Goal: Task Accomplishment & Management: Use online tool/utility

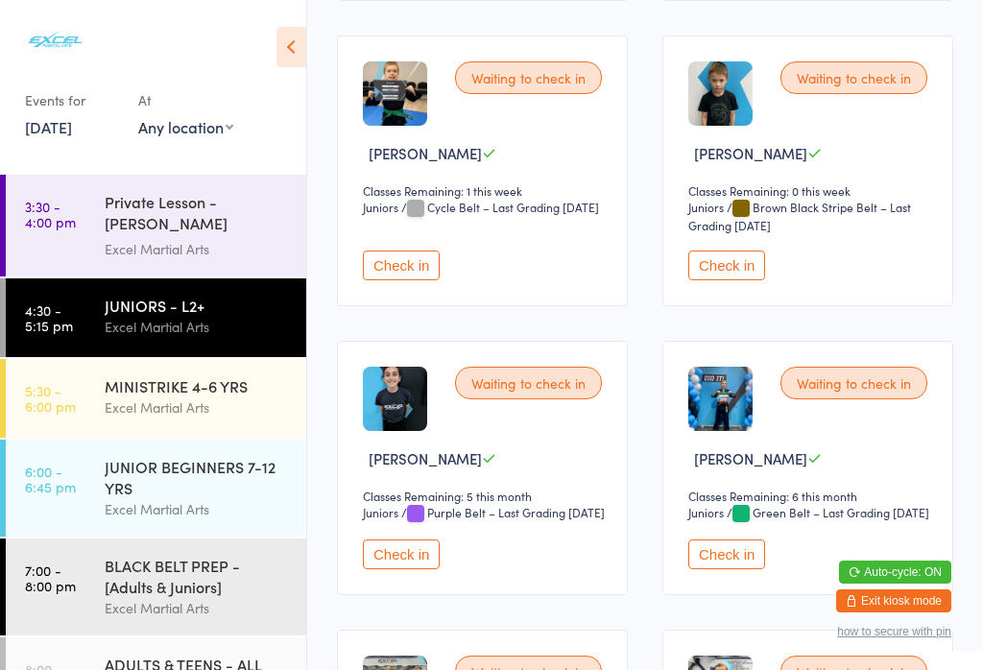
scroll to position [1482, 0]
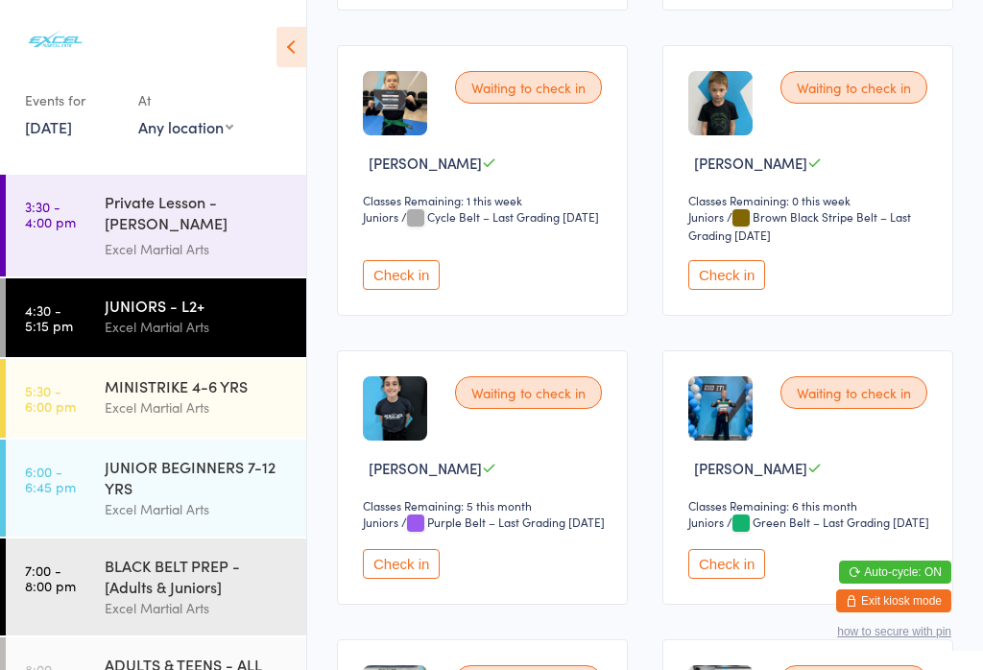
click at [401, 290] on button "Check in" at bounding box center [401, 275] width 77 height 30
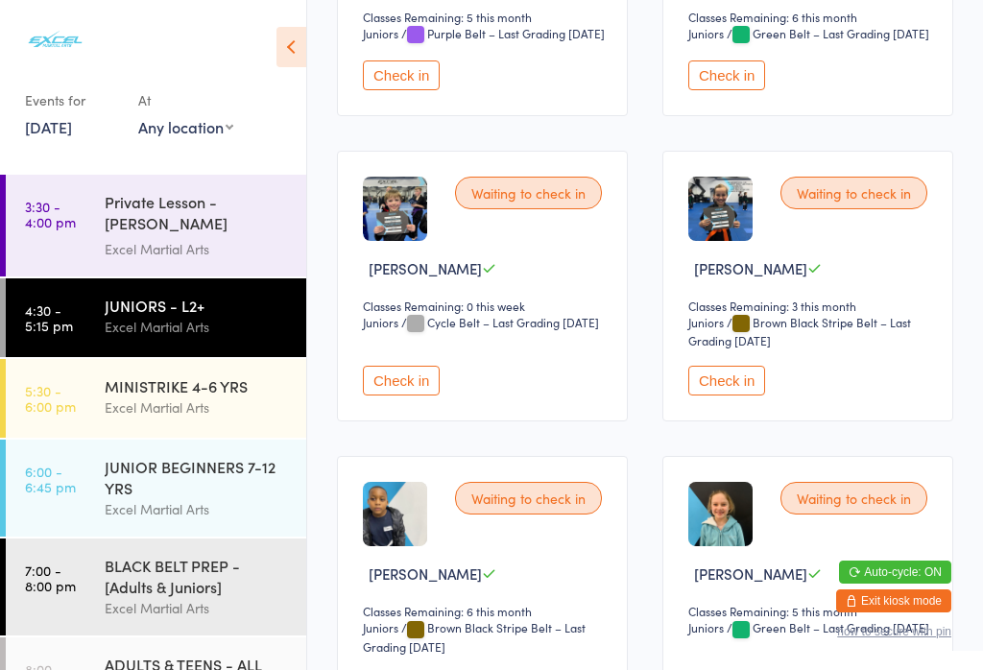
scroll to position [1978, 0]
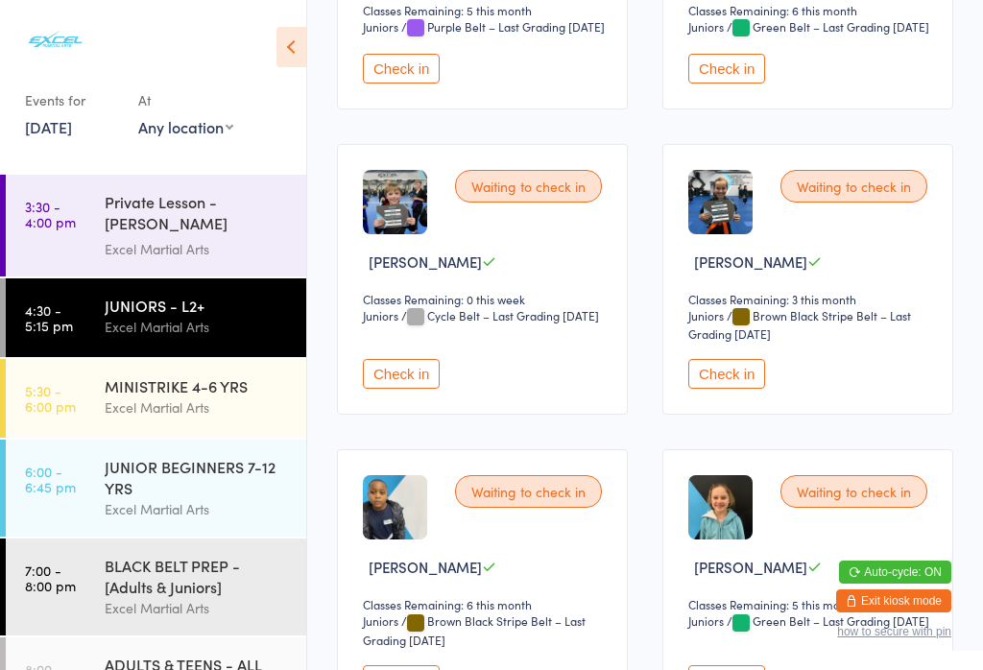
click at [418, 389] on button "Check in" at bounding box center [401, 374] width 77 height 30
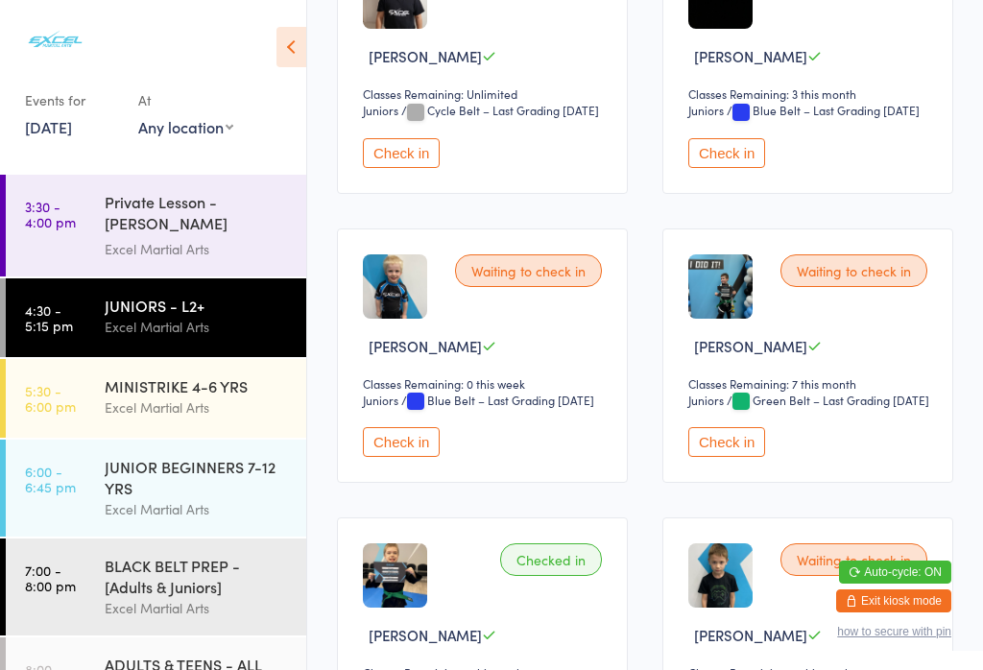
scroll to position [1032, 0]
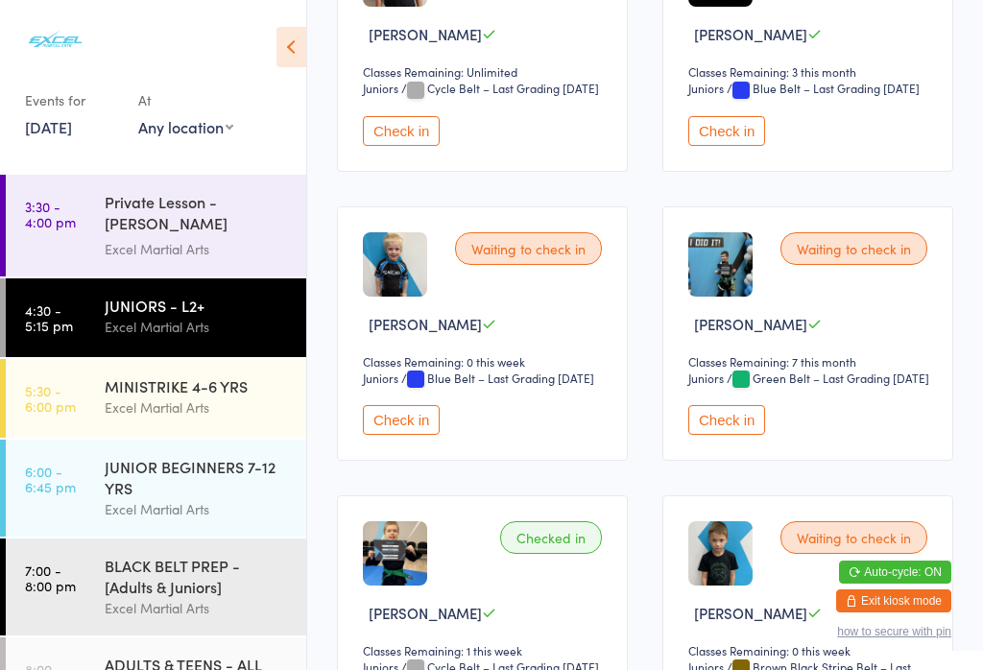
click at [725, 297] on img at bounding box center [721, 264] width 64 height 64
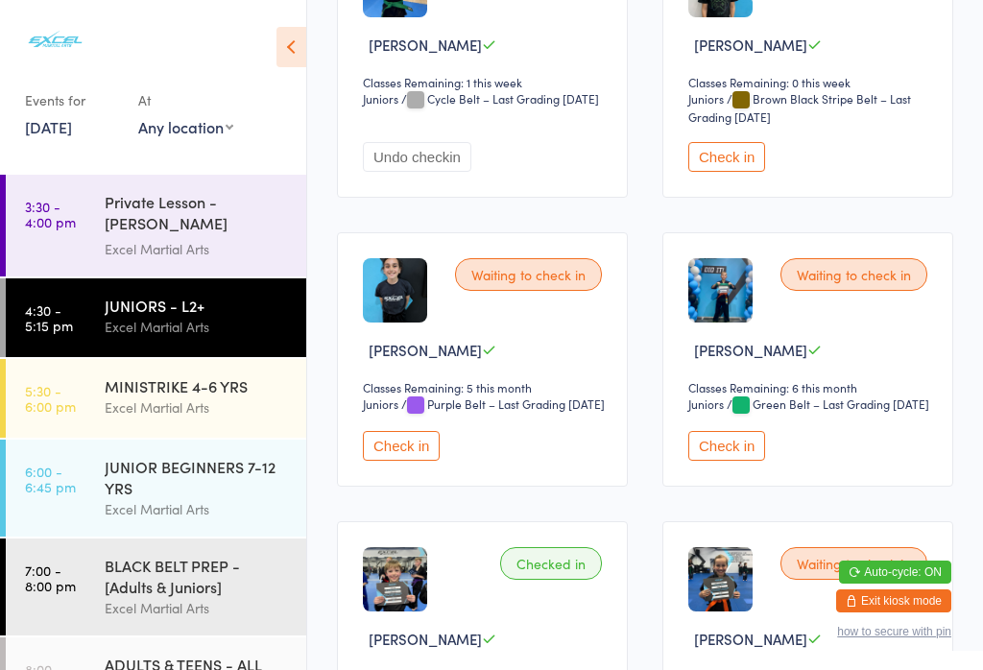
scroll to position [1603, 0]
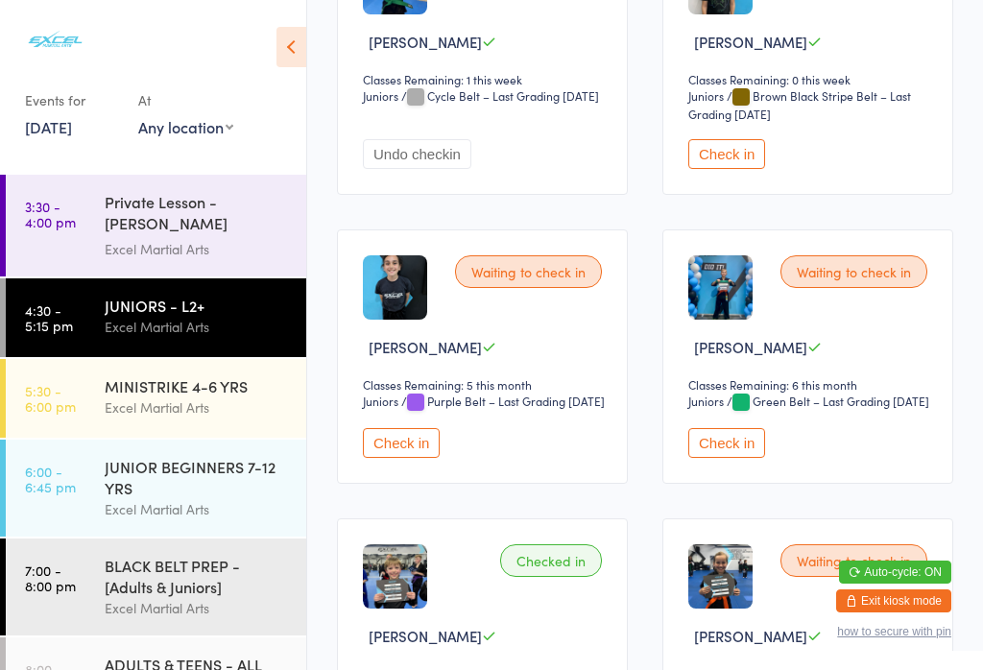
click at [732, 458] on button "Check in" at bounding box center [727, 443] width 77 height 30
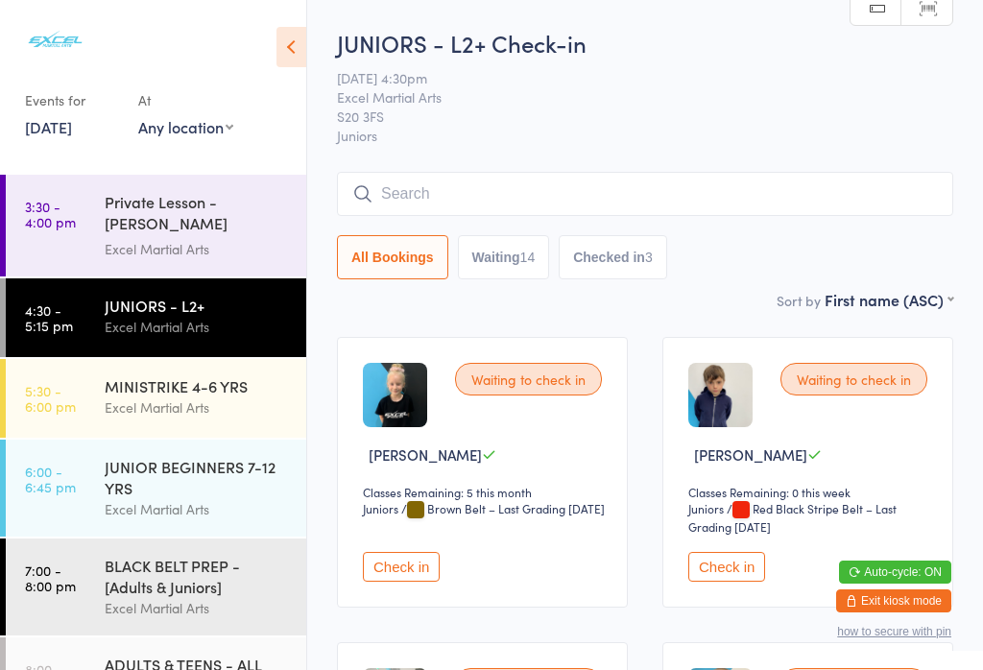
scroll to position [0, 0]
click at [644, 241] on button "Checked in 3" at bounding box center [613, 257] width 109 height 44
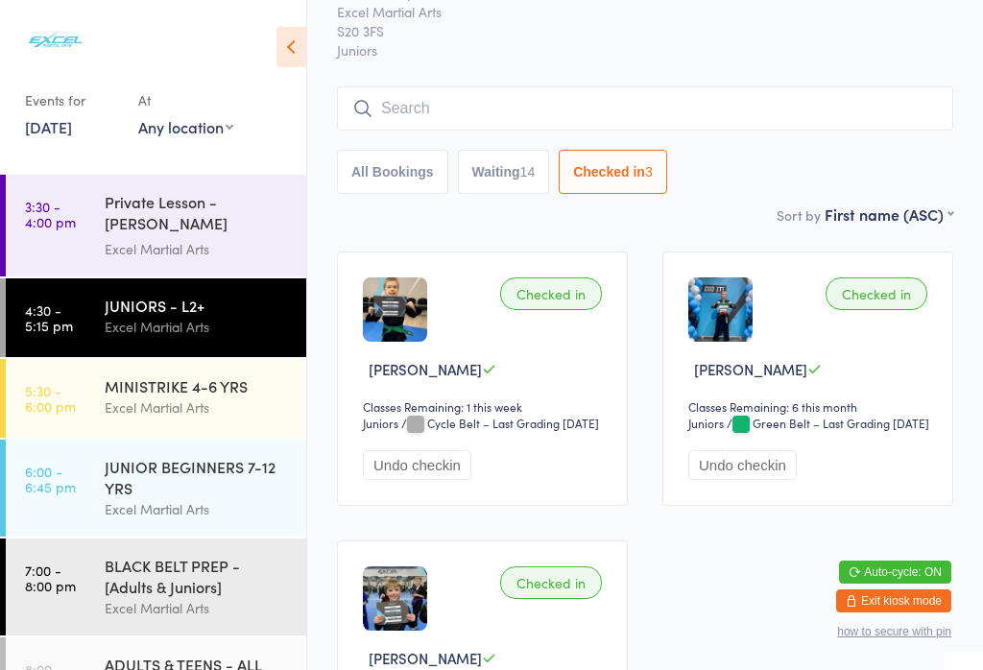
scroll to position [82, 0]
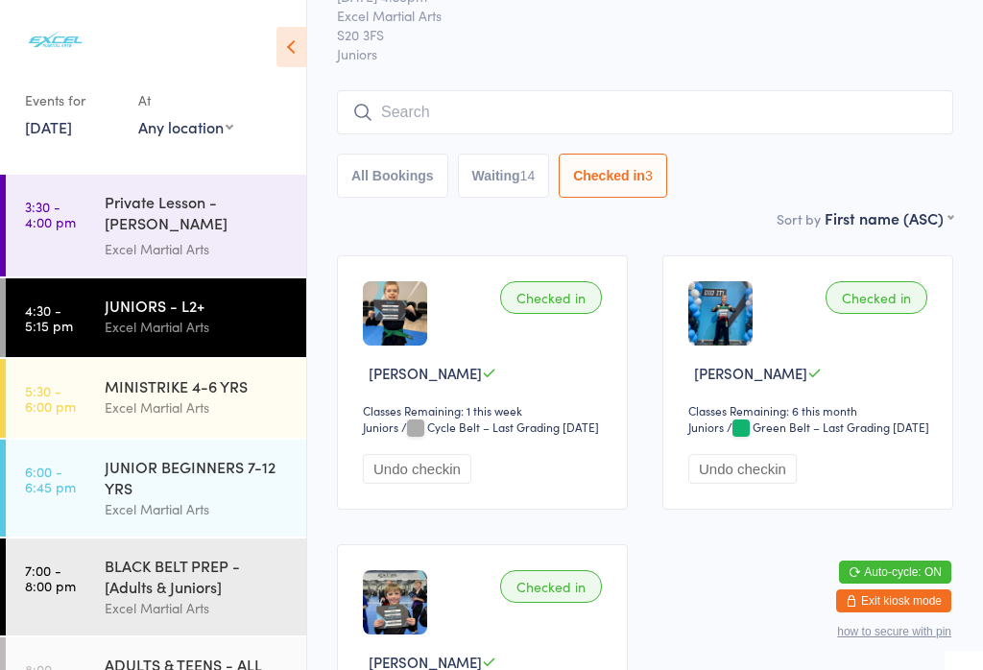
click at [410, 167] on button "All Bookings" at bounding box center [392, 176] width 111 height 44
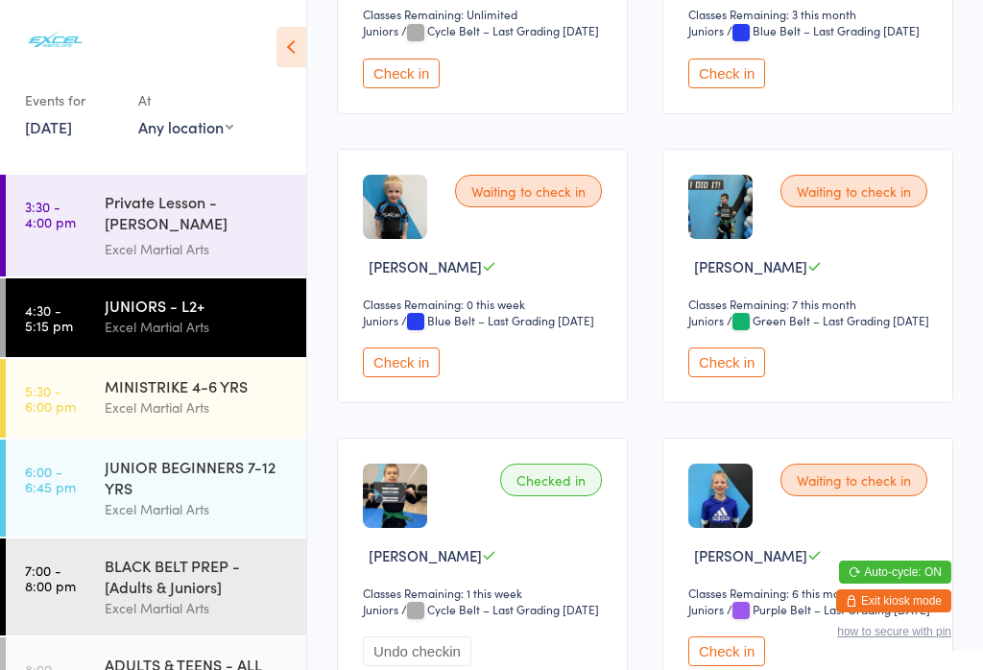
scroll to position [1026, 0]
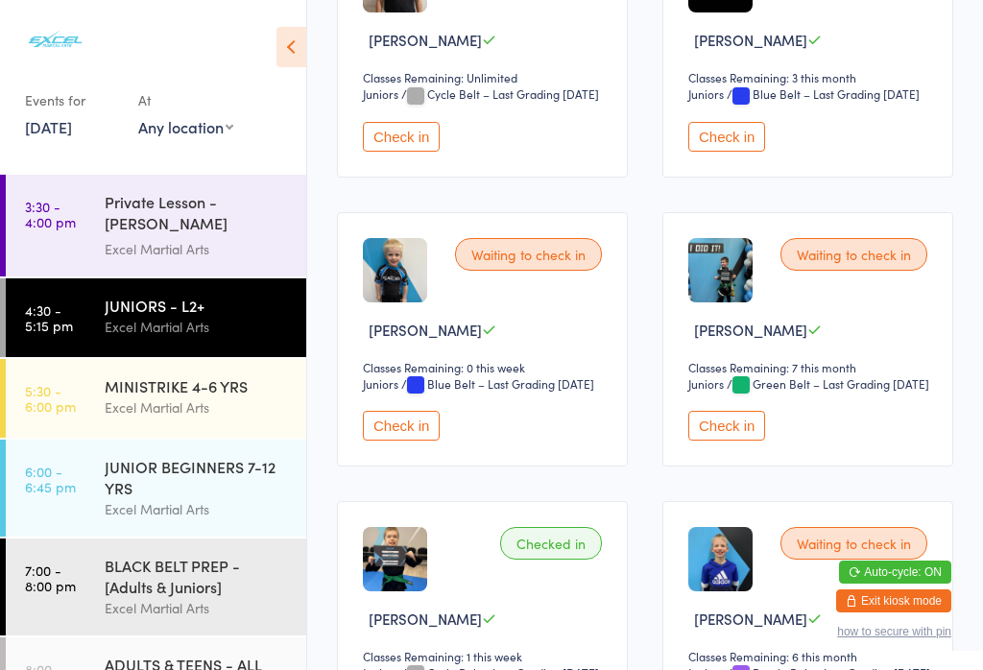
click at [755, 441] on button "Check in" at bounding box center [727, 426] width 77 height 30
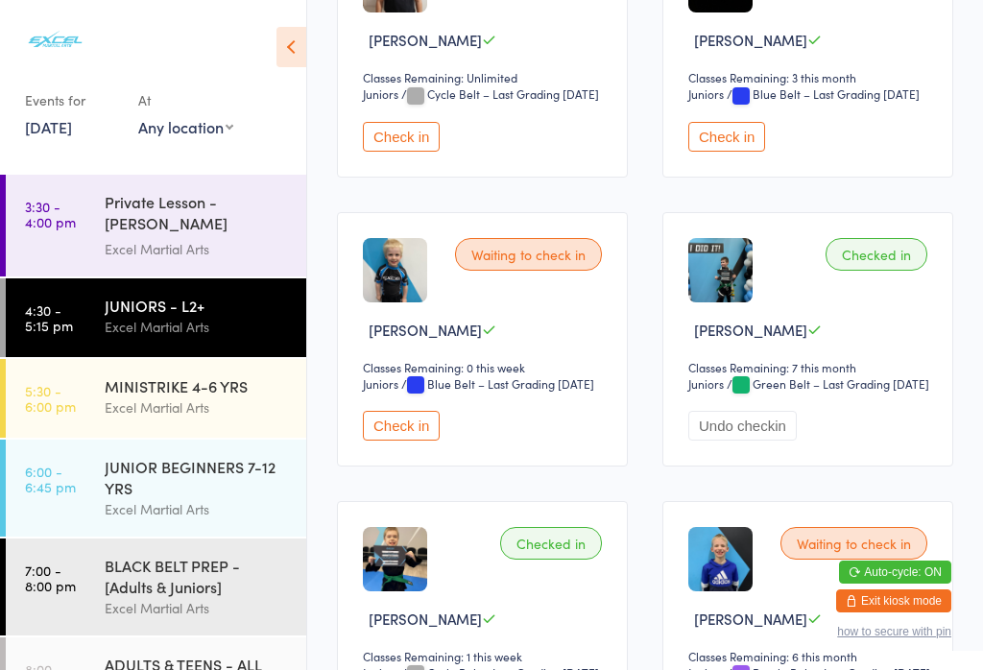
click at [410, 441] on button "Check in" at bounding box center [401, 426] width 77 height 30
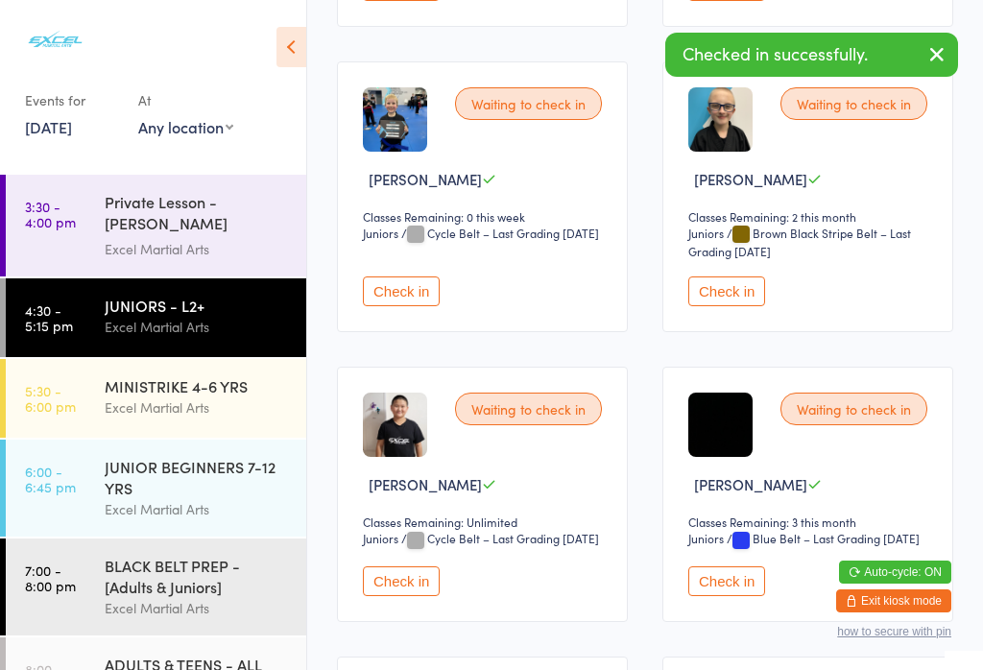
scroll to position [516, 0]
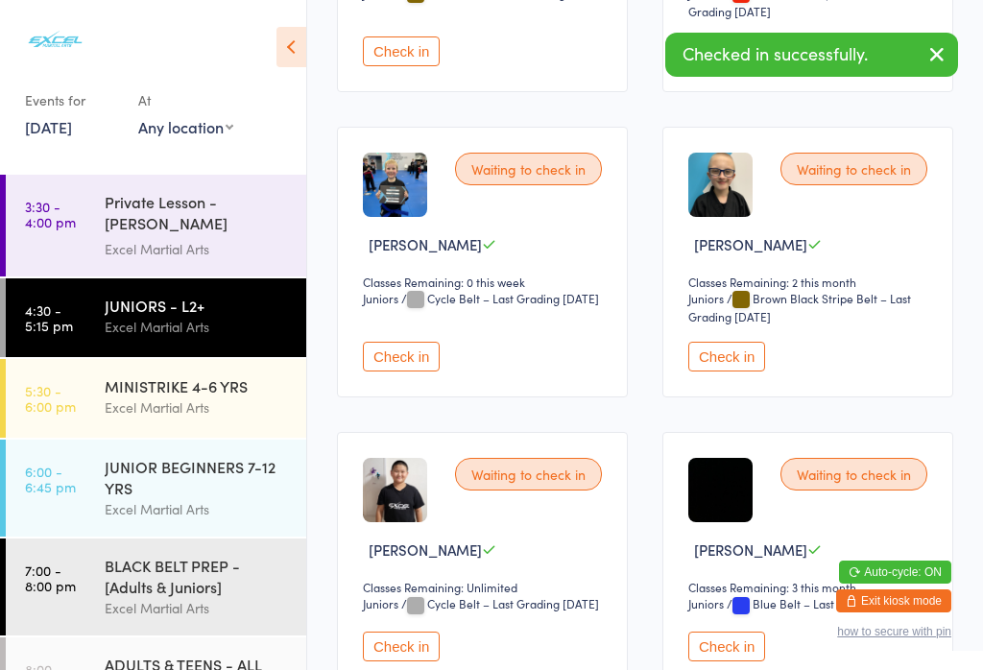
click at [422, 372] on button "Check in" at bounding box center [401, 357] width 77 height 30
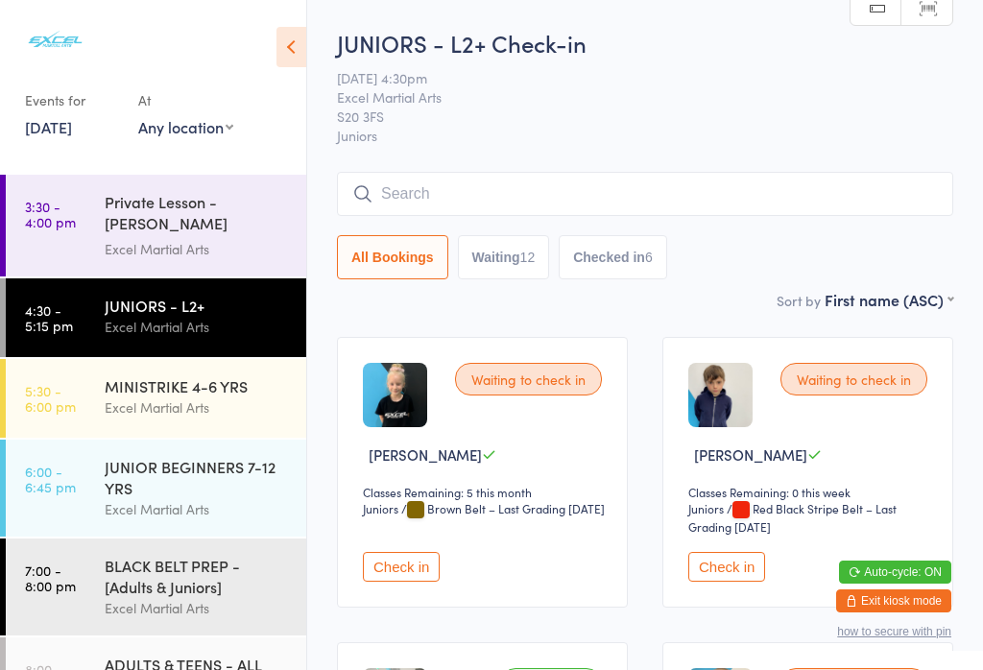
scroll to position [0, 0]
click at [729, 577] on button "Check in" at bounding box center [727, 567] width 77 height 30
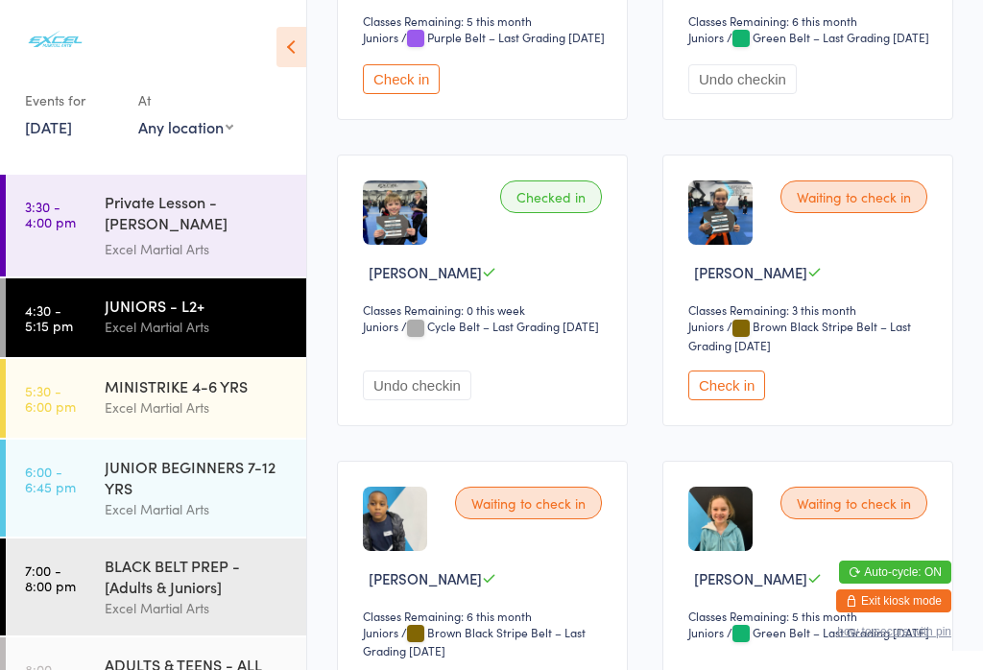
scroll to position [2273, 0]
click at [702, 400] on button "Check in" at bounding box center [727, 385] width 77 height 30
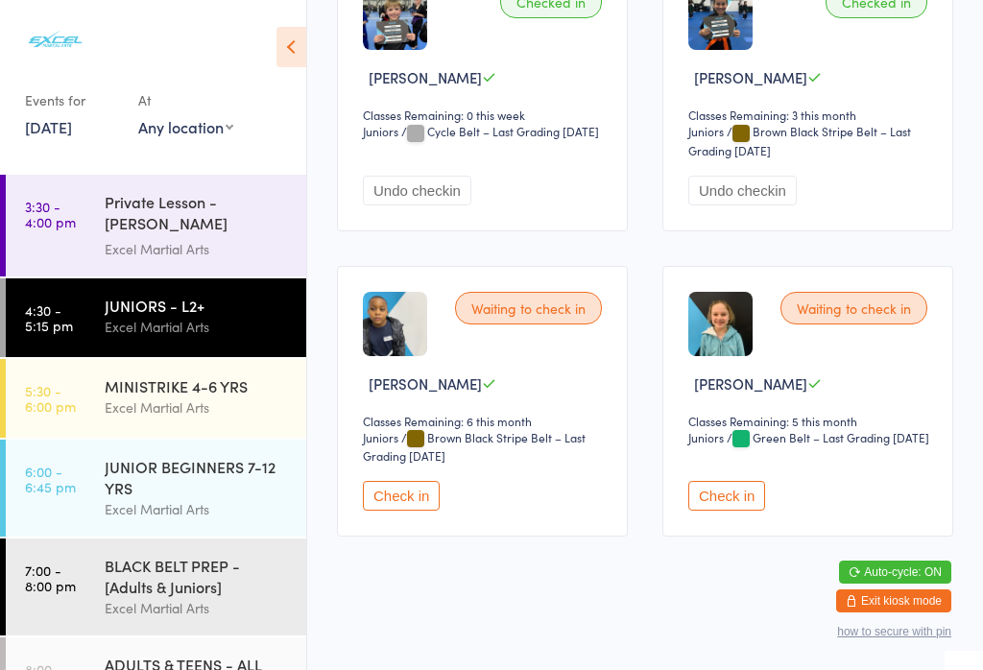
scroll to position [2556, 0]
click at [176, 383] on div "MINISTRIKE 4-6 YRS" at bounding box center [197, 386] width 185 height 21
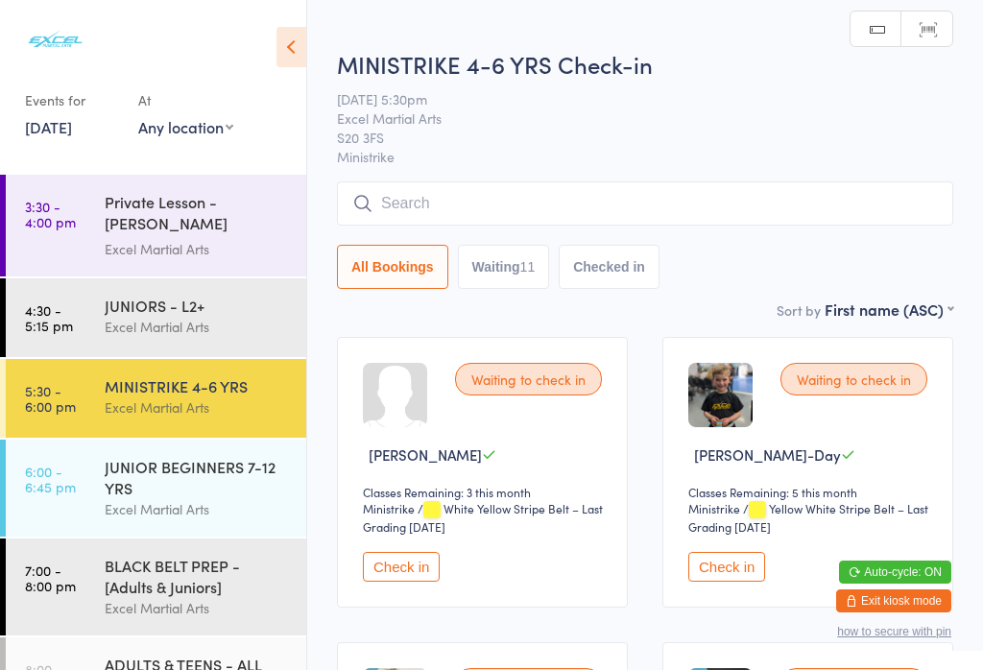
click at [189, 321] on div "Excel Martial Arts" at bounding box center [197, 327] width 185 height 22
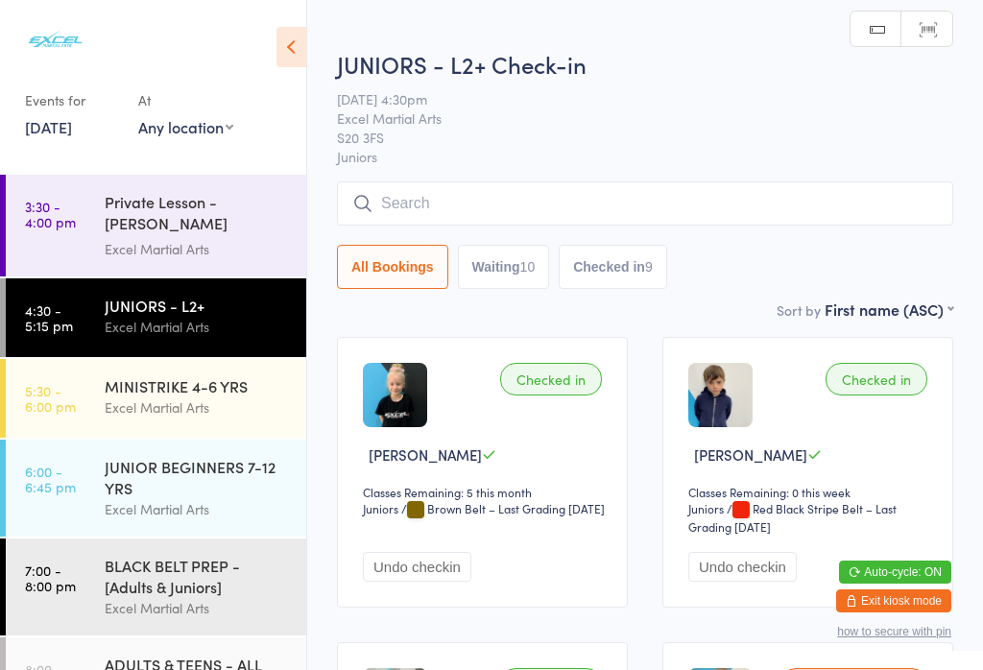
click at [193, 334] on div "Excel Martial Arts" at bounding box center [197, 327] width 185 height 22
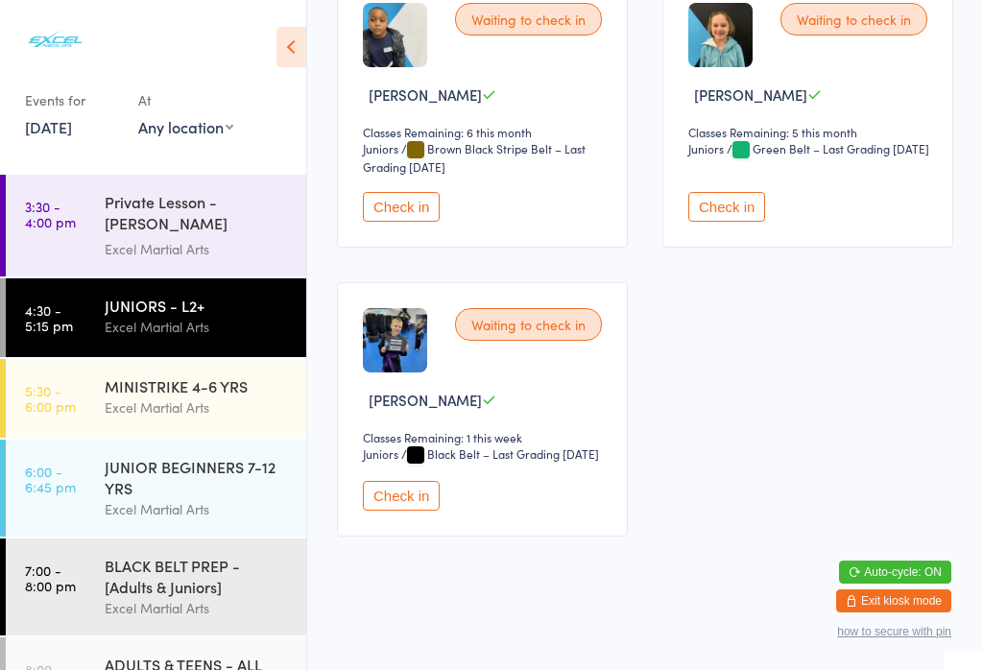
scroll to position [2868, 0]
click at [407, 511] on button "Check in" at bounding box center [401, 496] width 77 height 30
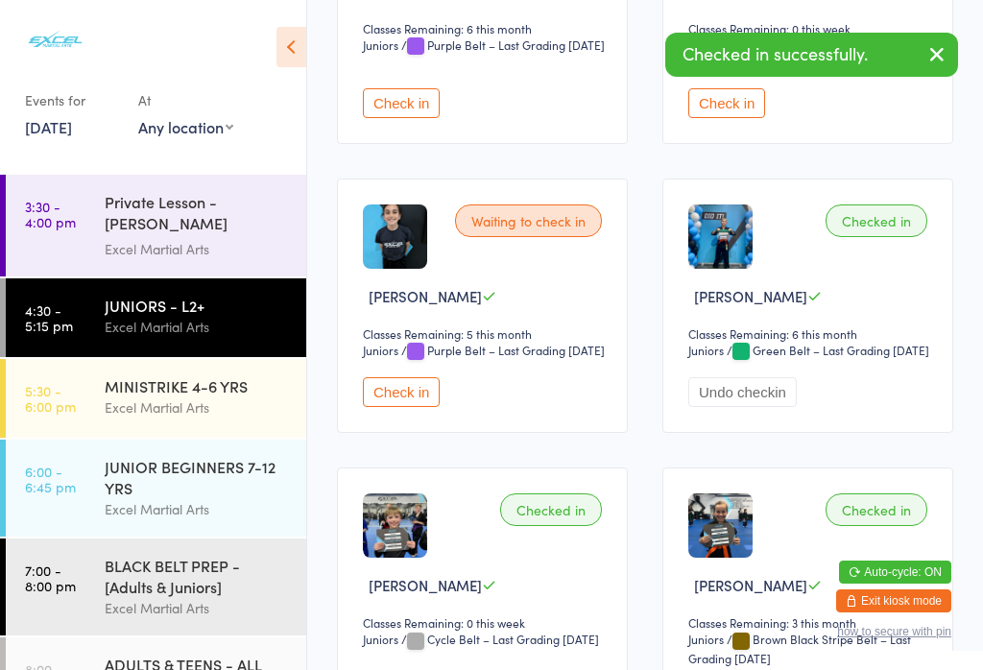
scroll to position [1957, 0]
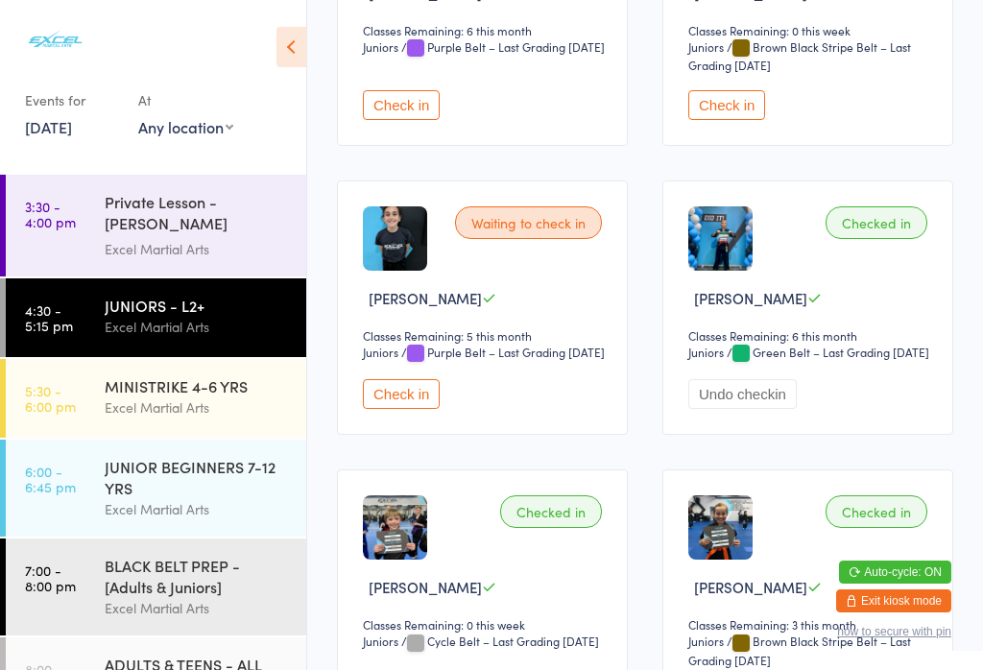
click at [397, 409] on button "Check in" at bounding box center [401, 394] width 77 height 30
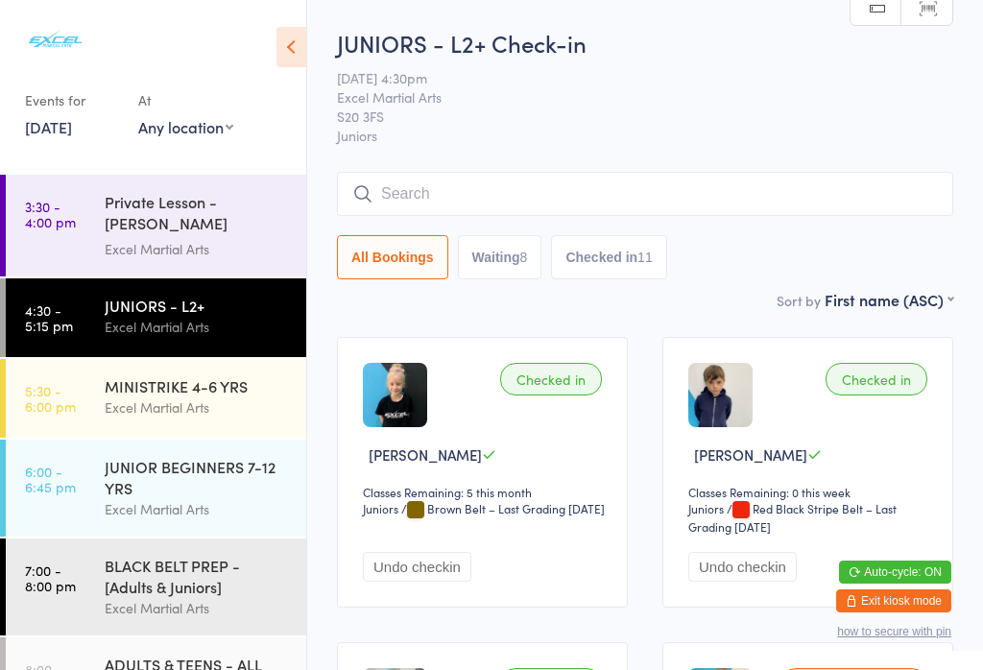
scroll to position [0, 0]
click at [661, 279] on button "Checked in 11" at bounding box center [608, 257] width 115 height 44
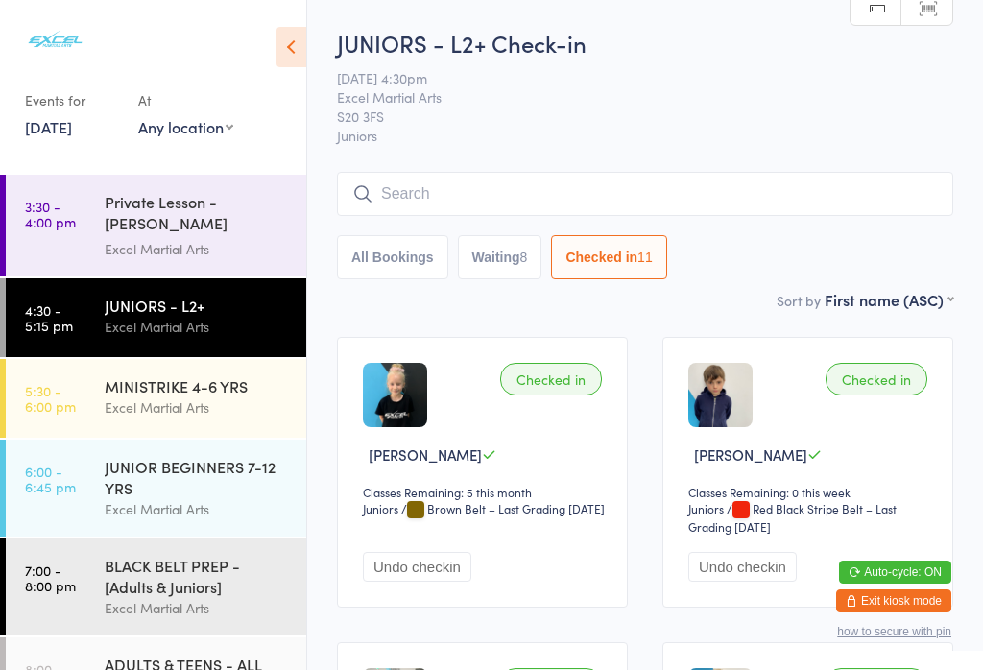
click at [392, 266] on button "All Bookings" at bounding box center [392, 257] width 111 height 44
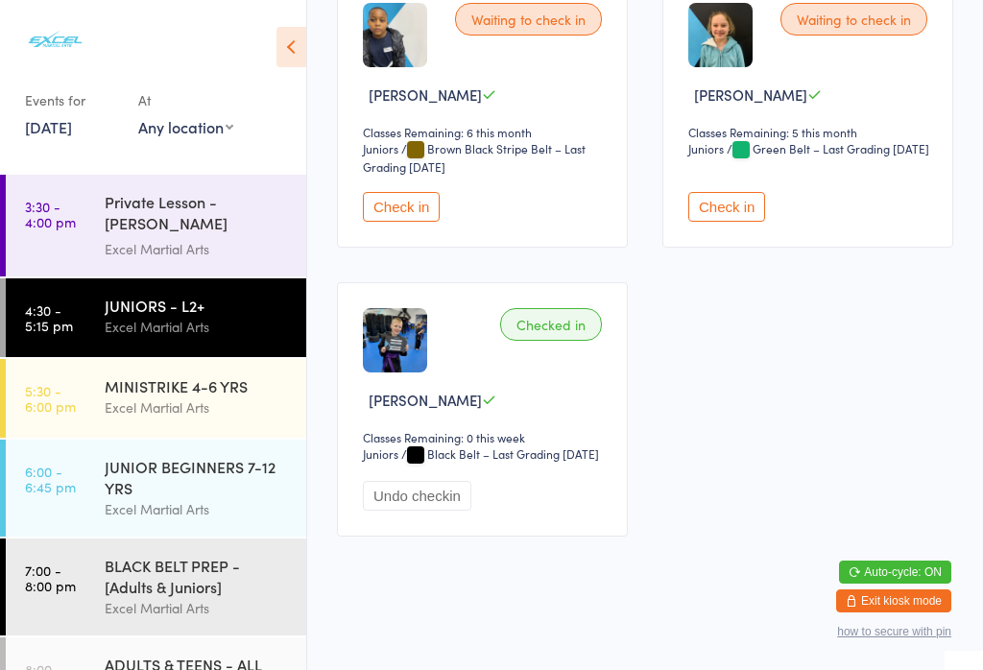
scroll to position [2835, 0]
click at [728, 222] on button "Check in" at bounding box center [727, 207] width 77 height 30
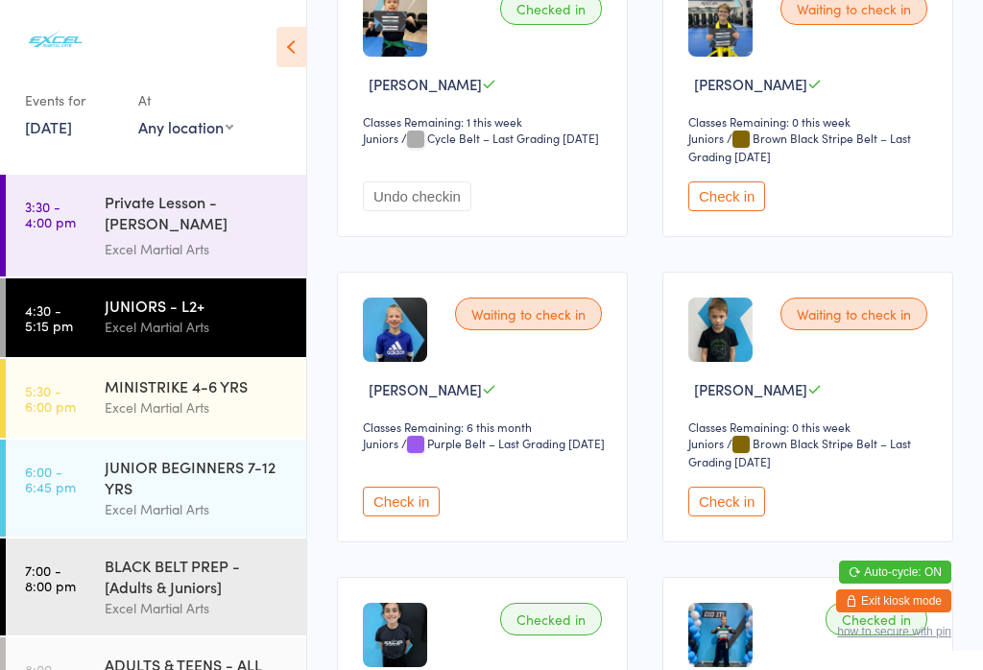
scroll to position [1542, 0]
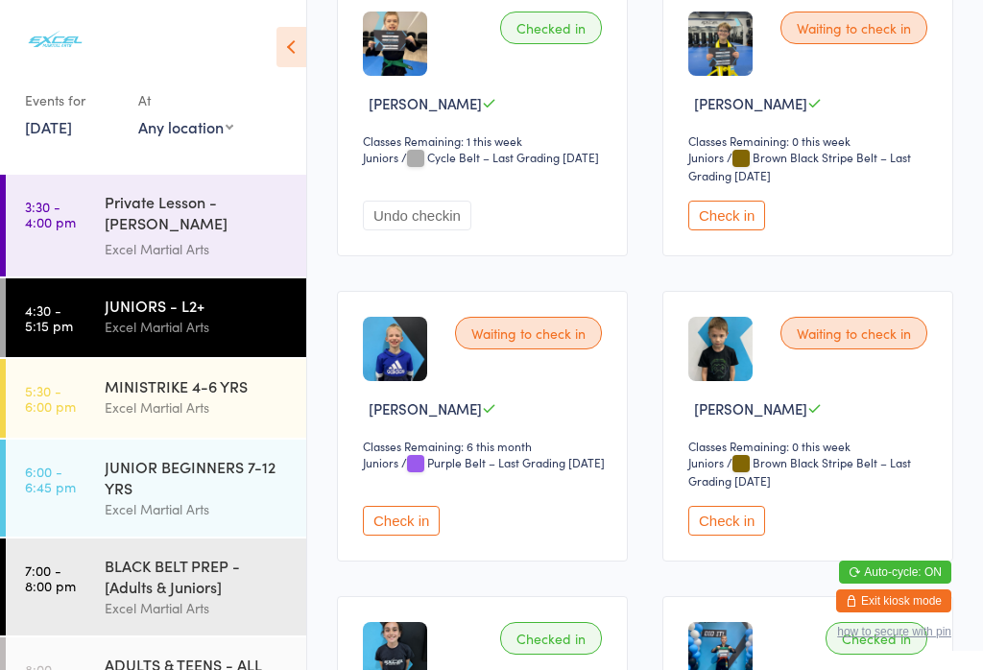
click at [725, 473] on select "Juniors" at bounding box center [720, 463] width 62 height 18
click at [711, 536] on button "Check in" at bounding box center [727, 521] width 77 height 30
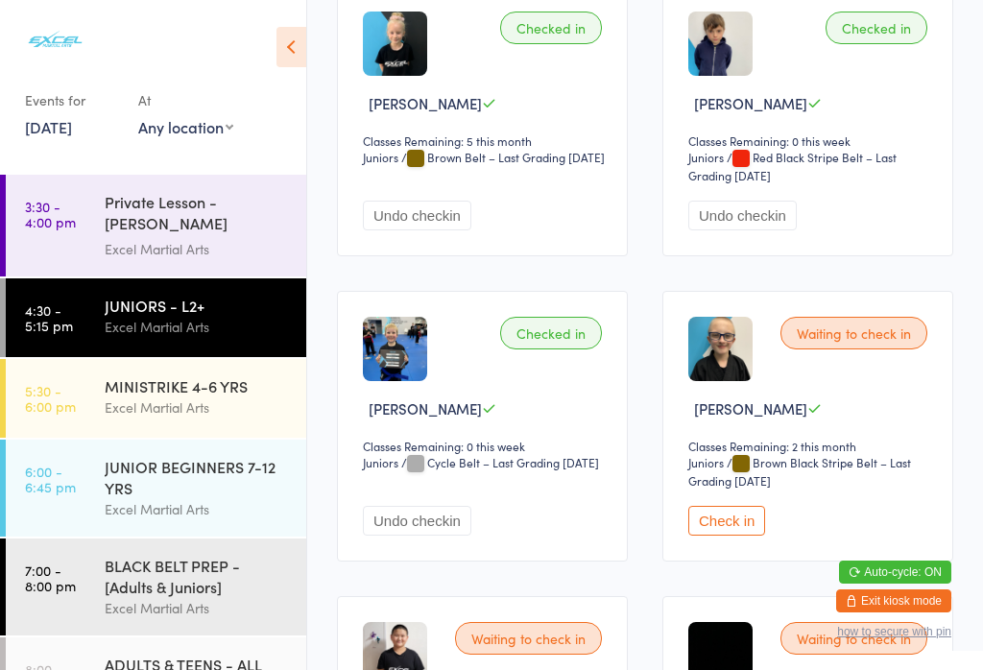
scroll to position [349, 0]
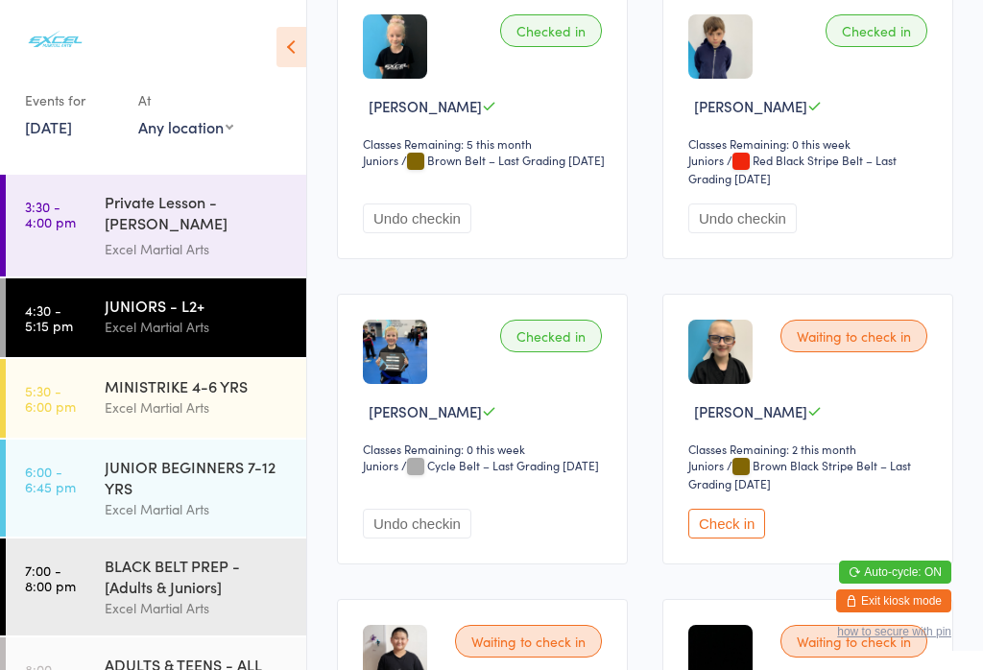
click at [734, 539] on button "Check in" at bounding box center [727, 524] width 77 height 30
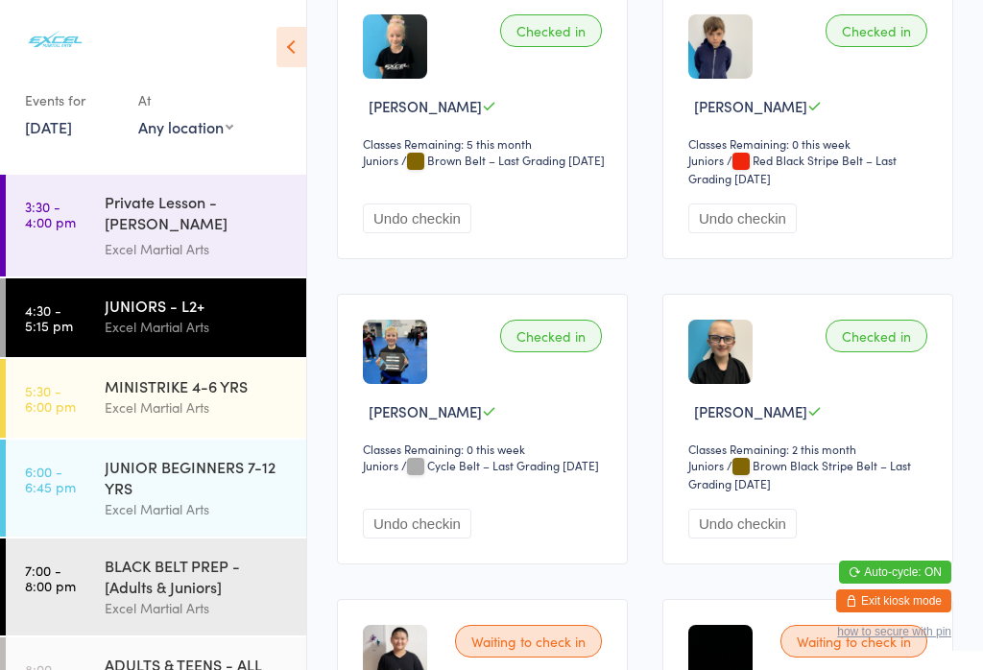
click at [237, 392] on div "MINISTRIKE 4-6 YRS" at bounding box center [197, 386] width 185 height 21
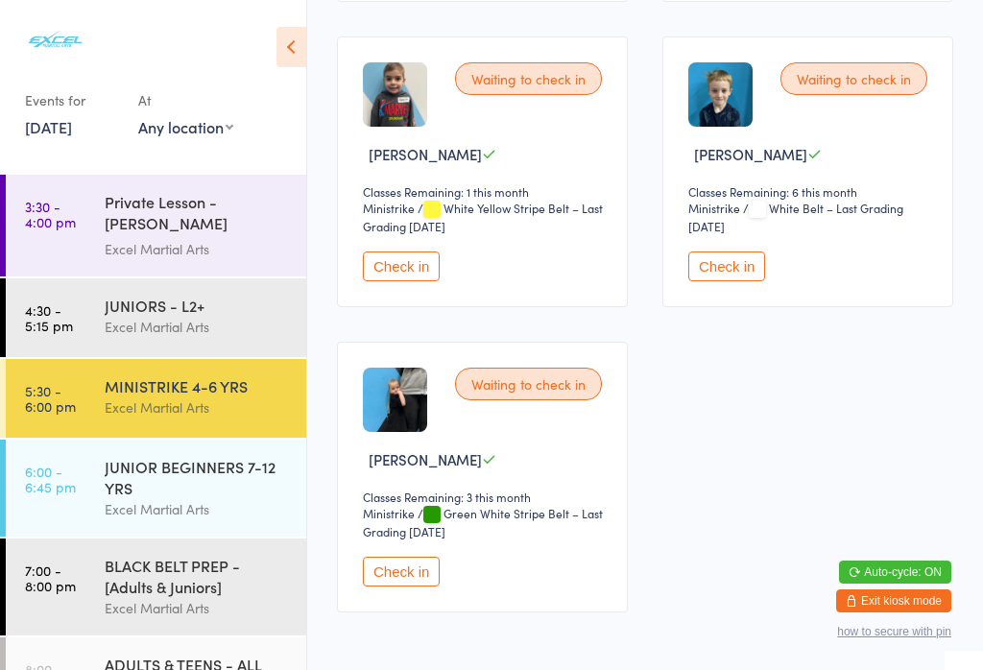
scroll to position [1521, 0]
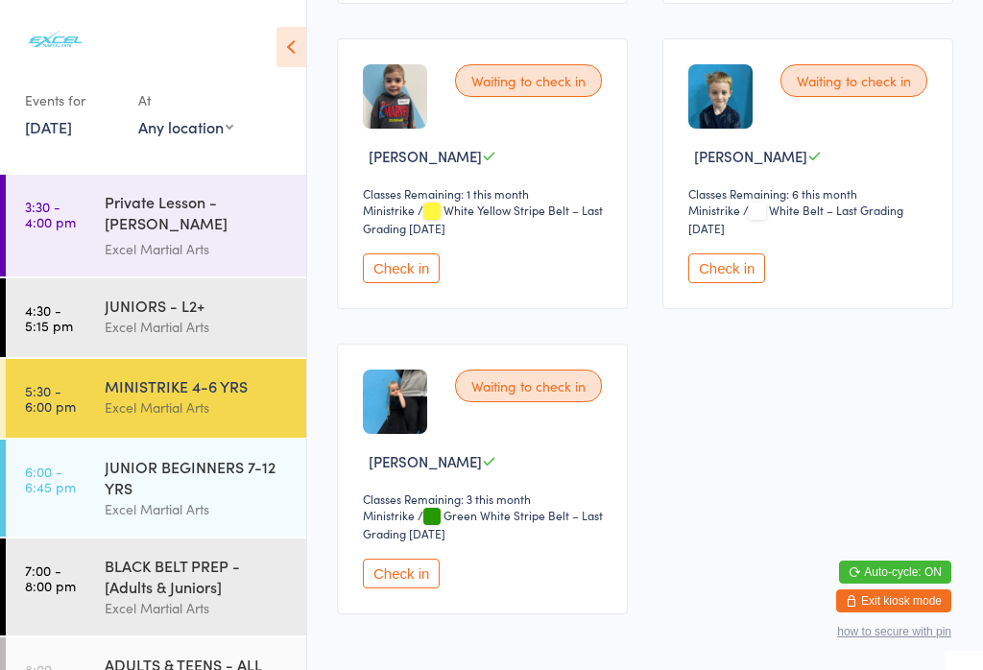
click at [114, 348] on div "JUNIORS - L2+ Excel Martial Arts" at bounding box center [206, 317] width 202 height 76
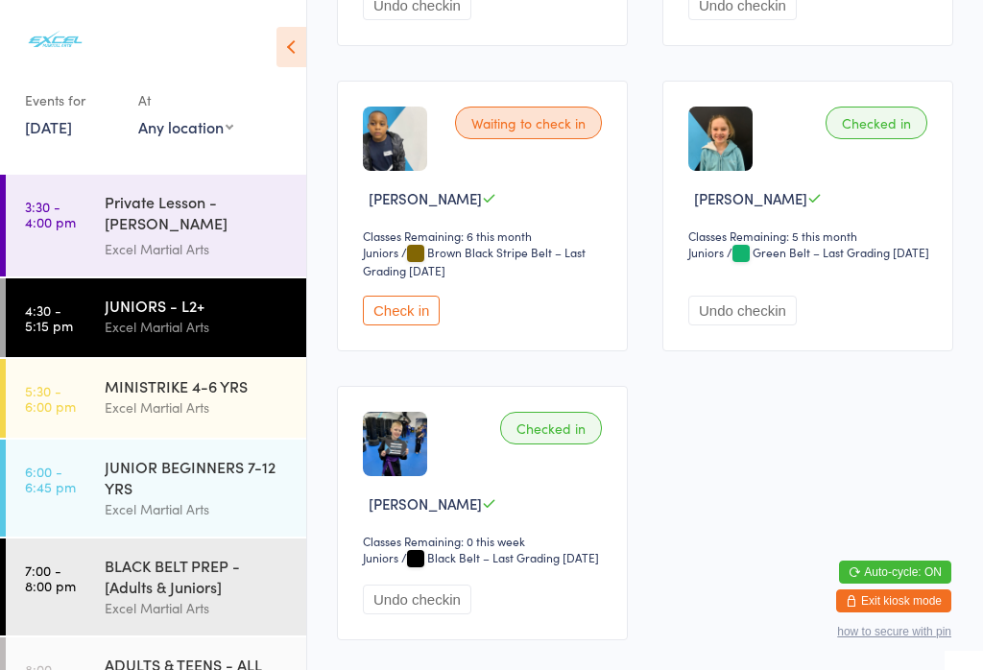
scroll to position [2652, 0]
click at [387, 327] on button "Check in" at bounding box center [401, 312] width 77 height 30
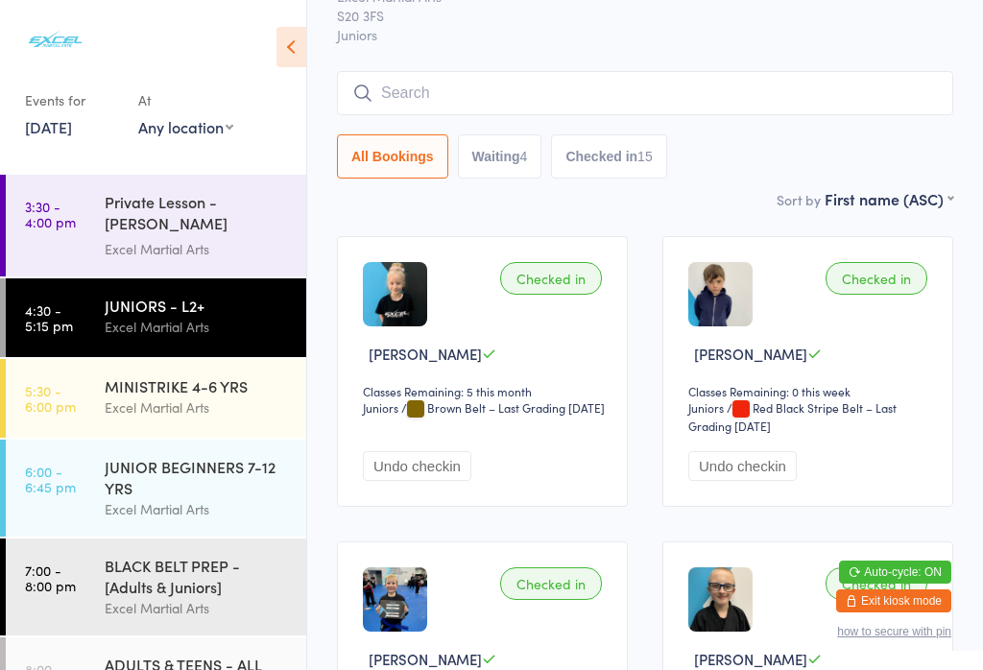
scroll to position [94, 0]
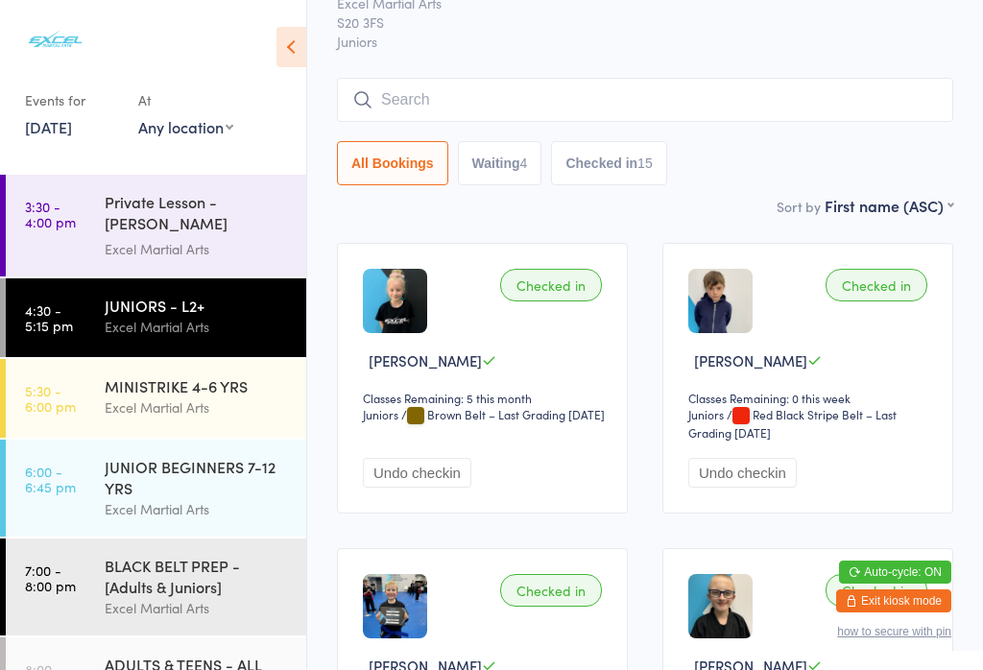
click at [205, 404] on div "Excel Martial Arts" at bounding box center [197, 408] width 185 height 22
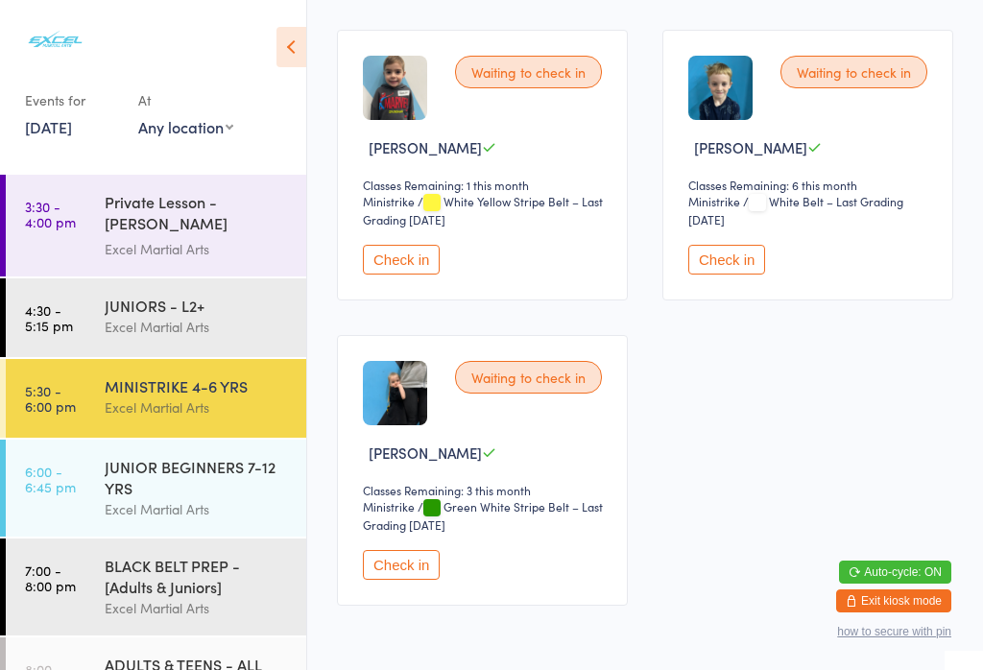
scroll to position [1531, 0]
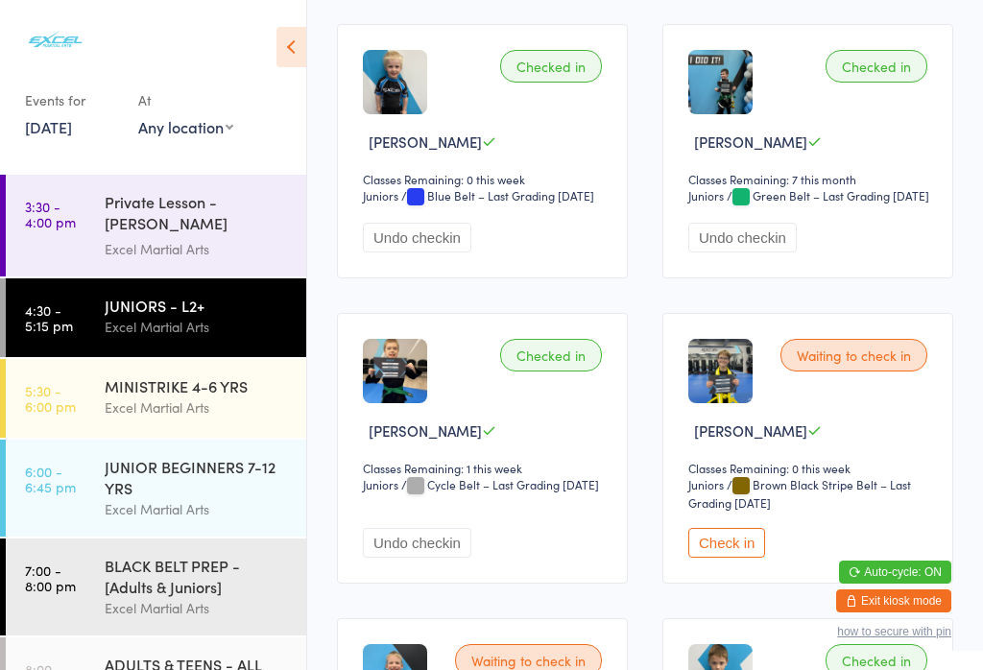
scroll to position [1232, 0]
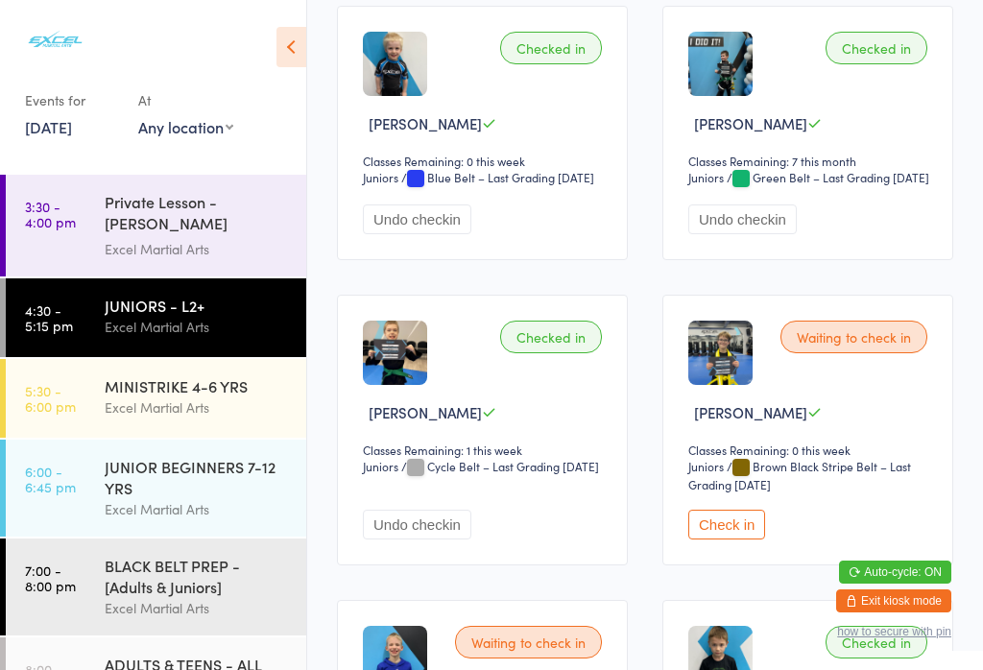
click at [743, 540] on button "Check in" at bounding box center [727, 525] width 77 height 30
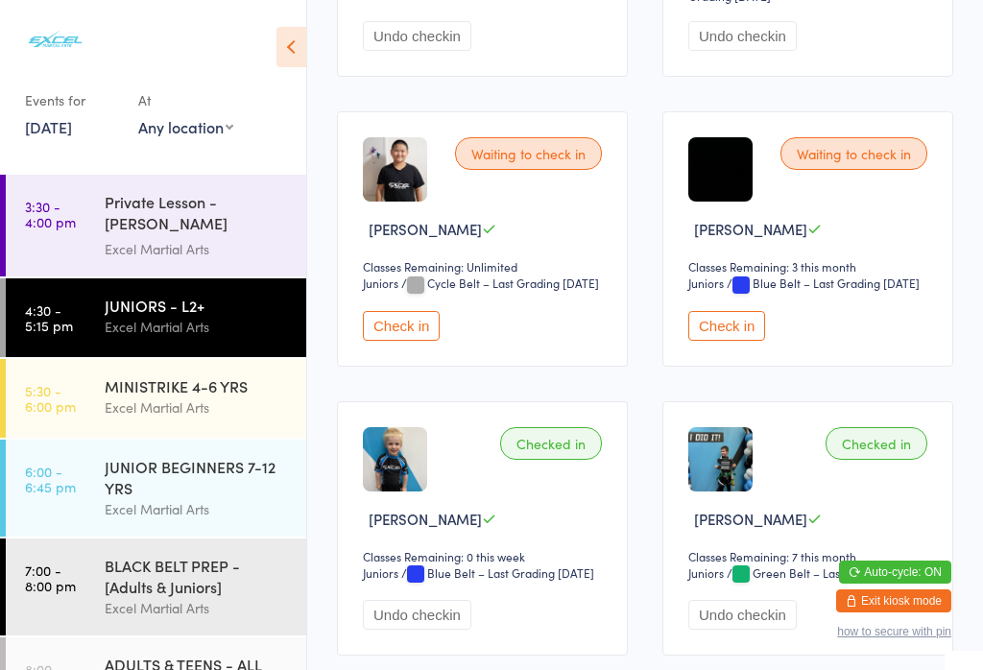
scroll to position [838, 0]
click at [720, 340] on button "Check in" at bounding box center [727, 325] width 77 height 30
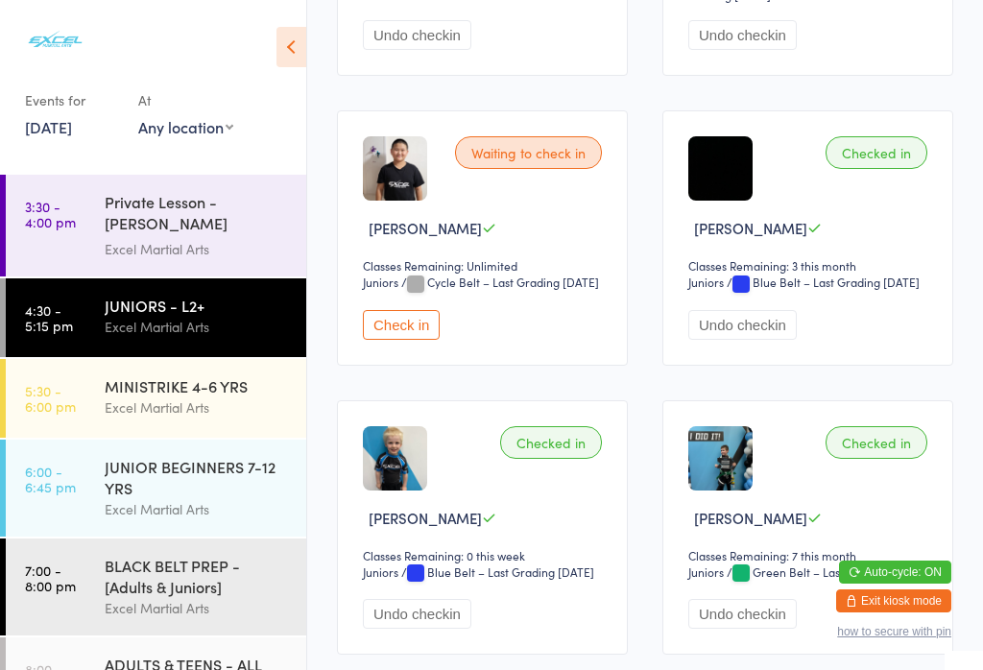
click at [156, 591] on div "BLACK BELT PREP - [Adults & Juniors]" at bounding box center [197, 576] width 185 height 42
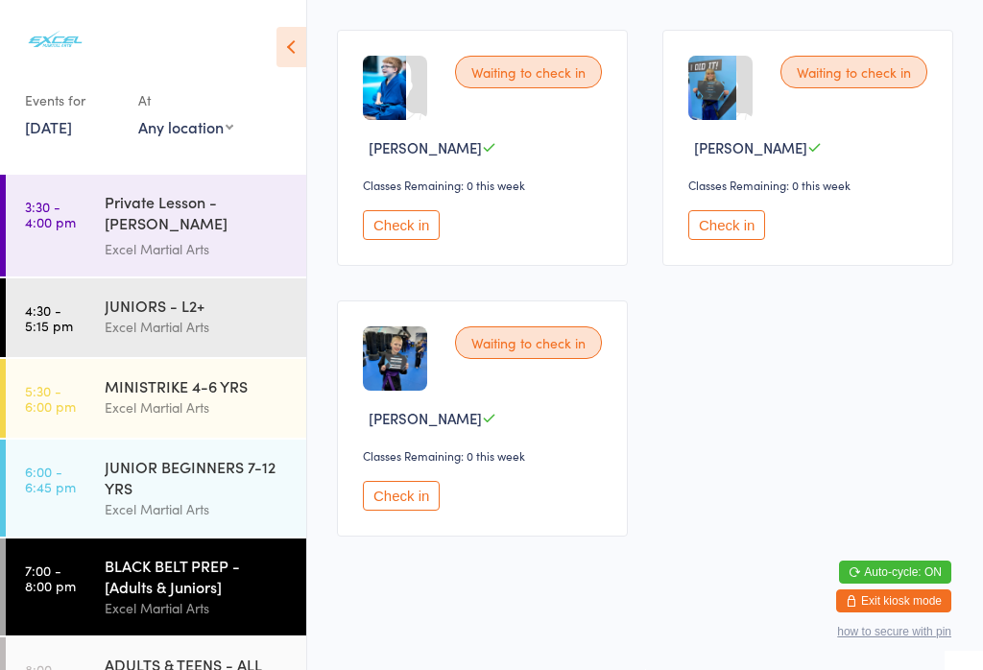
scroll to position [2791, 0]
click at [401, 240] on button "Check in" at bounding box center [401, 225] width 77 height 30
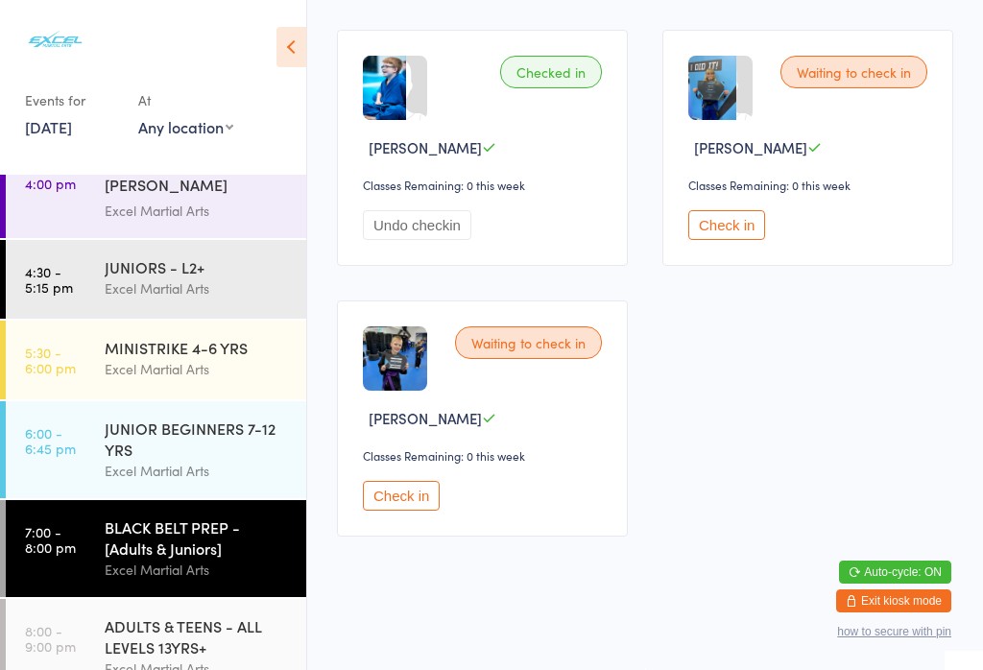
scroll to position [150, 0]
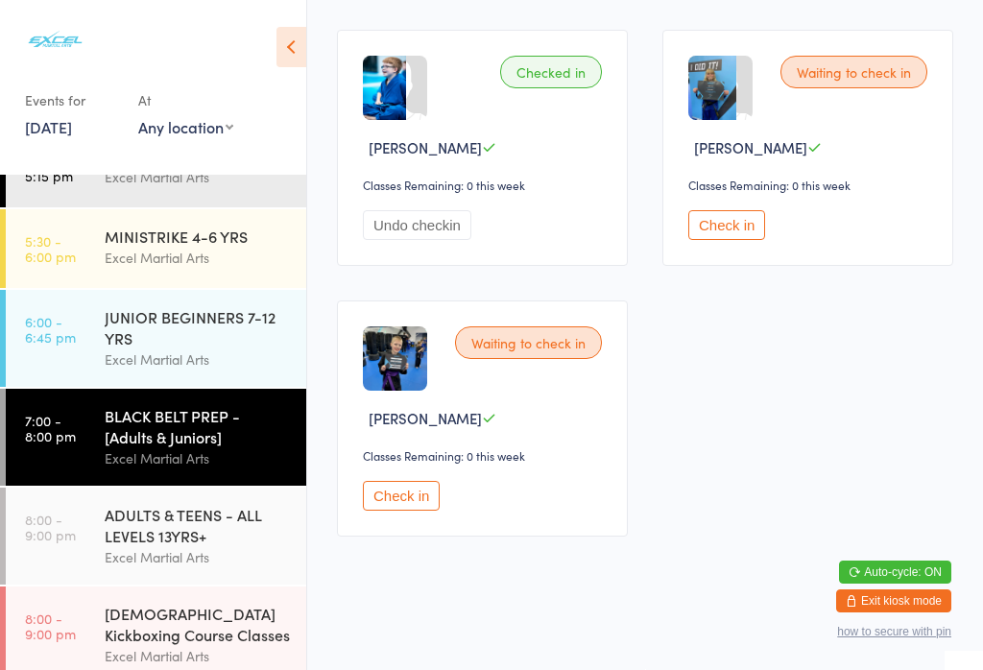
click at [197, 532] on div "ADULTS & TEENS - ALL LEVELS 13YRS+" at bounding box center [197, 525] width 185 height 42
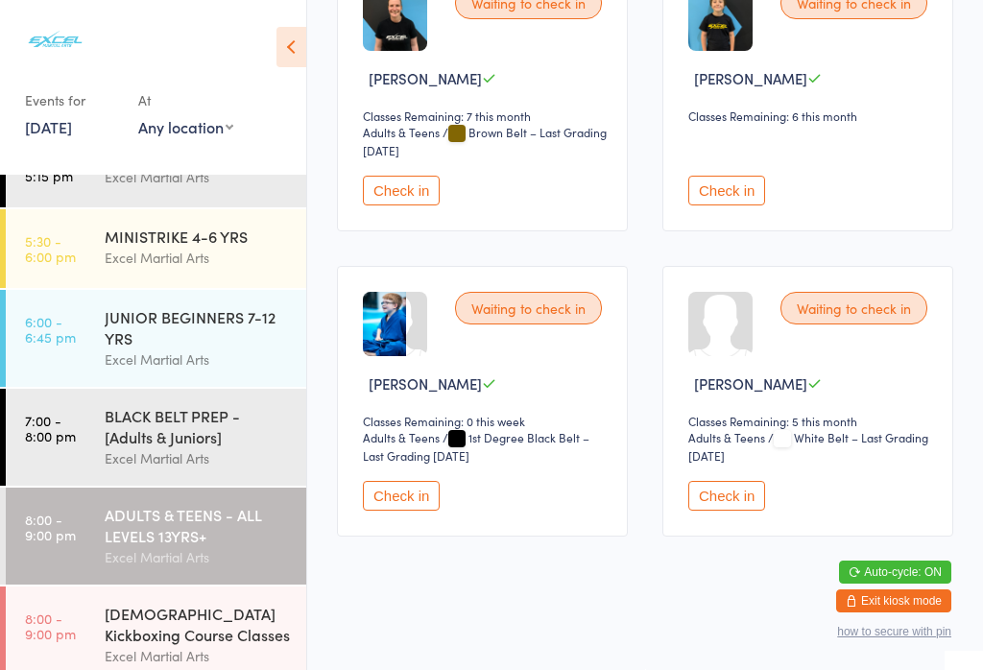
scroll to position [3771, 0]
click at [399, 511] on button "Check in" at bounding box center [401, 496] width 77 height 30
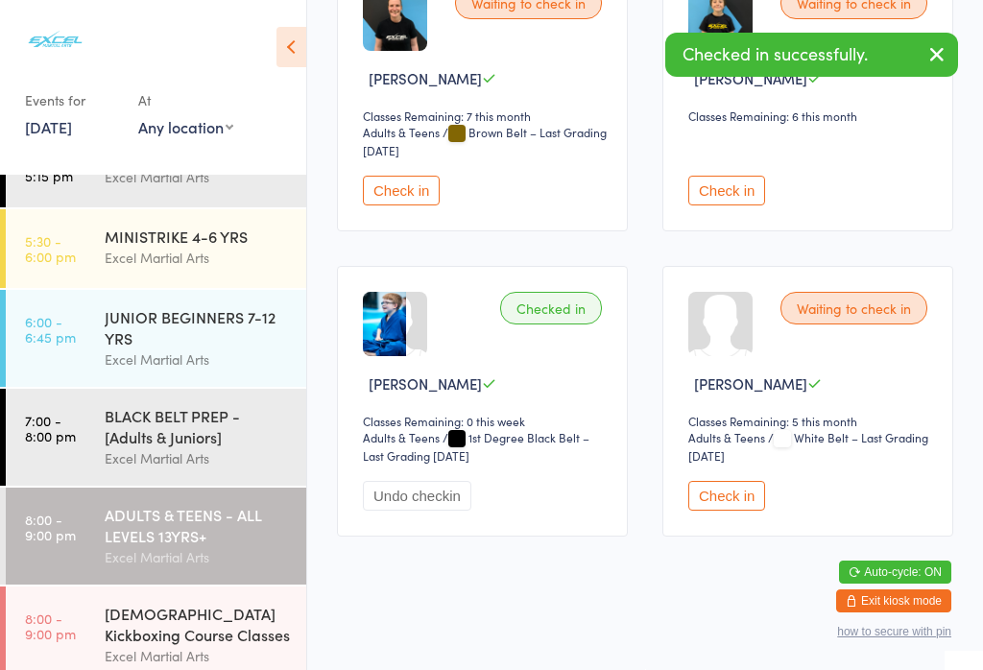
click at [169, 259] on div "Excel Martial Arts" at bounding box center [197, 258] width 185 height 22
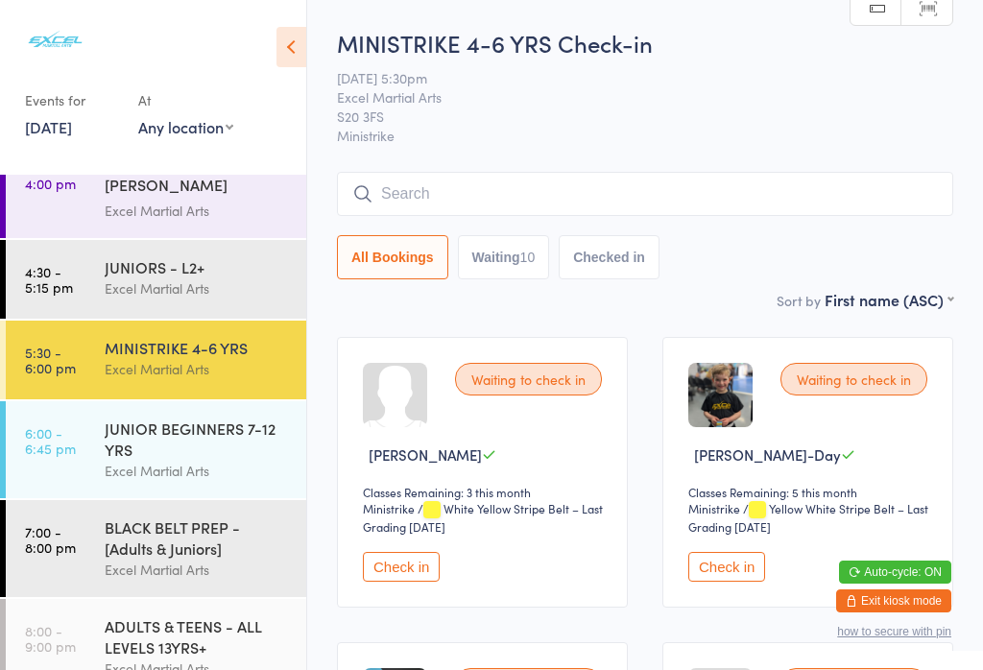
scroll to position [90, 0]
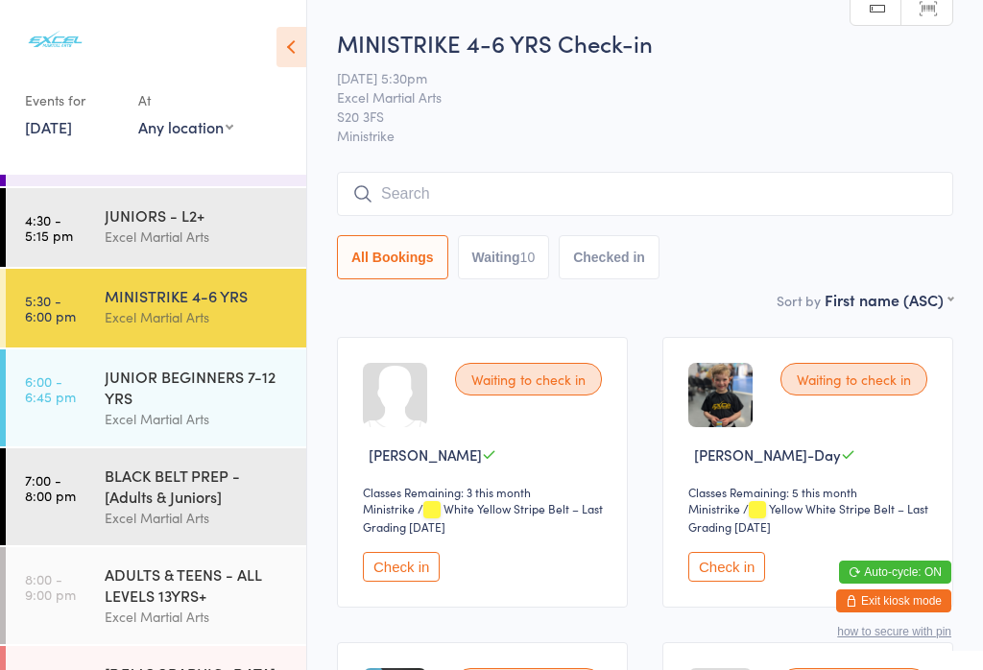
click at [232, 297] on div "MINISTRIKE 4-6 YRS" at bounding box center [197, 295] width 185 height 21
click at [207, 322] on div "Excel Martial Arts" at bounding box center [197, 317] width 185 height 22
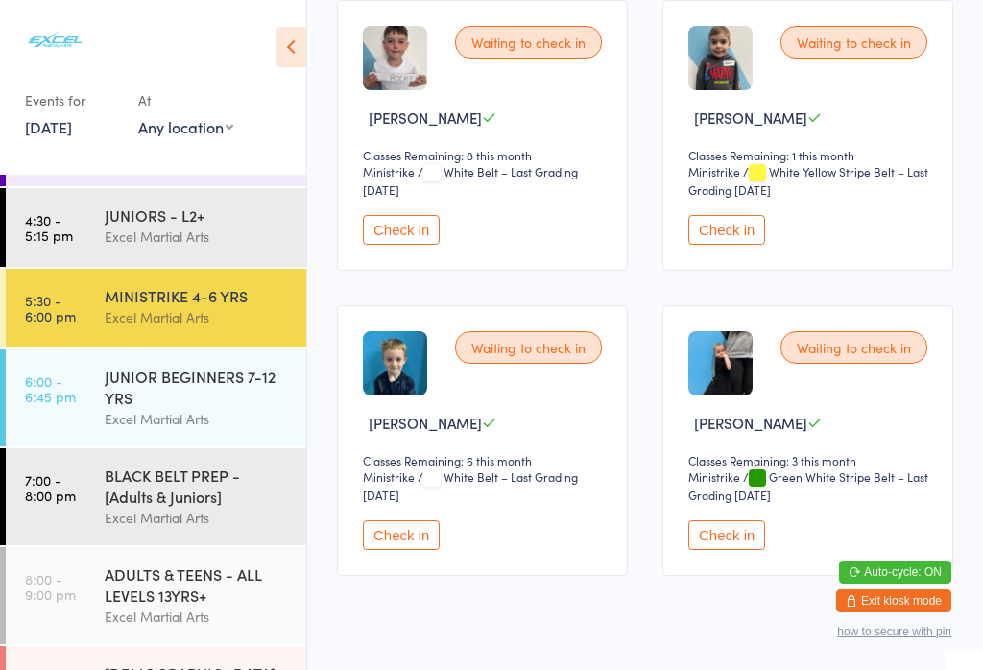
scroll to position [1256, 0]
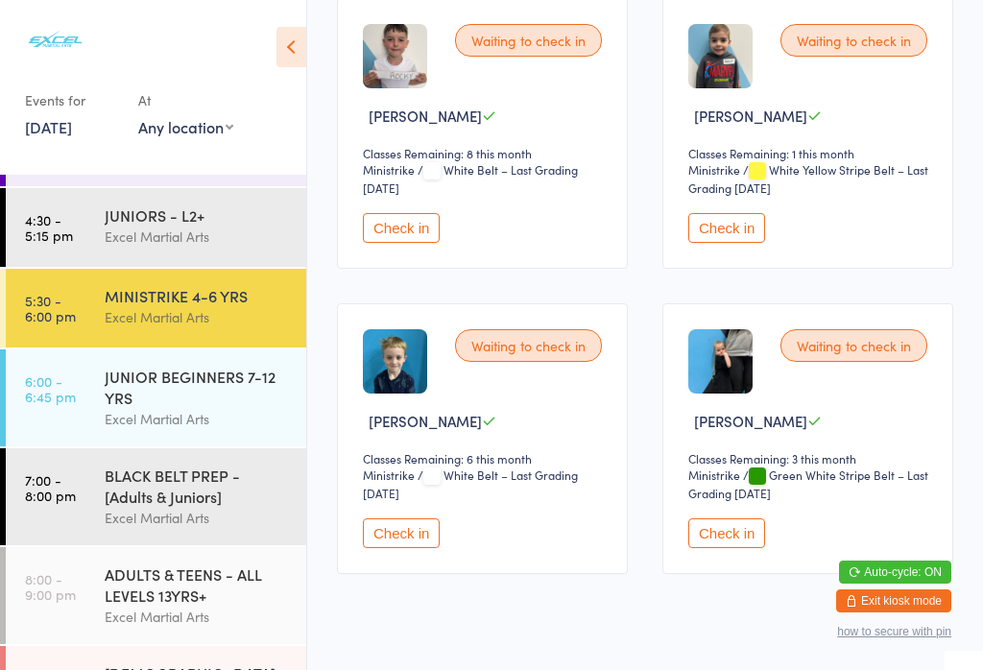
click at [411, 243] on button "Check in" at bounding box center [401, 228] width 77 height 30
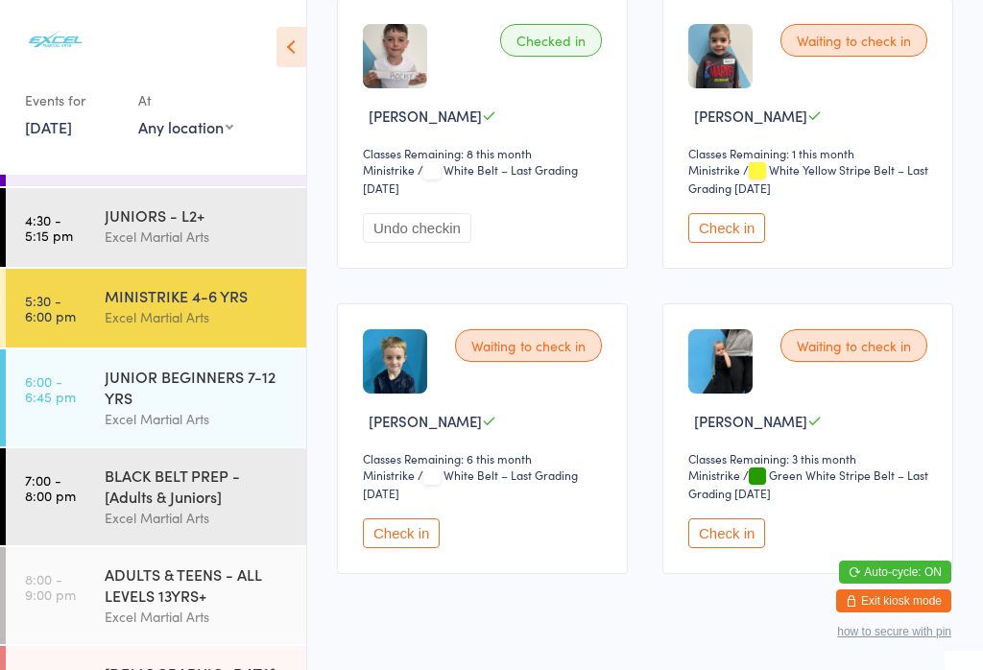
click at [743, 548] on button "Check in" at bounding box center [727, 534] width 77 height 30
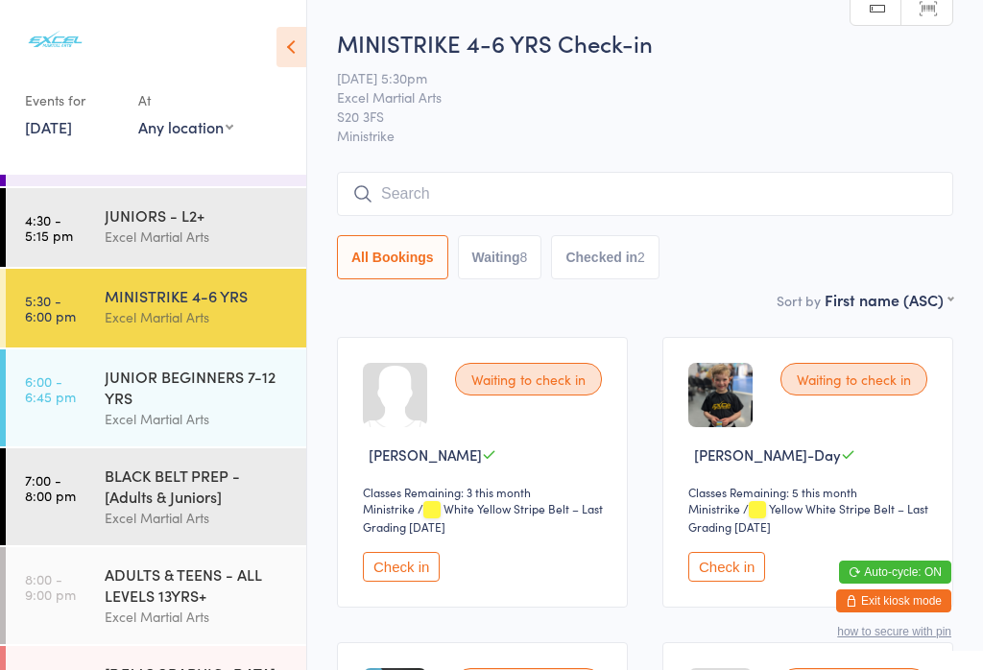
scroll to position [0, 0]
click at [700, 582] on button "Check in" at bounding box center [727, 567] width 77 height 30
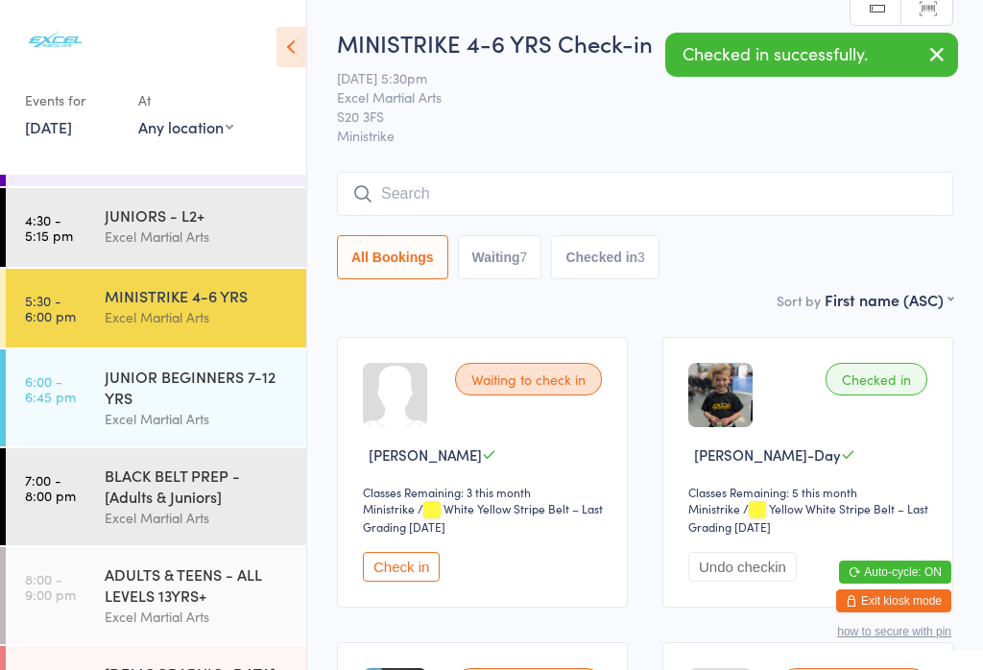
click at [67, 425] on link "6:00 - 6:45 pm JUNIOR BEGINNERS 7-12 YRS Excel Martial Arts" at bounding box center [156, 398] width 301 height 97
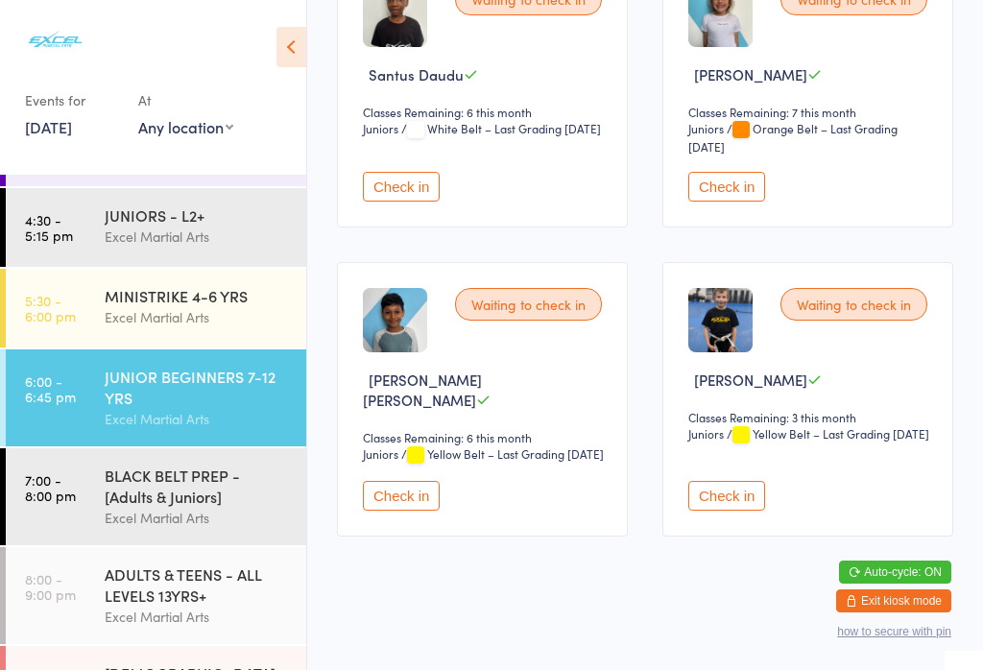
scroll to position [1931, 0]
click at [717, 510] on button "Check in" at bounding box center [727, 496] width 77 height 30
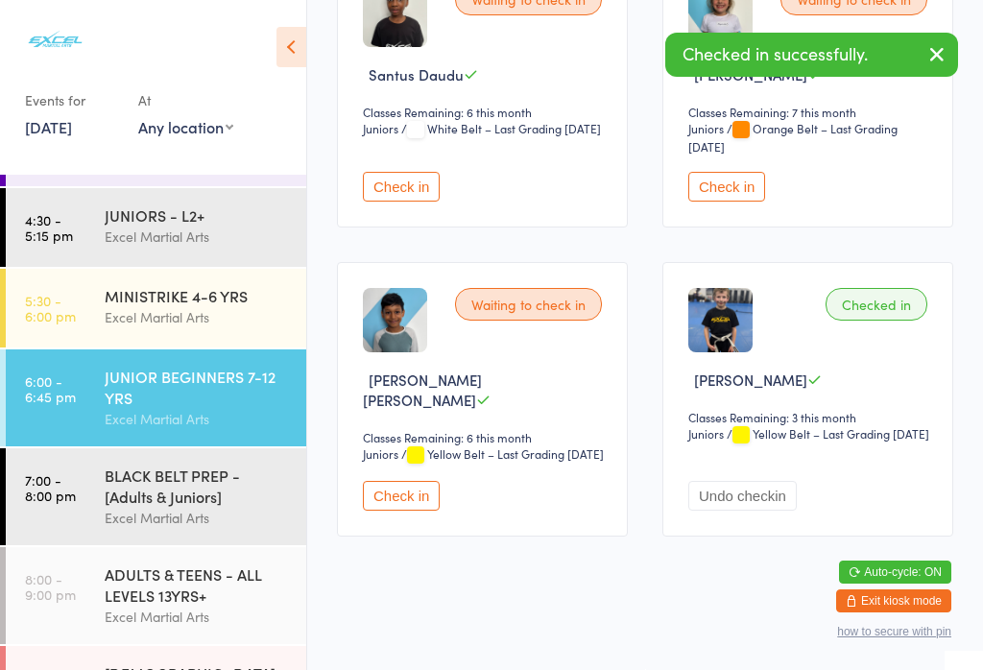
click at [173, 299] on div "MINISTRIKE 4-6 YRS" at bounding box center [197, 295] width 185 height 21
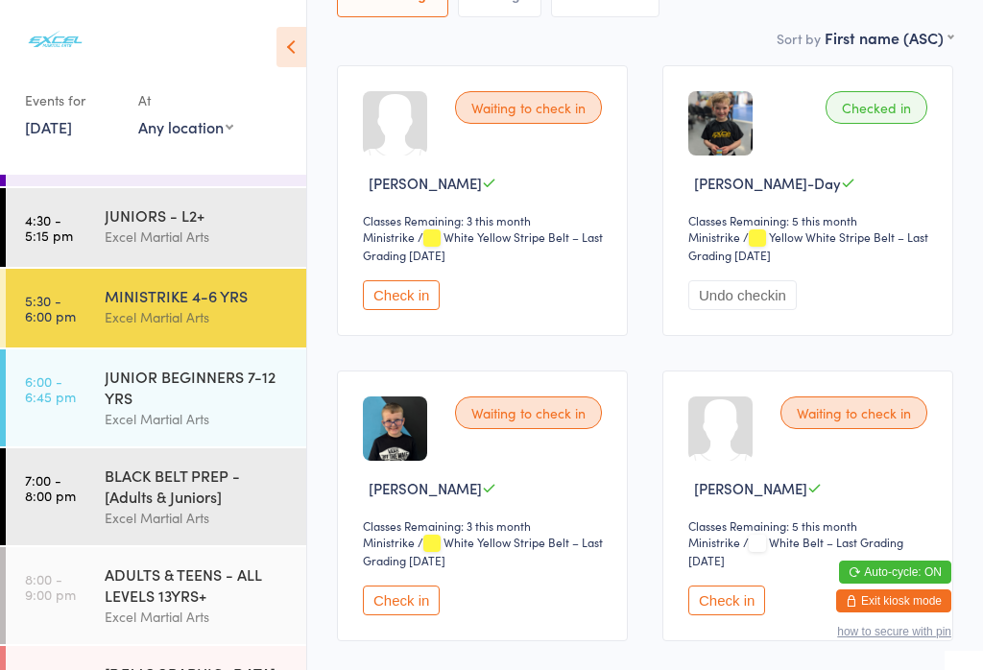
scroll to position [281, 0]
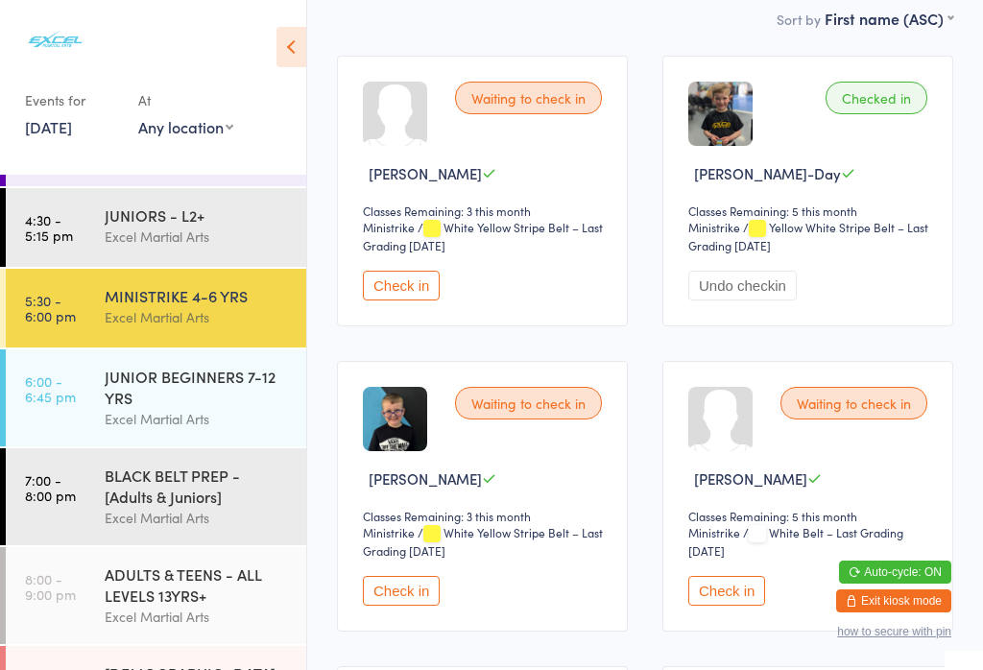
click at [401, 602] on button "Check in" at bounding box center [401, 591] width 77 height 30
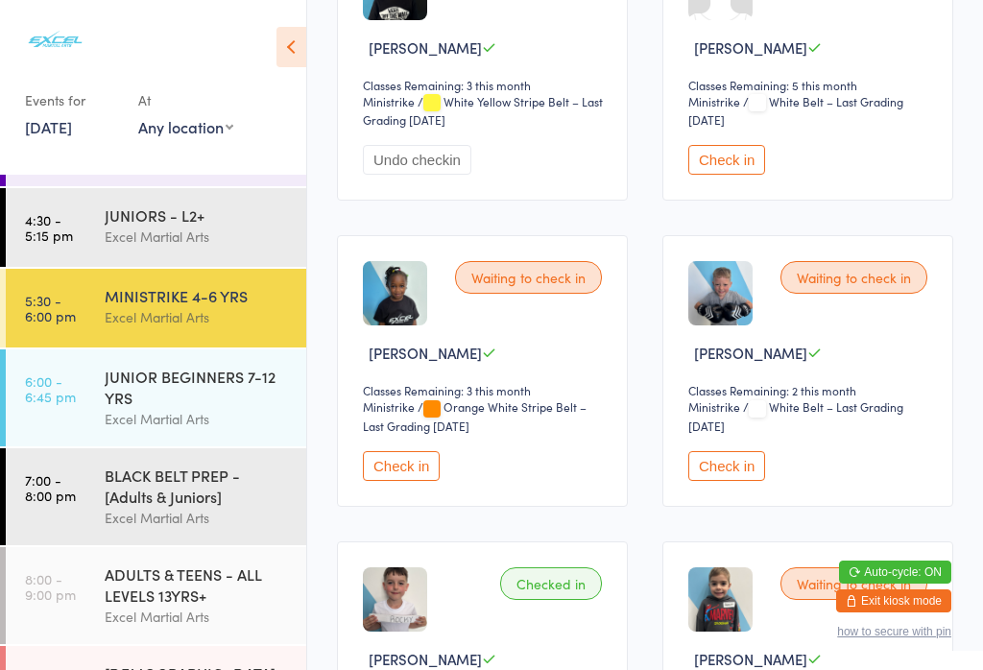
scroll to position [715, 0]
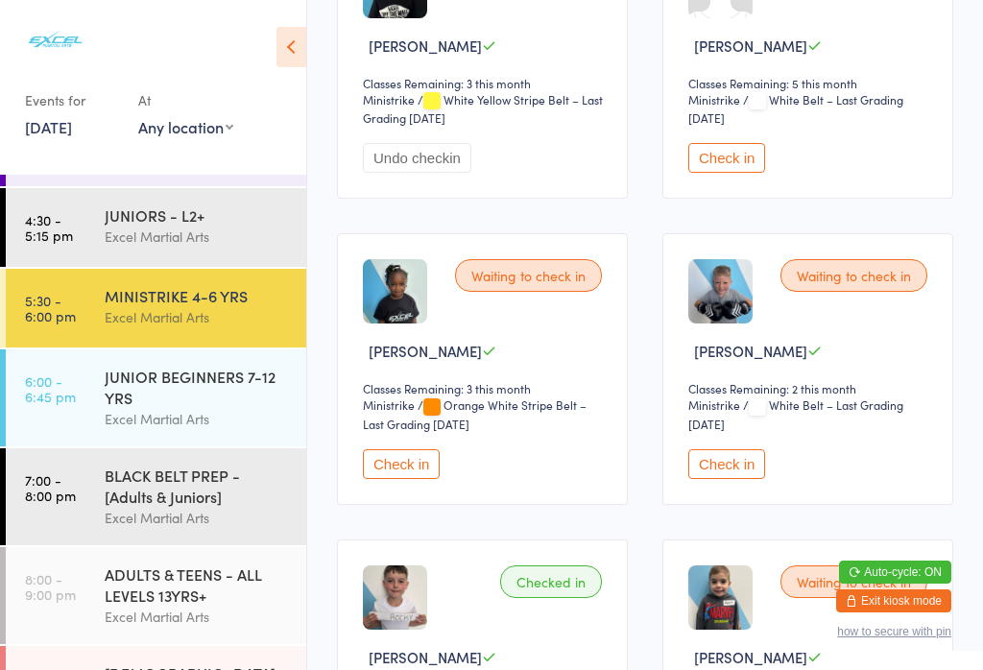
click at [725, 479] on button "Check in" at bounding box center [727, 464] width 77 height 30
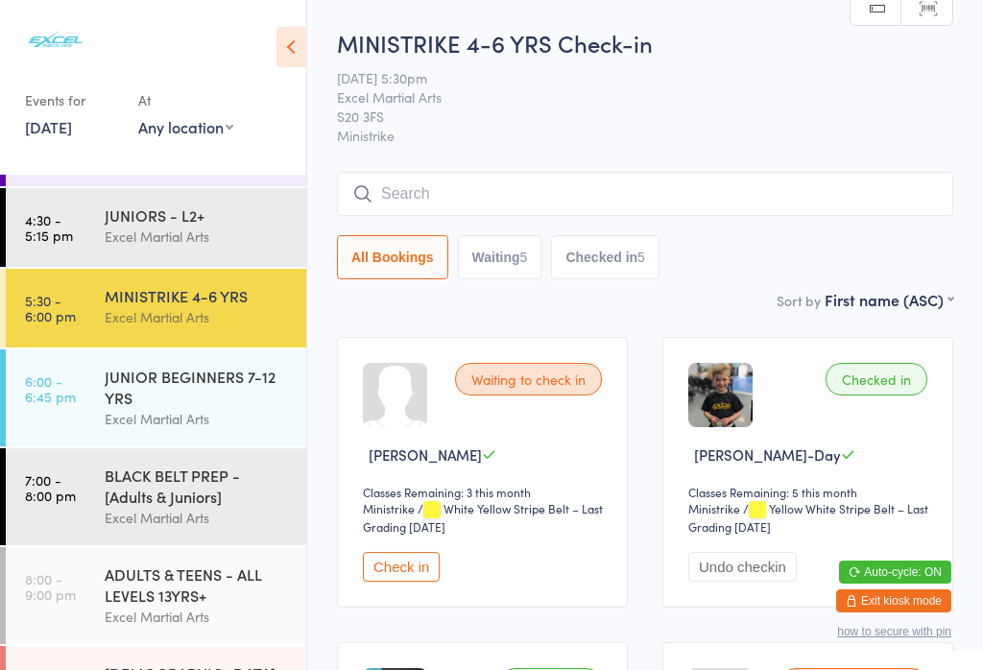
scroll to position [0, 0]
click at [426, 181] on input "search" at bounding box center [645, 194] width 617 height 44
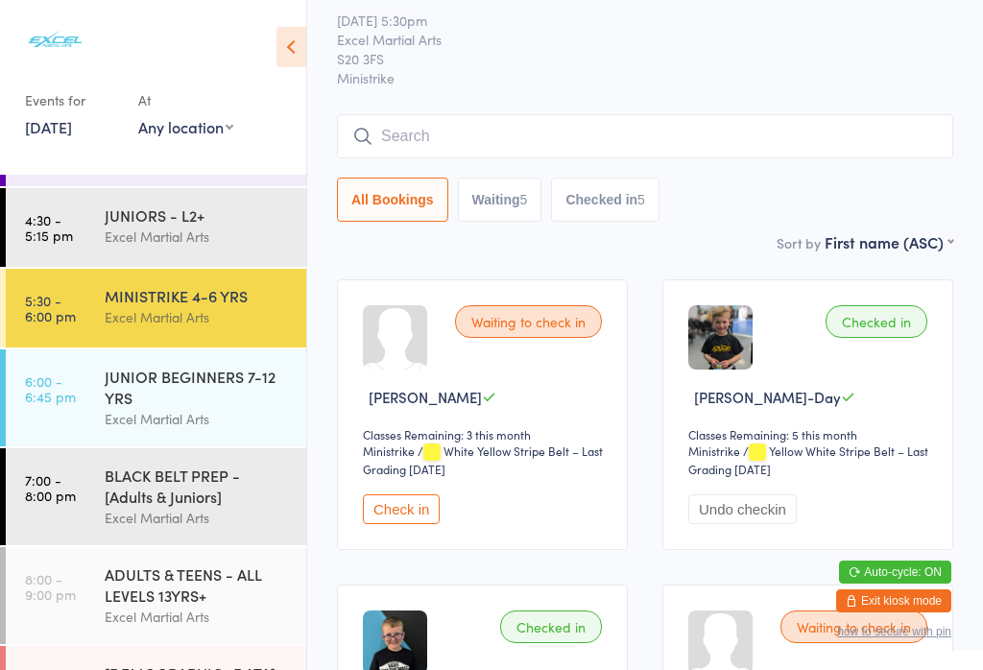
scroll to position [174, 0]
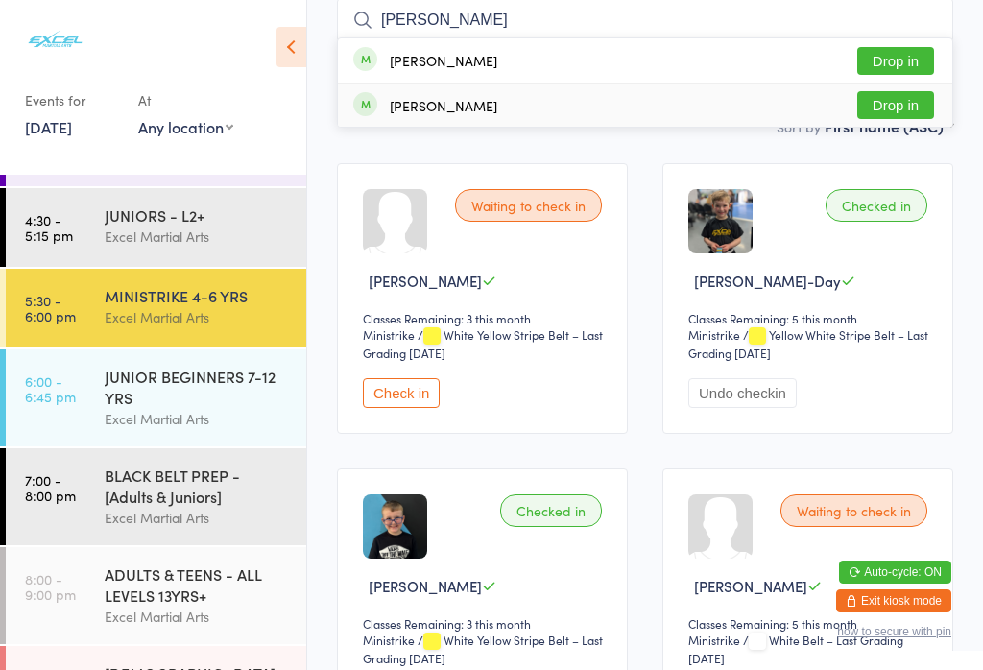
type input "[PERSON_NAME]"
click at [468, 108] on div "[PERSON_NAME]" at bounding box center [444, 105] width 108 height 15
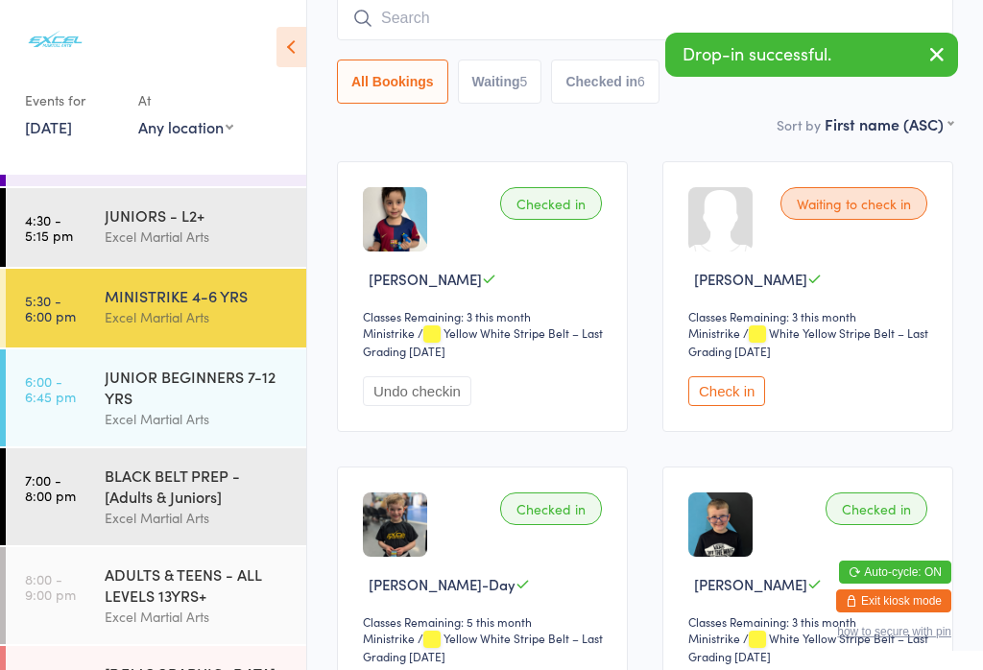
scroll to position [219, 0]
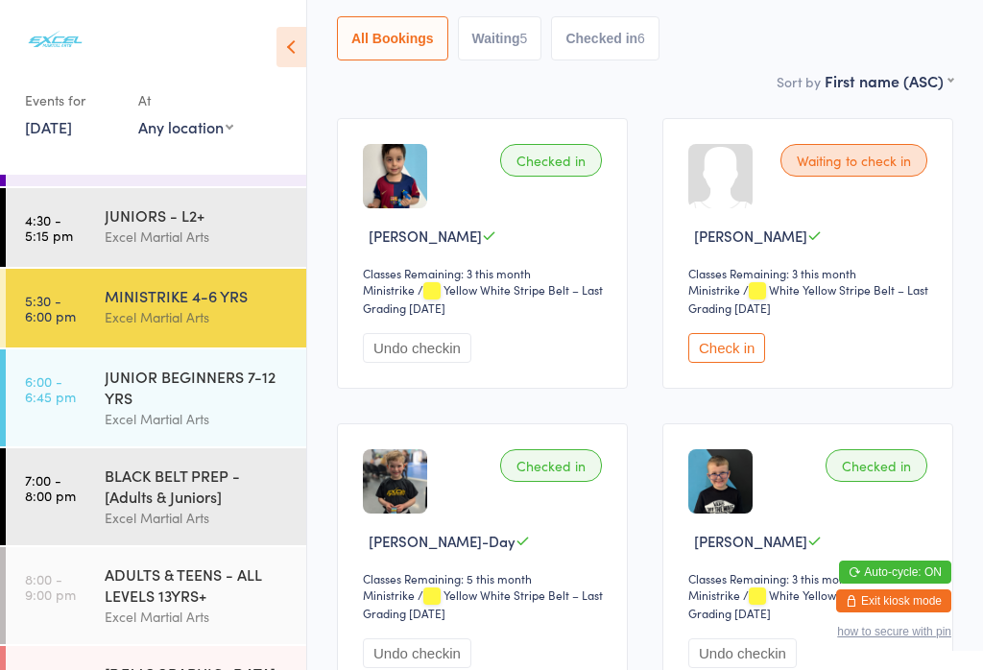
click at [212, 366] on div "JUNIOR BEGINNERS 7-12 YRS" at bounding box center [197, 387] width 185 height 42
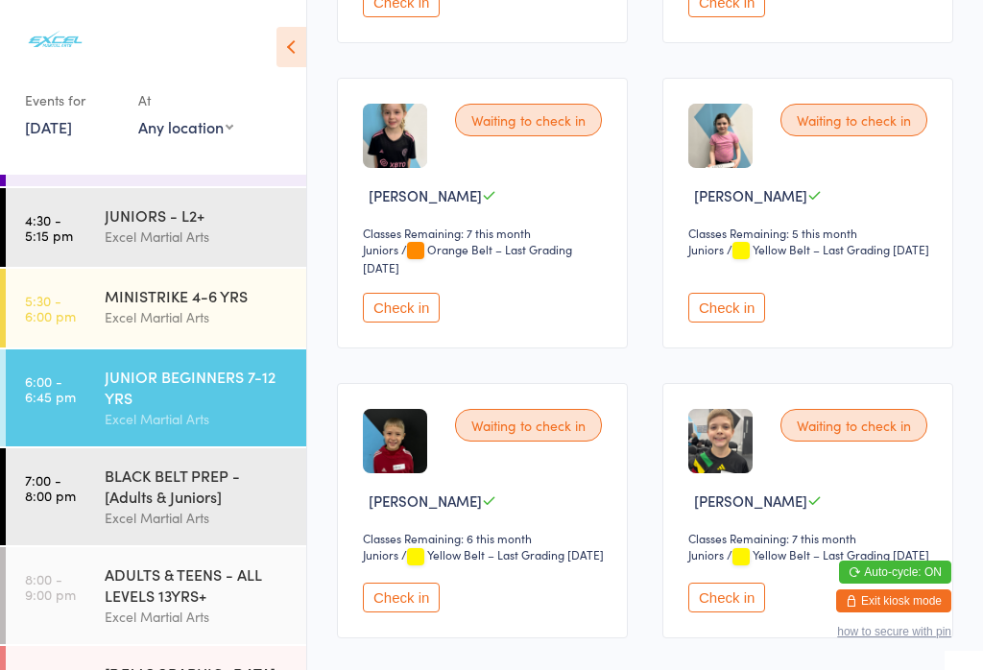
scroll to position [608, 0]
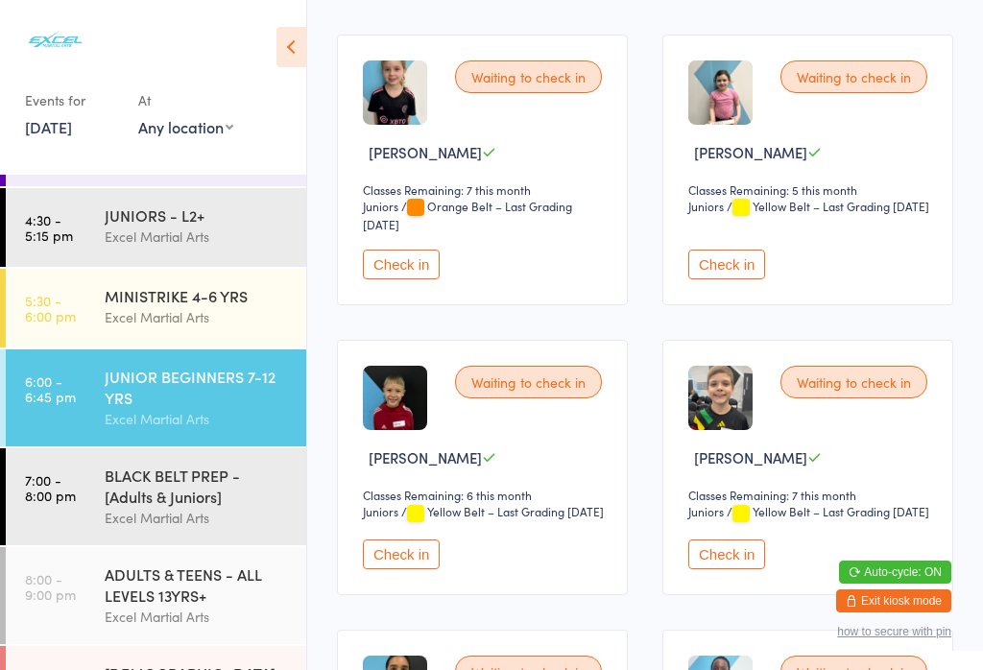
click at [407, 279] on button "Check in" at bounding box center [401, 265] width 77 height 30
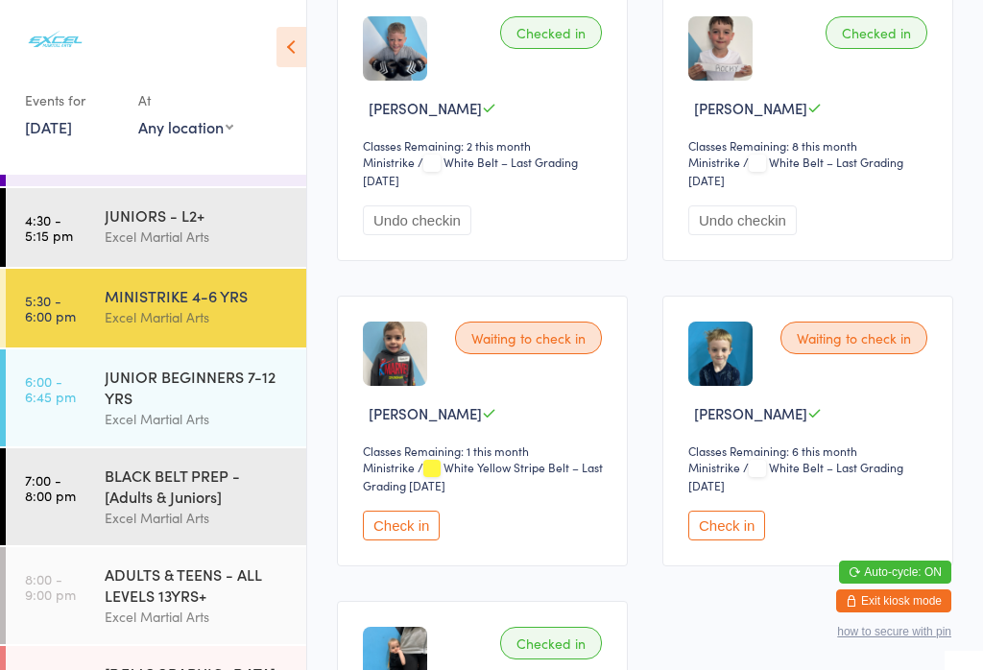
scroll to position [1258, 0]
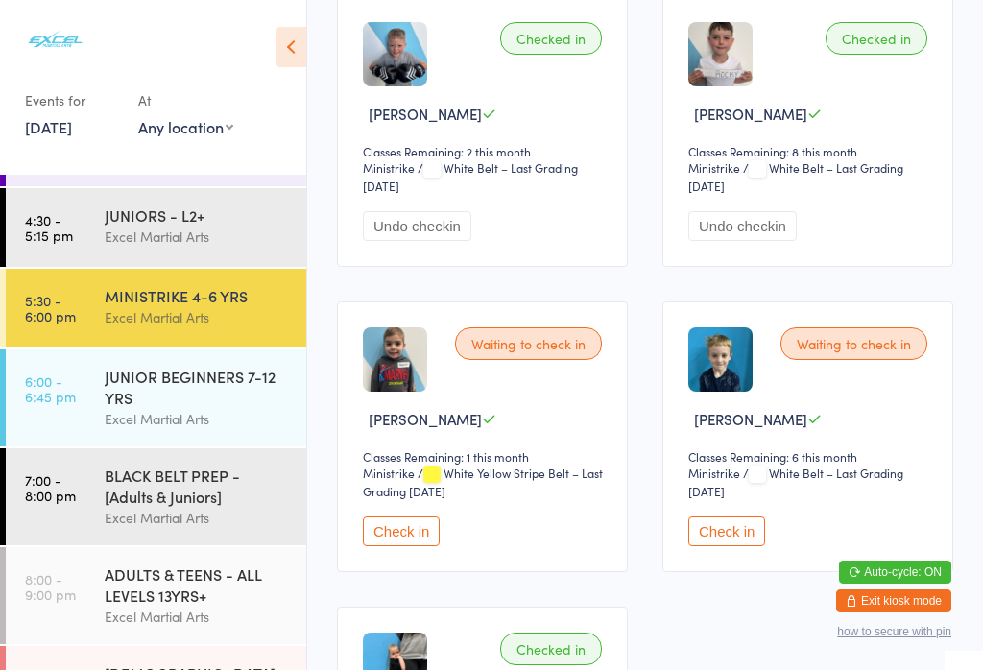
click at [720, 546] on button "Check in" at bounding box center [727, 532] width 77 height 30
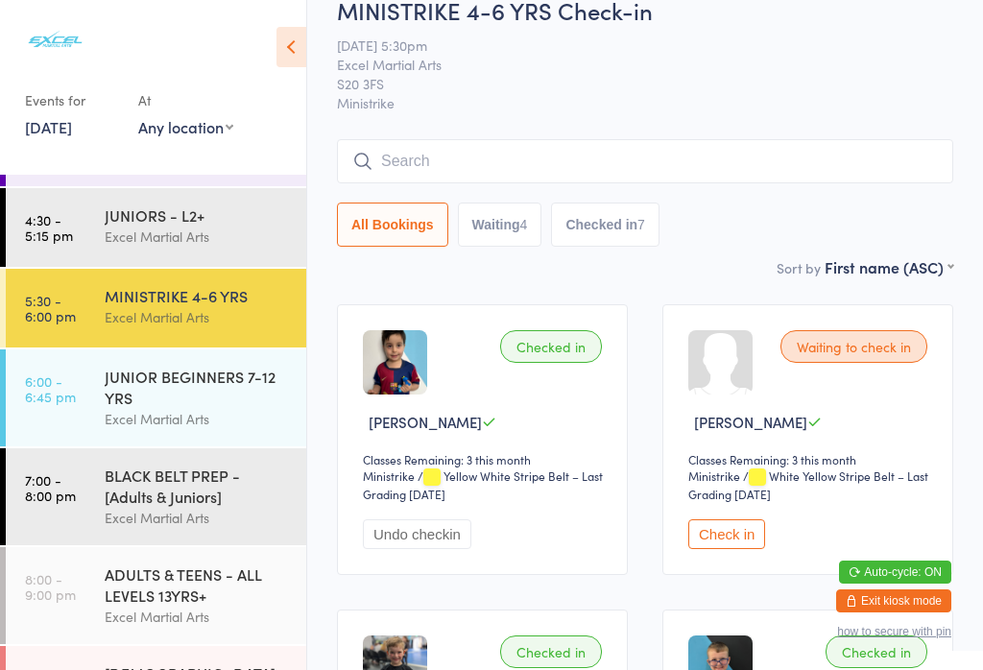
scroll to position [103, 0]
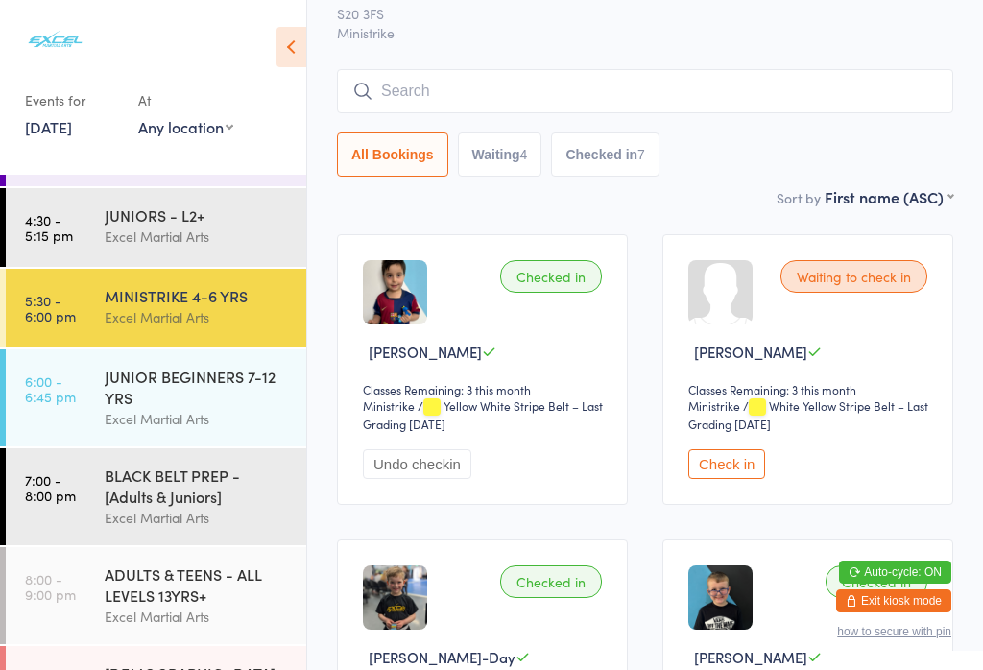
click at [740, 479] on button "Check in" at bounding box center [727, 464] width 77 height 30
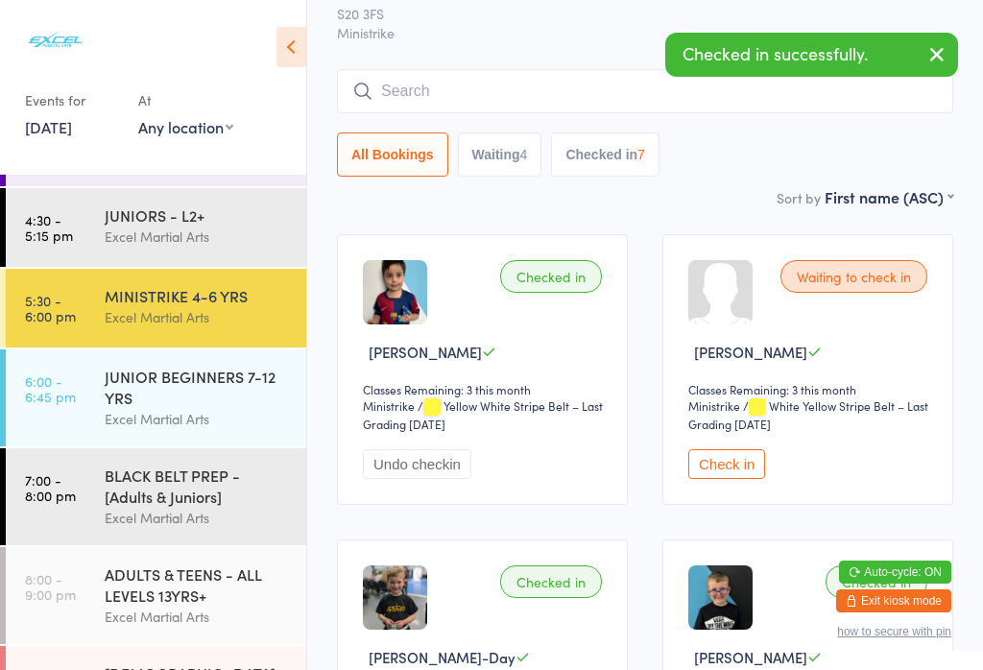
click at [742, 477] on button "Check in" at bounding box center [727, 464] width 77 height 30
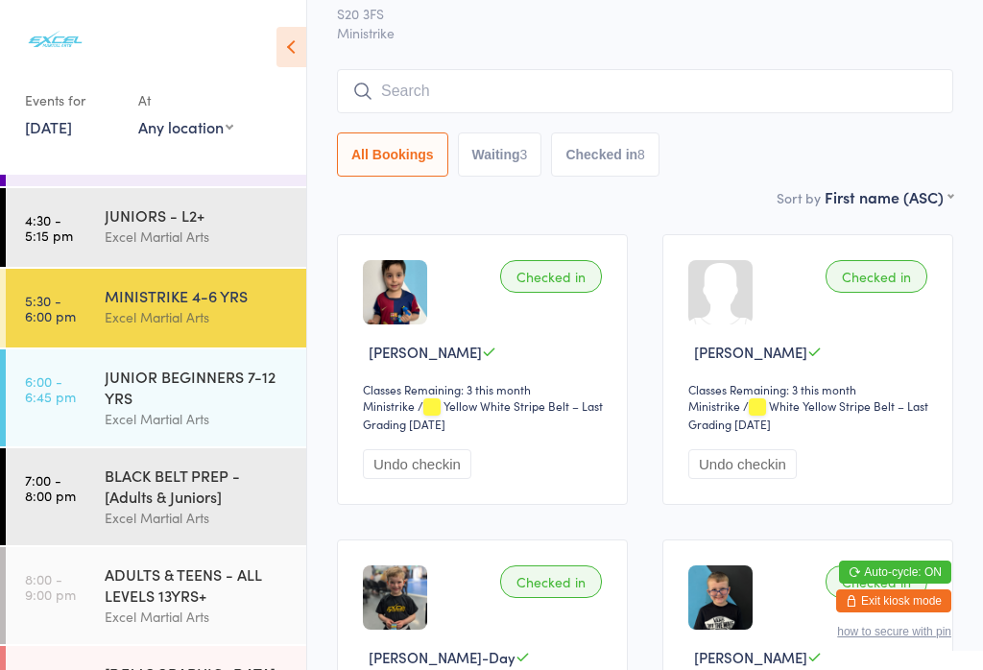
click at [79, 214] on link "4:30 - 5:15 pm JUNIORS - L2+ Excel Martial Arts" at bounding box center [156, 227] width 301 height 79
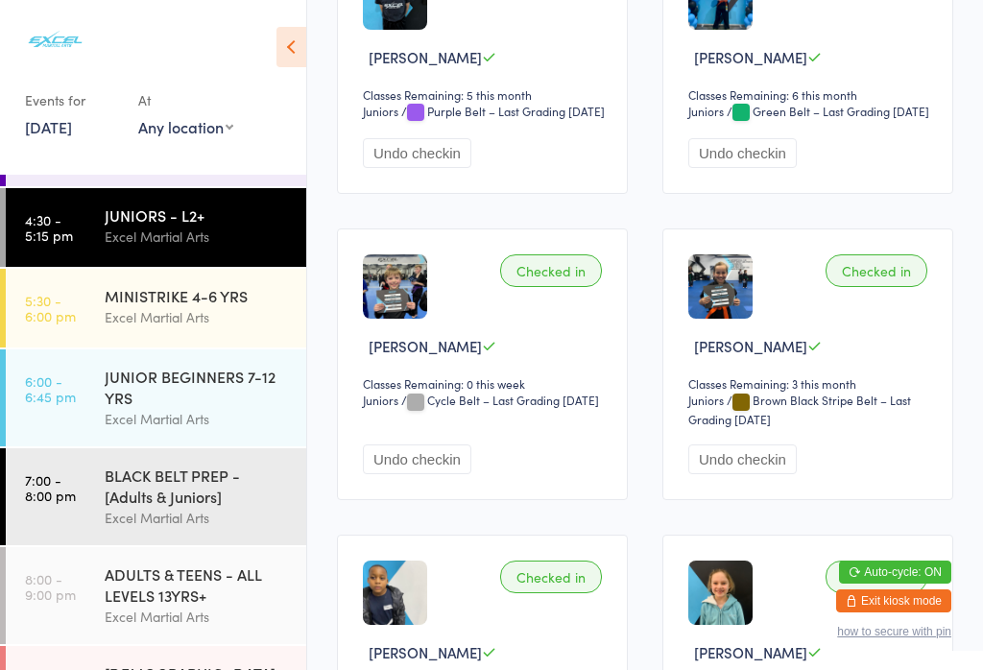
scroll to position [2200, 0]
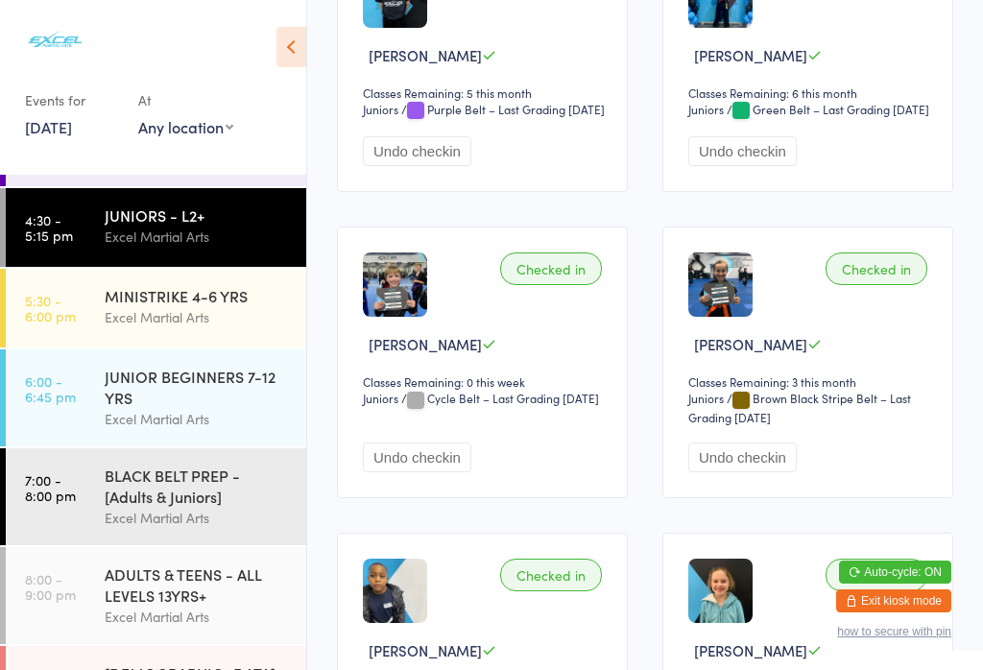
click at [130, 309] on div "Excel Martial Arts" at bounding box center [197, 317] width 185 height 22
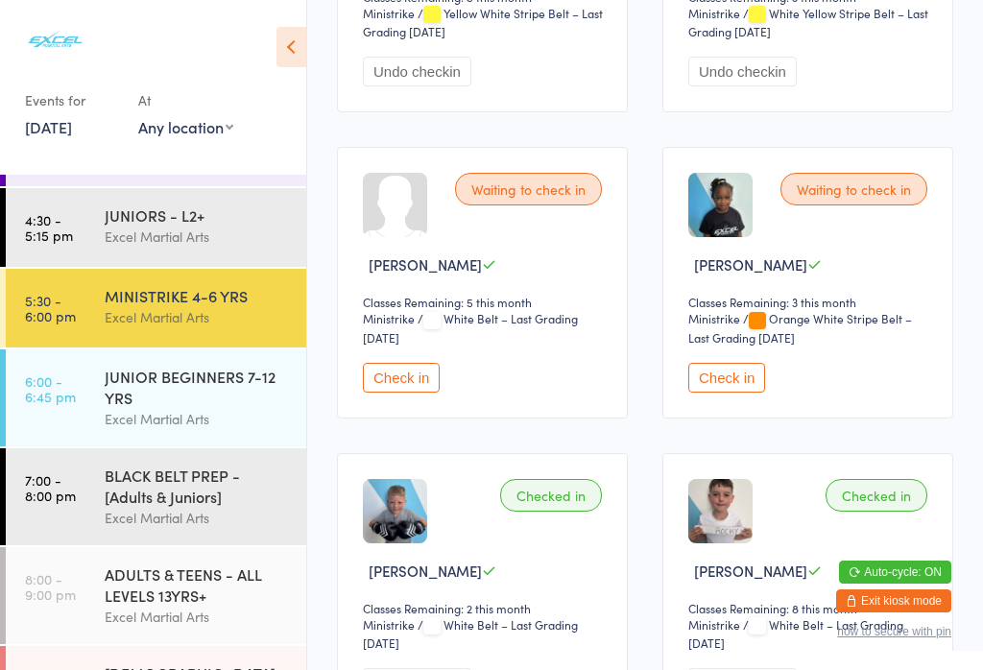
scroll to position [795, 0]
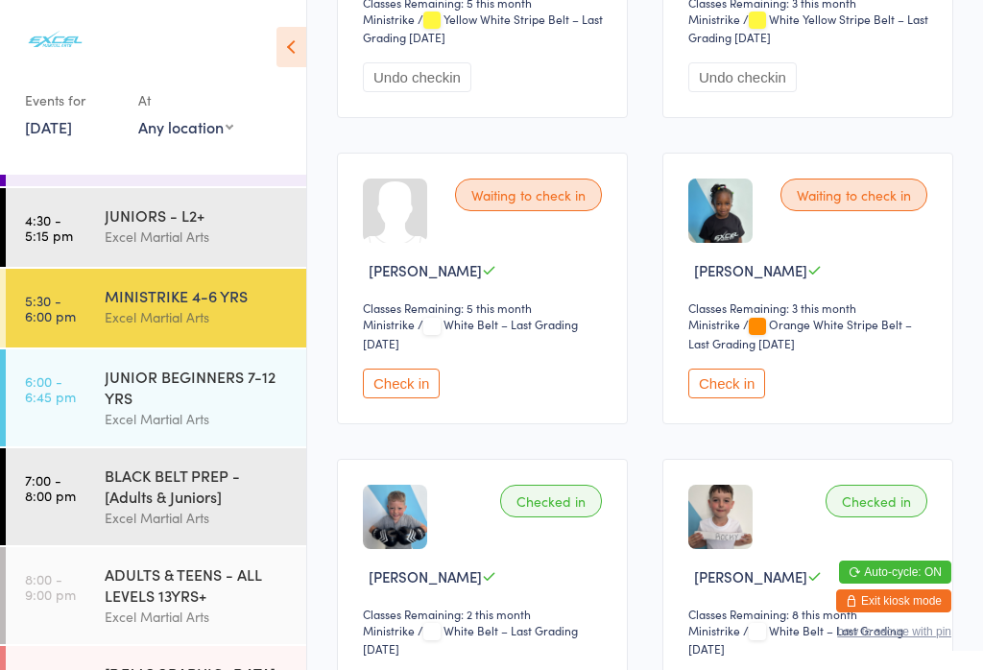
click at [738, 399] on button "Check in" at bounding box center [727, 384] width 77 height 30
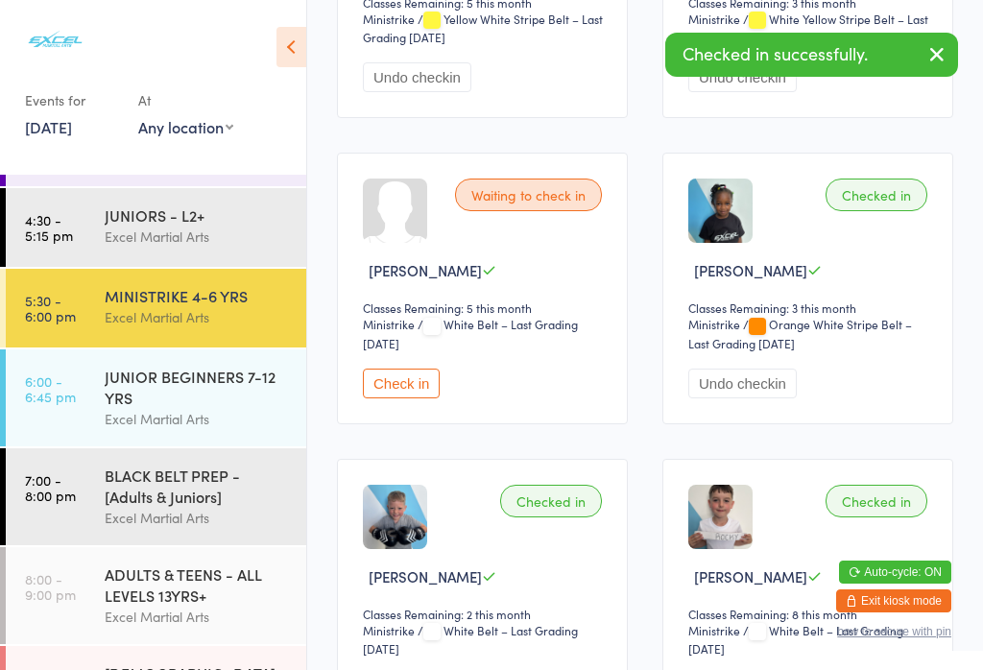
click at [64, 395] on time "6:00 - 6:45 pm" at bounding box center [50, 389] width 51 height 31
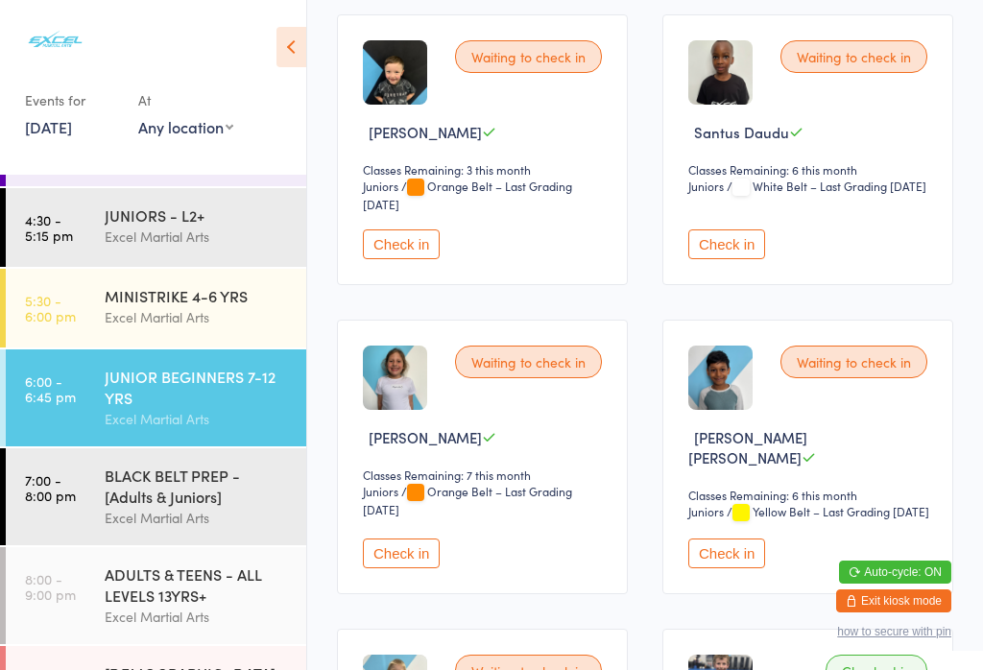
scroll to position [1512, 0]
click at [730, 260] on button "Check in" at bounding box center [727, 246] width 77 height 30
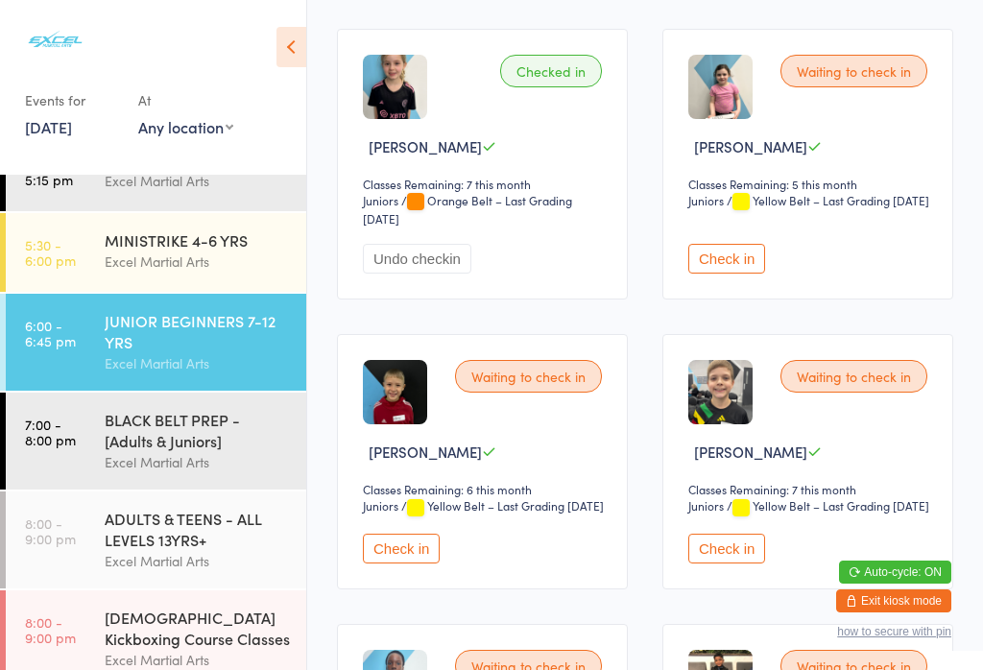
scroll to position [572, 0]
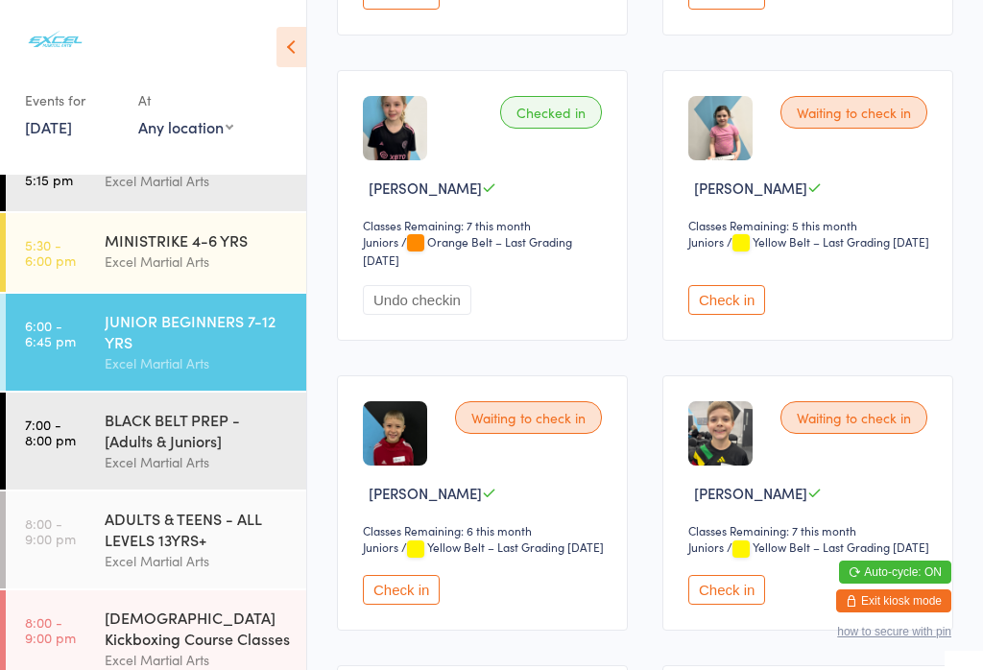
click at [712, 315] on button "Check in" at bounding box center [727, 300] width 77 height 30
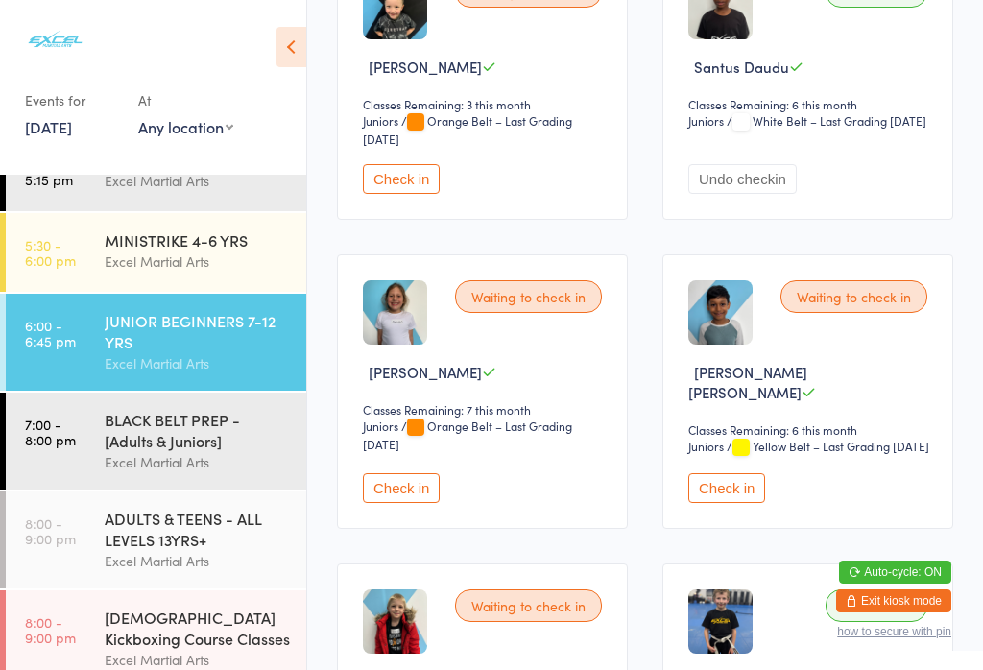
scroll to position [1579, 0]
click at [752, 502] on button "Check in" at bounding box center [727, 488] width 77 height 30
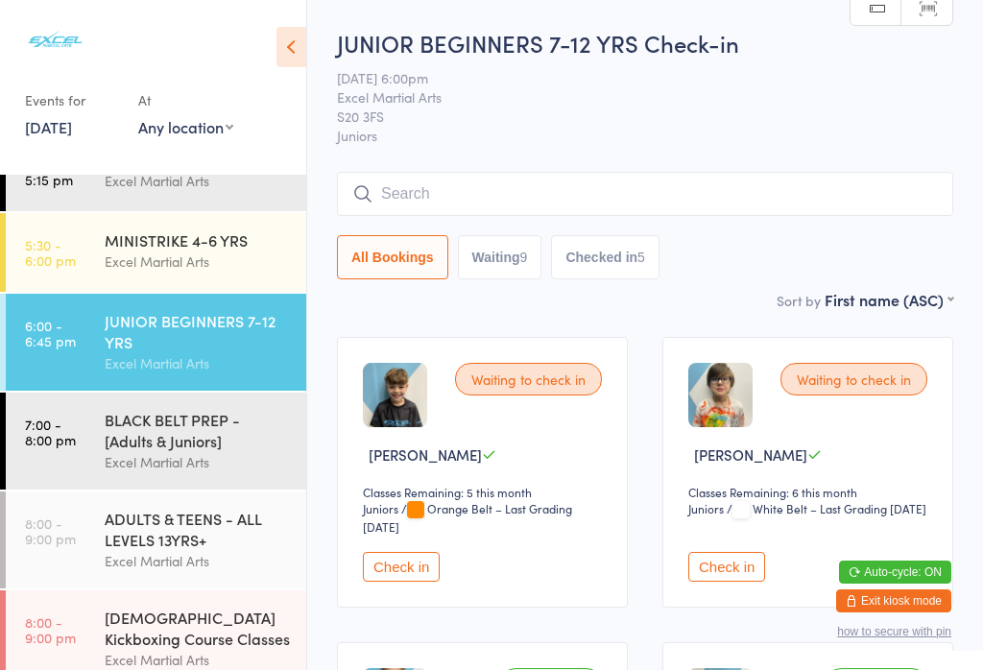
scroll to position [0, 0]
click at [406, 184] on input "search" at bounding box center [645, 194] width 617 height 44
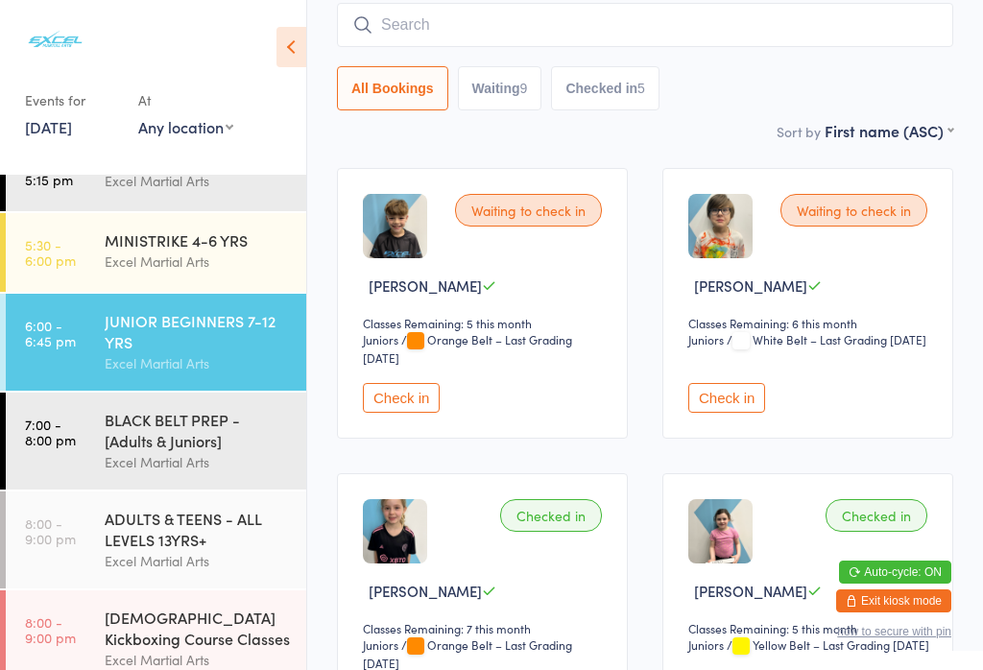
scroll to position [174, 0]
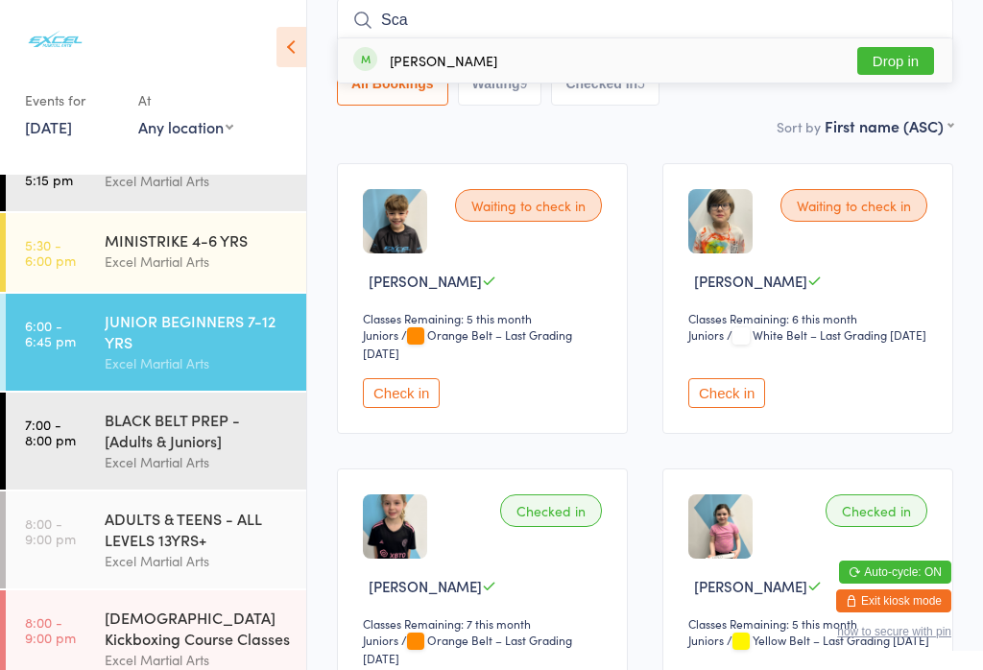
type input "Sca"
click at [442, 51] on div "[PERSON_NAME] Drop in" at bounding box center [645, 60] width 615 height 44
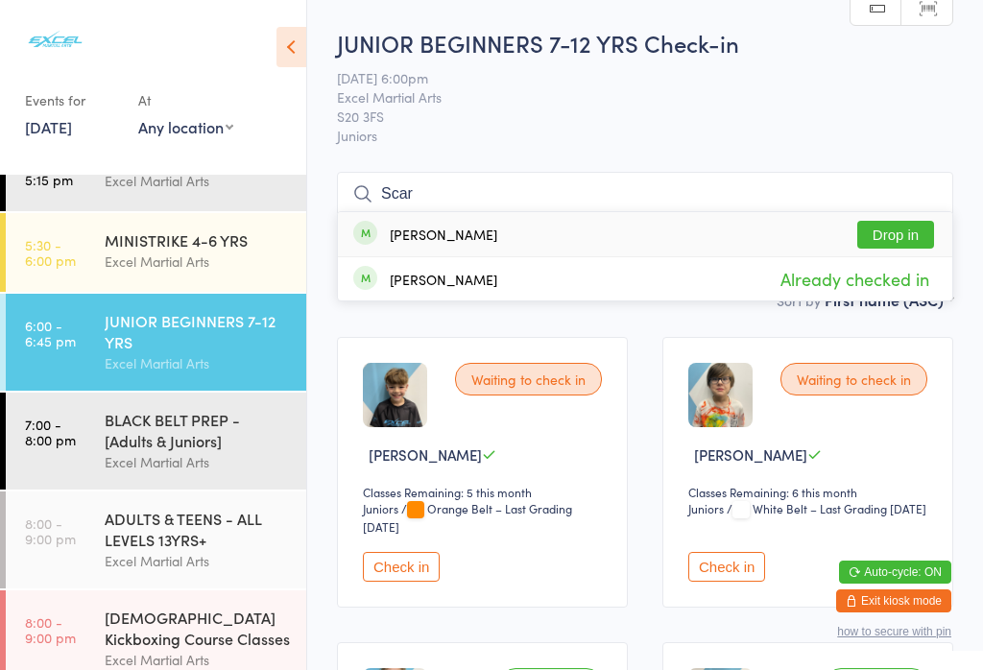
scroll to position [0, 0]
click at [454, 183] on input "Scar" at bounding box center [645, 194] width 617 height 44
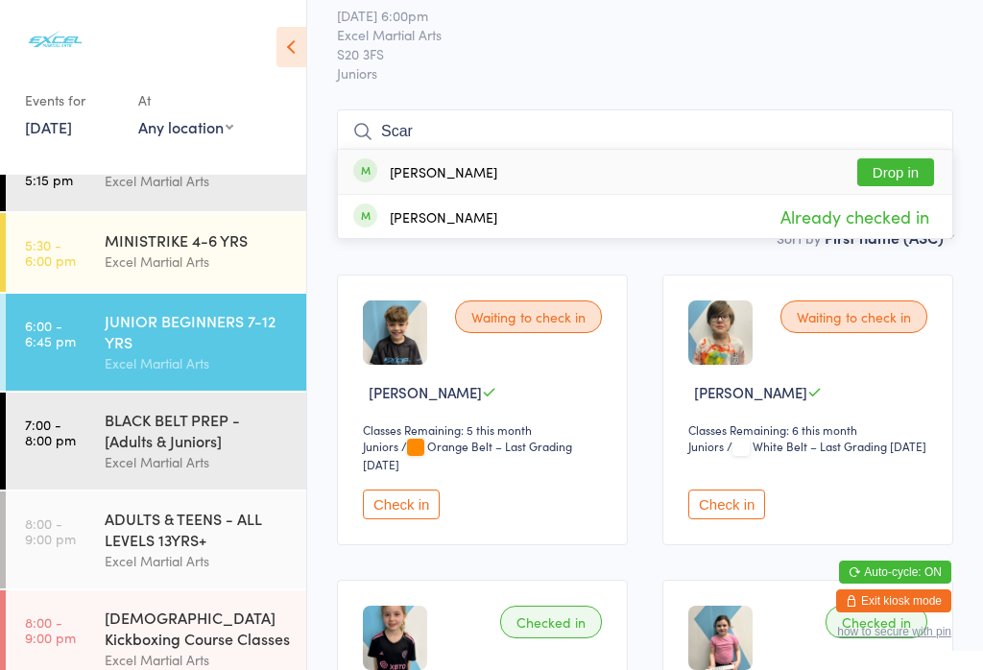
scroll to position [174, 0]
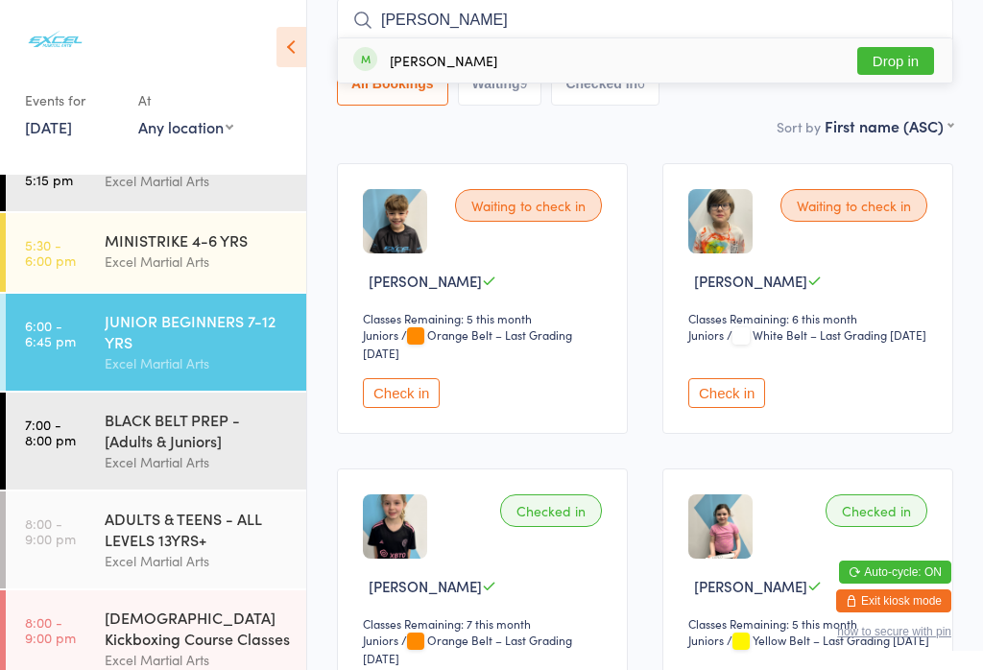
click at [464, 14] on input "[PERSON_NAME]" at bounding box center [645, 20] width 617 height 44
type input "[PERSON_NAME]"
click at [420, 58] on div "[PERSON_NAME]" at bounding box center [444, 60] width 108 height 15
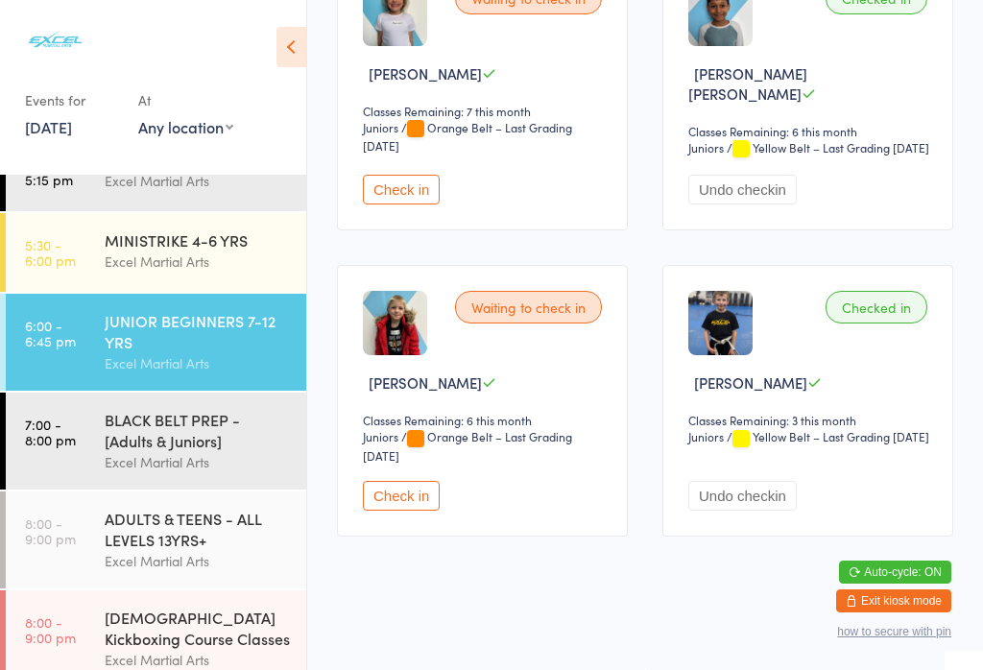
scroll to position [2244, 0]
click at [210, 440] on div "BLACK BELT PREP - [Adults & Juniors]" at bounding box center [197, 430] width 185 height 42
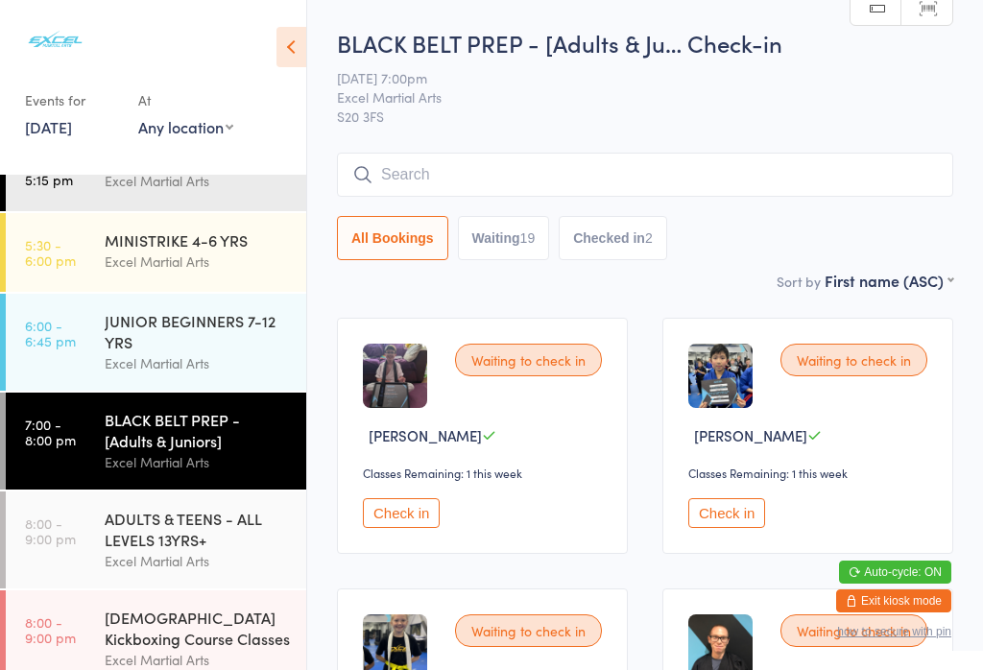
click at [80, 547] on link "8:00 - 9:00 pm ADULTS & TEENS - ALL LEVELS 13YRS+ Excel Martial Arts" at bounding box center [156, 540] width 301 height 97
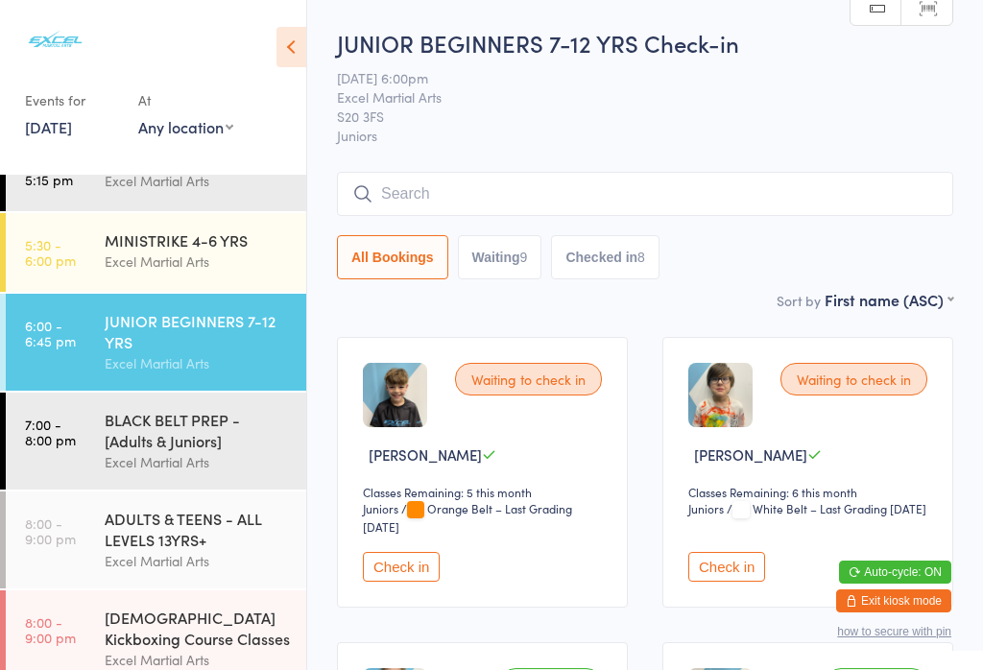
click at [721, 574] on button "Check in" at bounding box center [727, 567] width 77 height 30
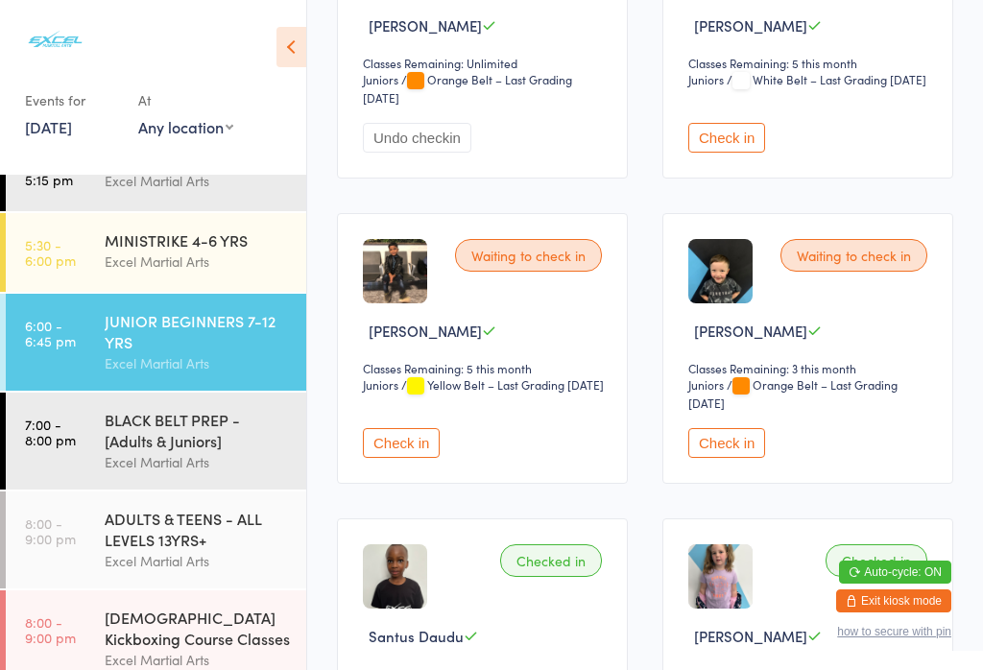
scroll to position [1337, 0]
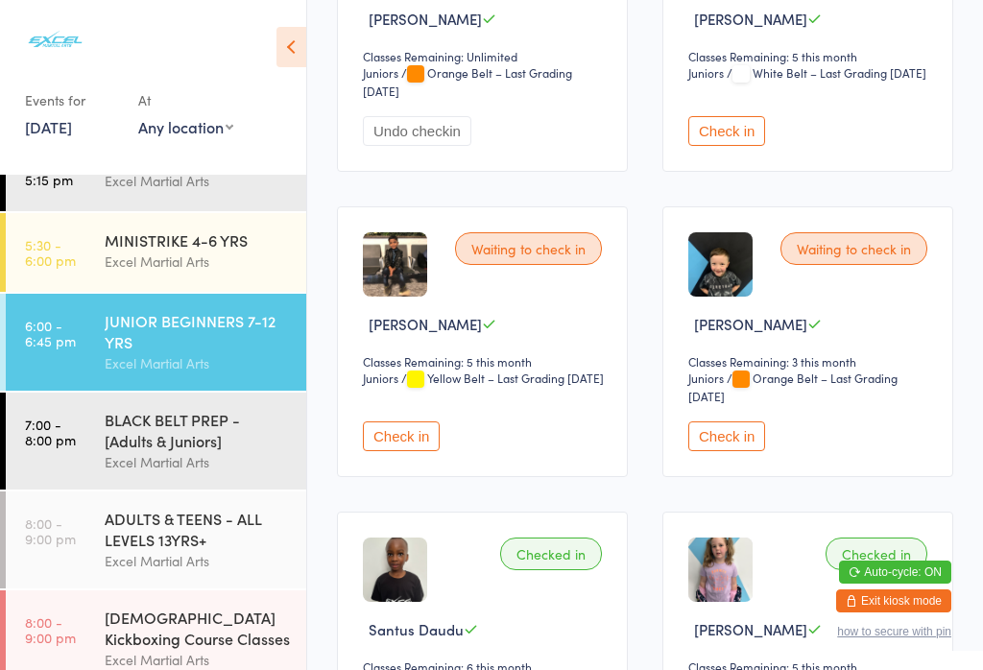
click at [741, 451] on button "Check in" at bounding box center [727, 437] width 77 height 30
click at [689, 422] on button "Check in" at bounding box center [727, 437] width 77 height 30
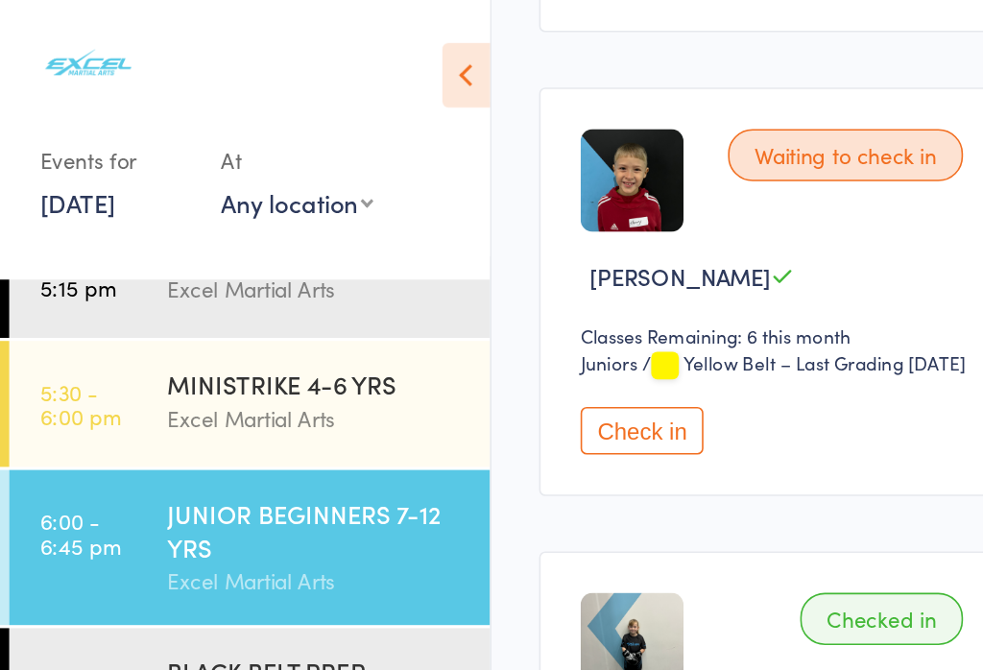
scroll to position [899, 369]
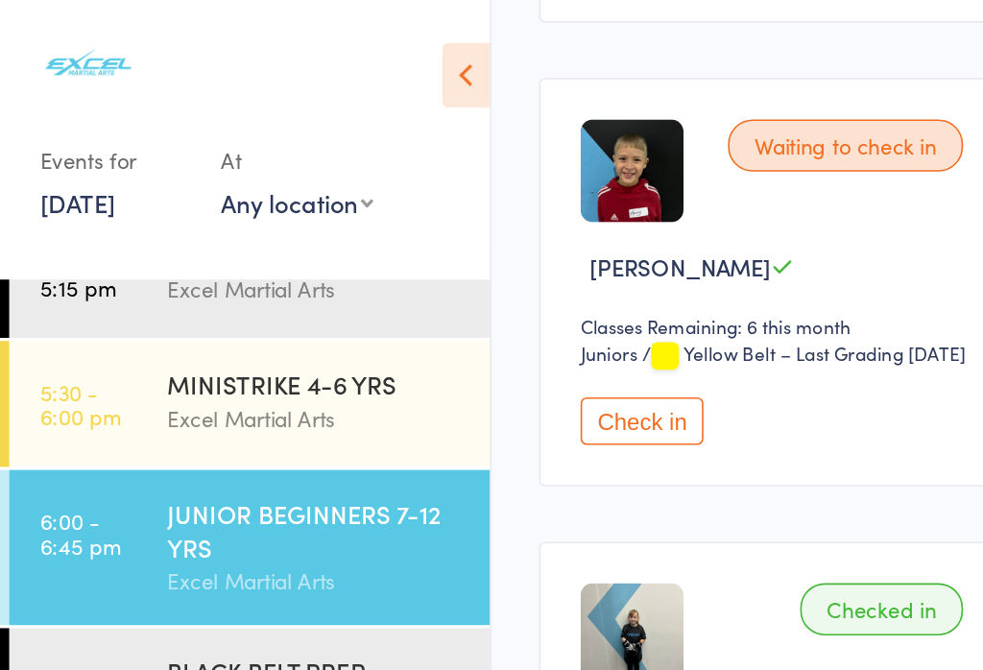
click at [363, 279] on button "Check in" at bounding box center [401, 264] width 77 height 30
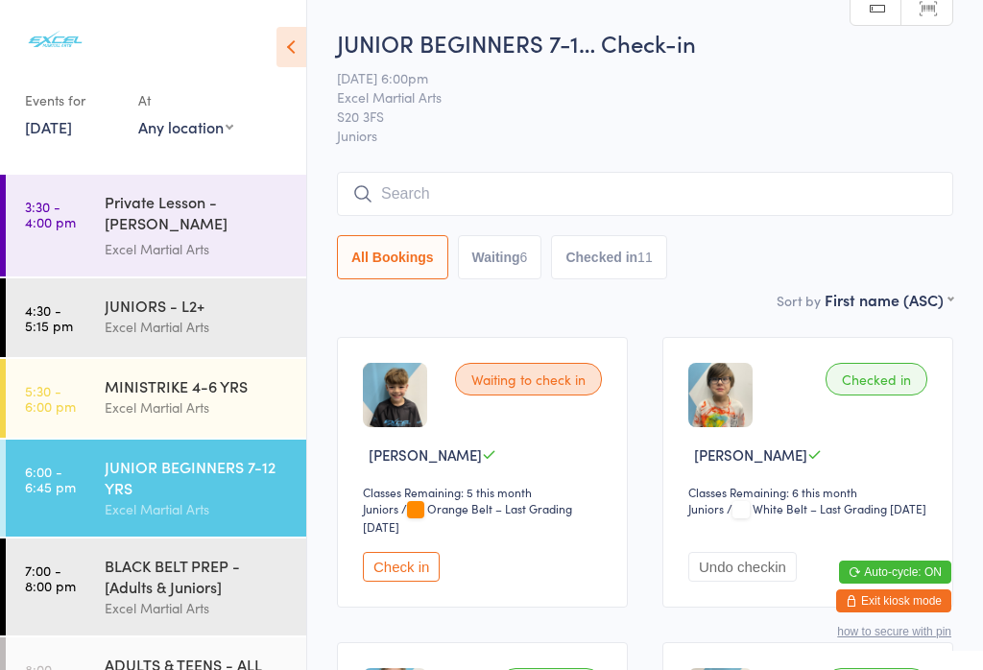
scroll to position [0, 0]
click at [494, 194] on input "search" at bounding box center [645, 194] width 617 height 44
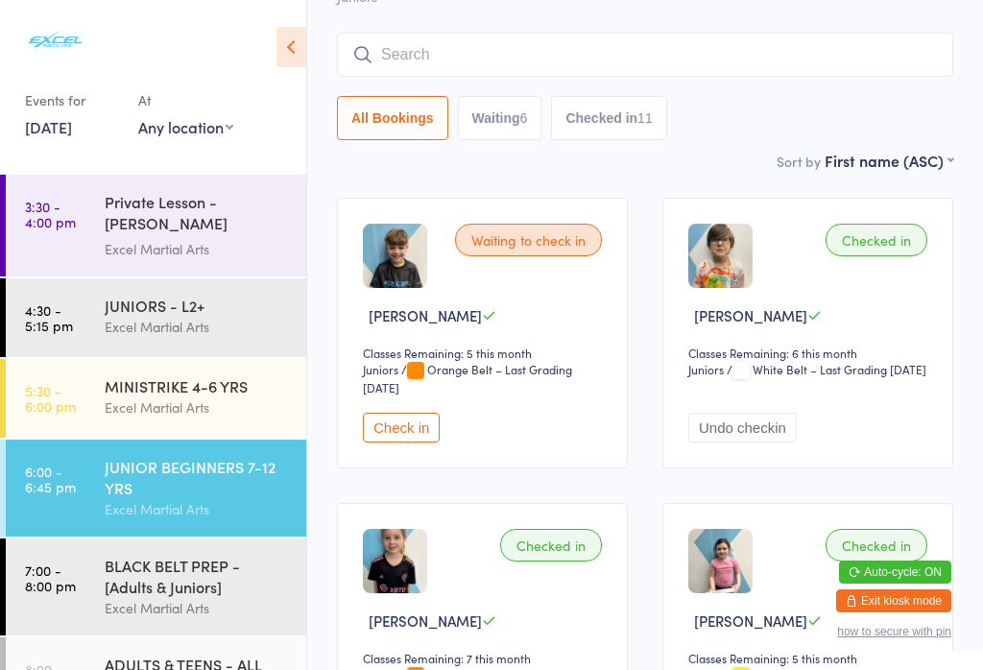
scroll to position [174, 0]
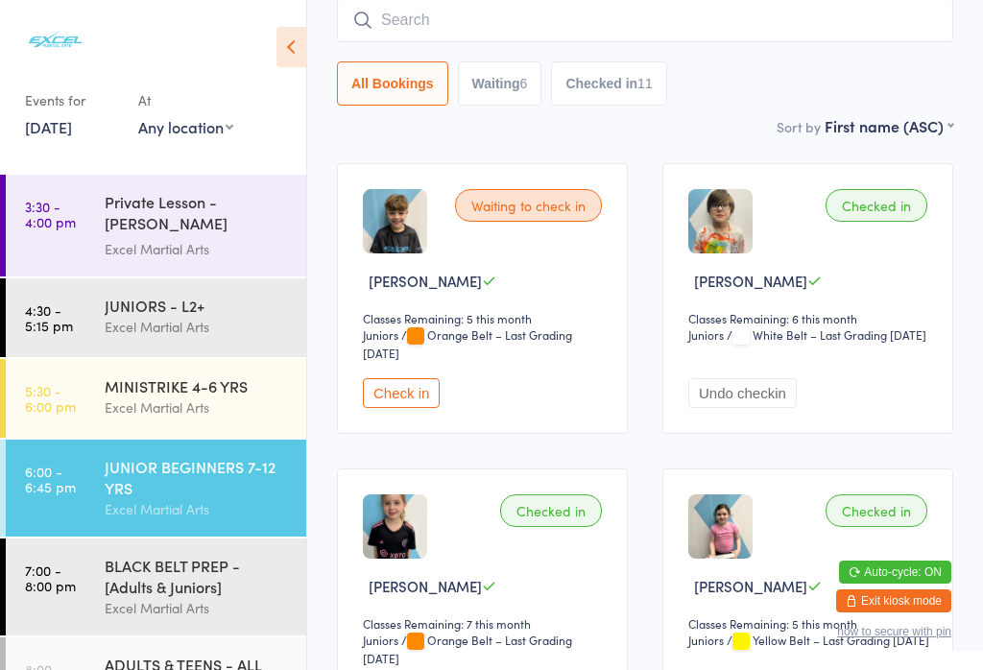
click at [467, 12] on input "search" at bounding box center [645, 20] width 617 height 44
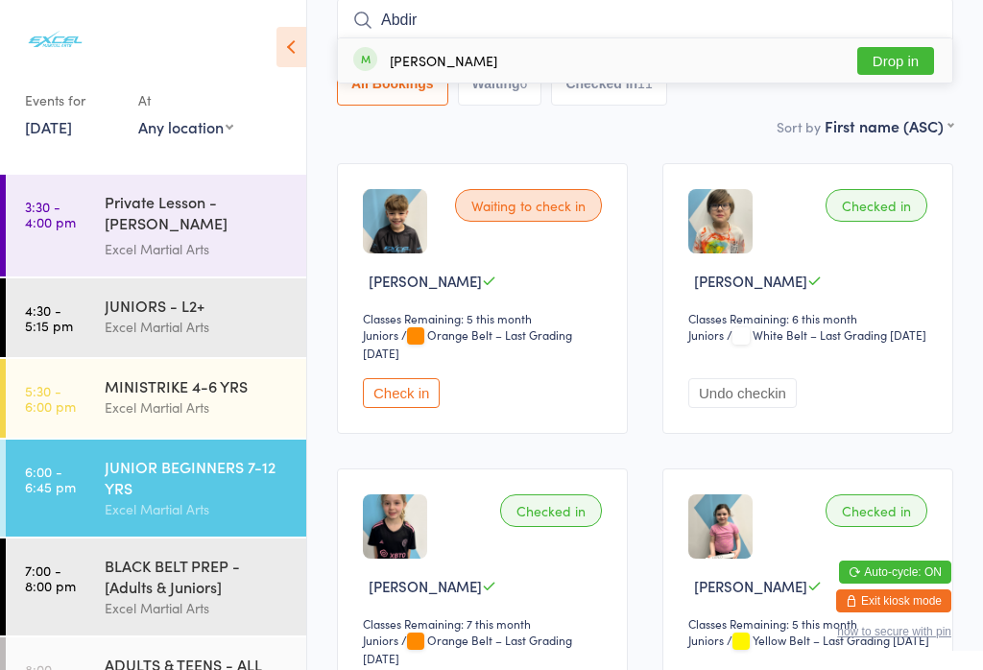
type input "Abdir"
click at [900, 54] on button "Drop in" at bounding box center [896, 61] width 77 height 28
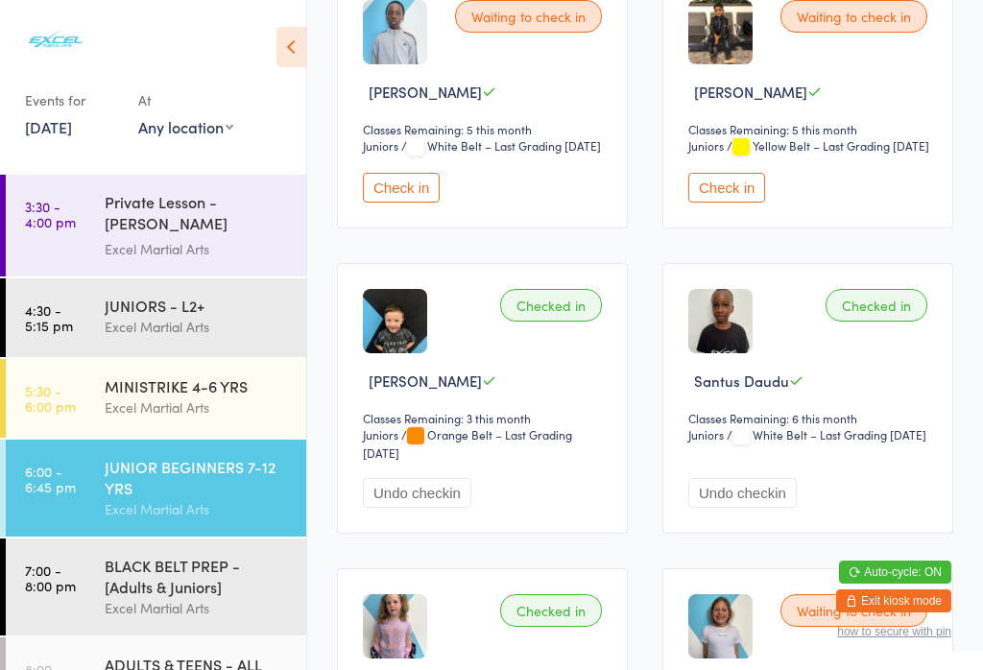
scroll to position [1573, 0]
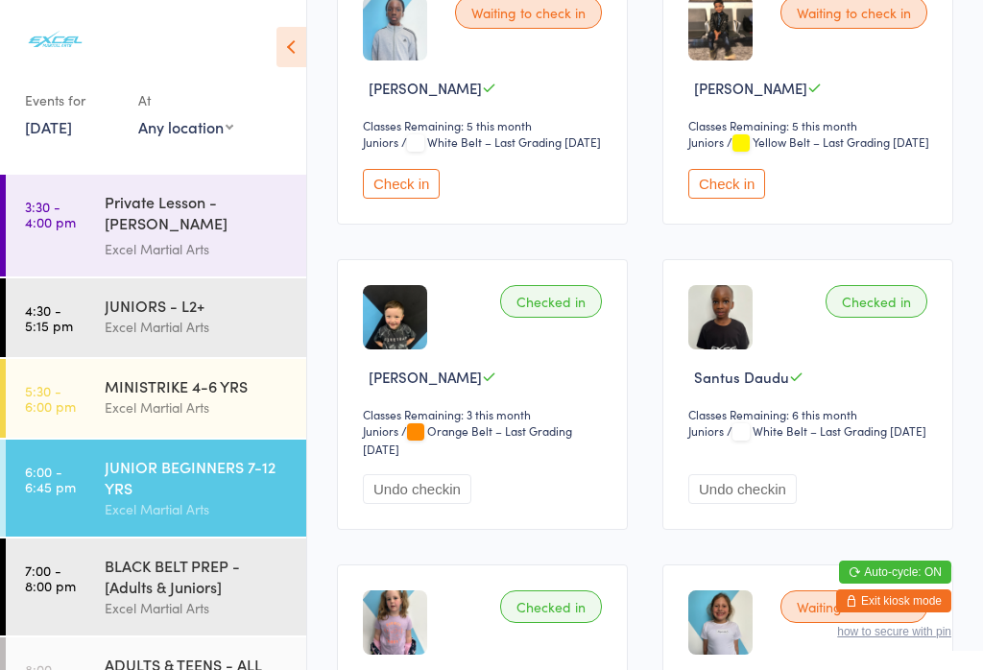
click at [734, 199] on button "Check in" at bounding box center [727, 184] width 77 height 30
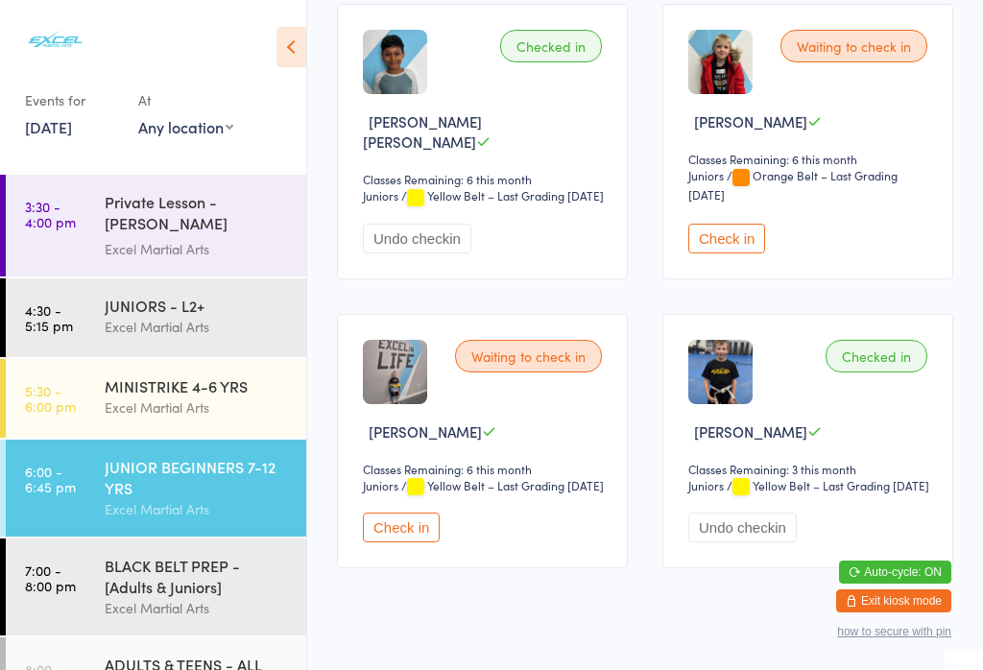
scroll to position [2419, 0]
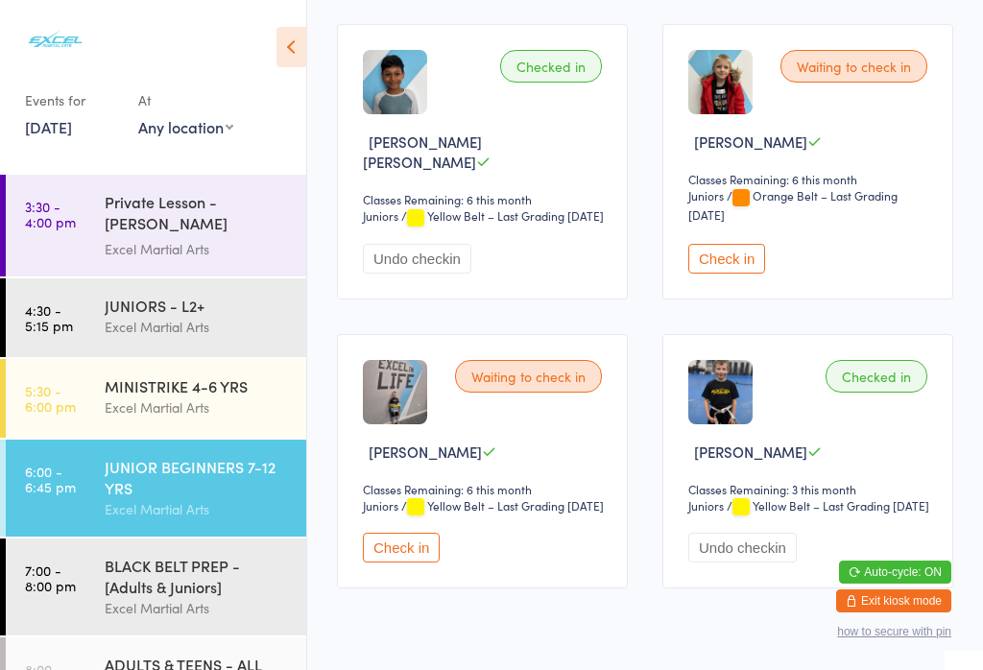
click at [732, 274] on button "Check in" at bounding box center [727, 259] width 77 height 30
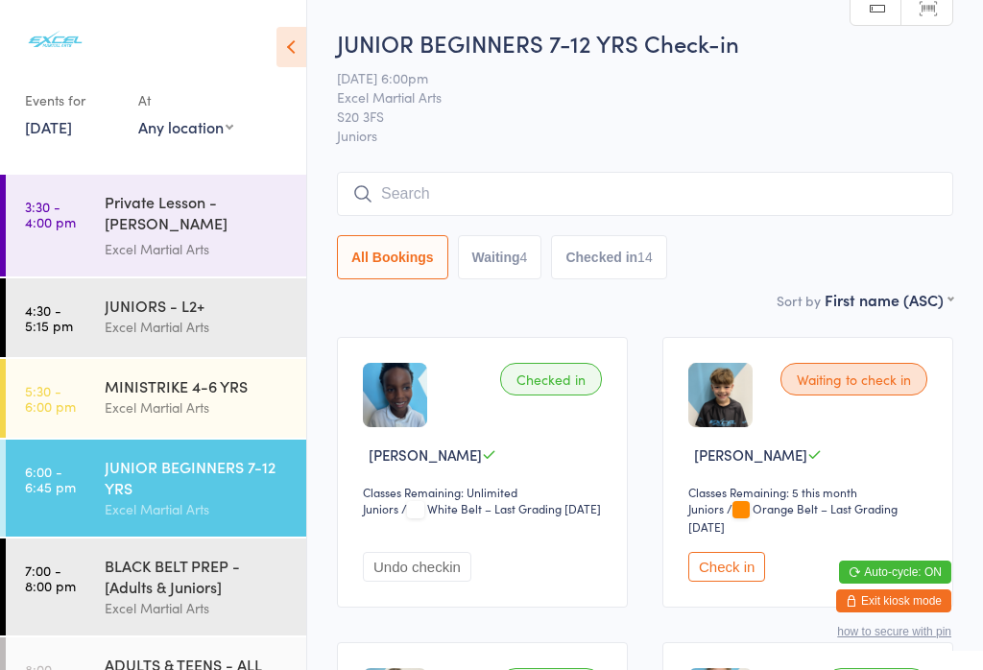
scroll to position [0, 0]
click at [728, 579] on button "Check in" at bounding box center [727, 567] width 77 height 30
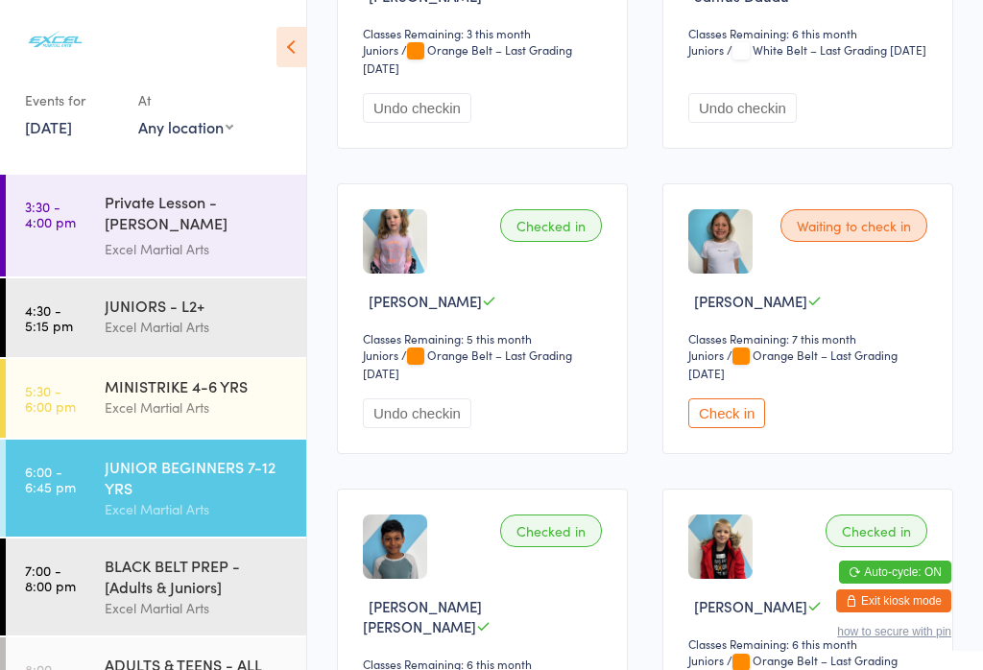
scroll to position [1960, 0]
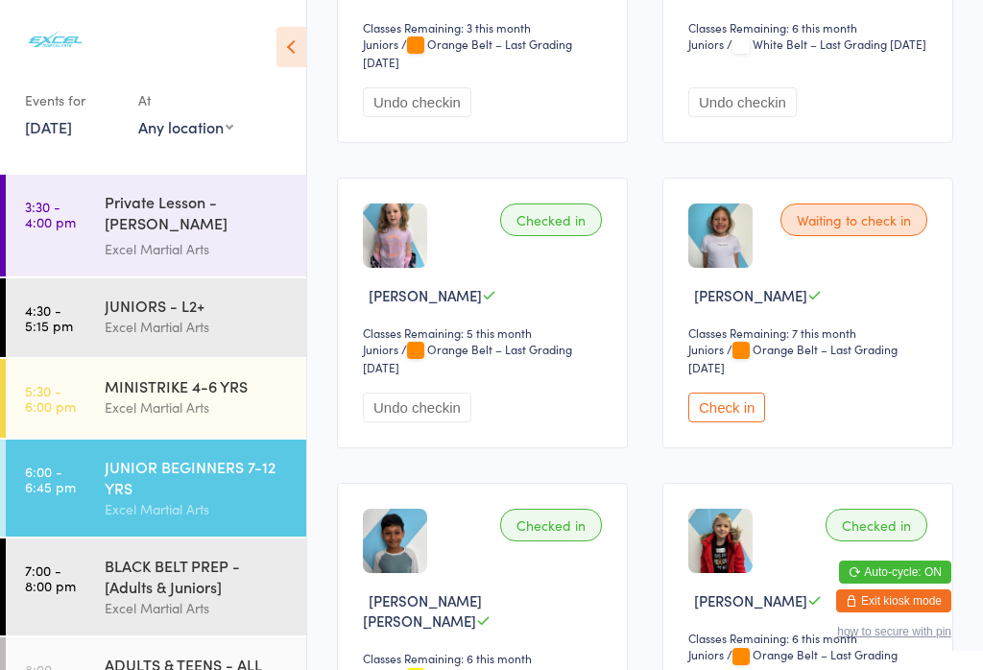
click at [726, 423] on button "Check in" at bounding box center [727, 408] width 77 height 30
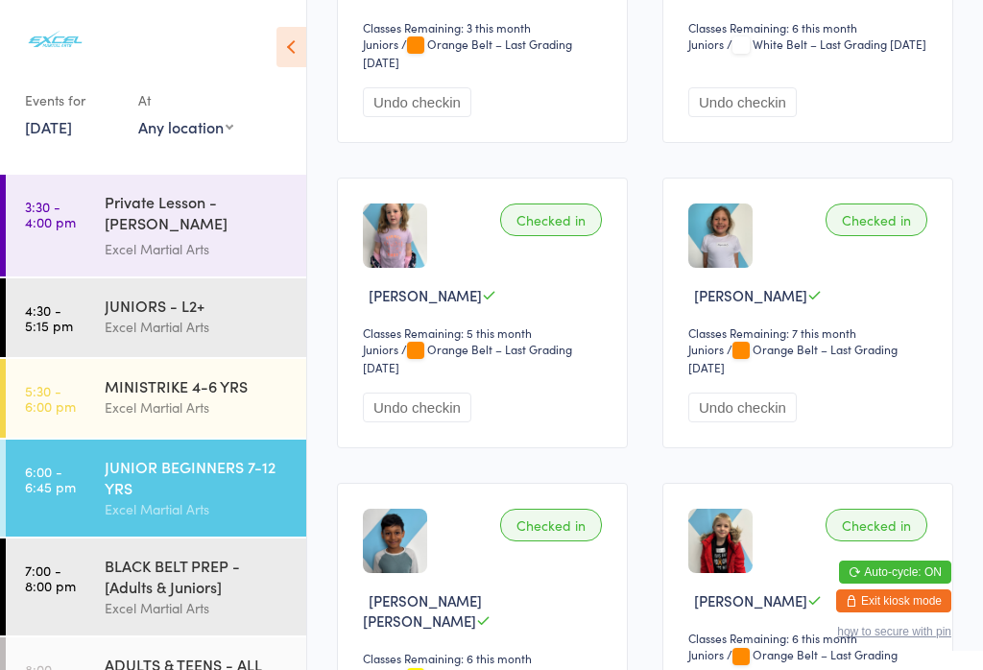
click at [64, 476] on time "6:00 - 6:45 pm" at bounding box center [50, 479] width 51 height 31
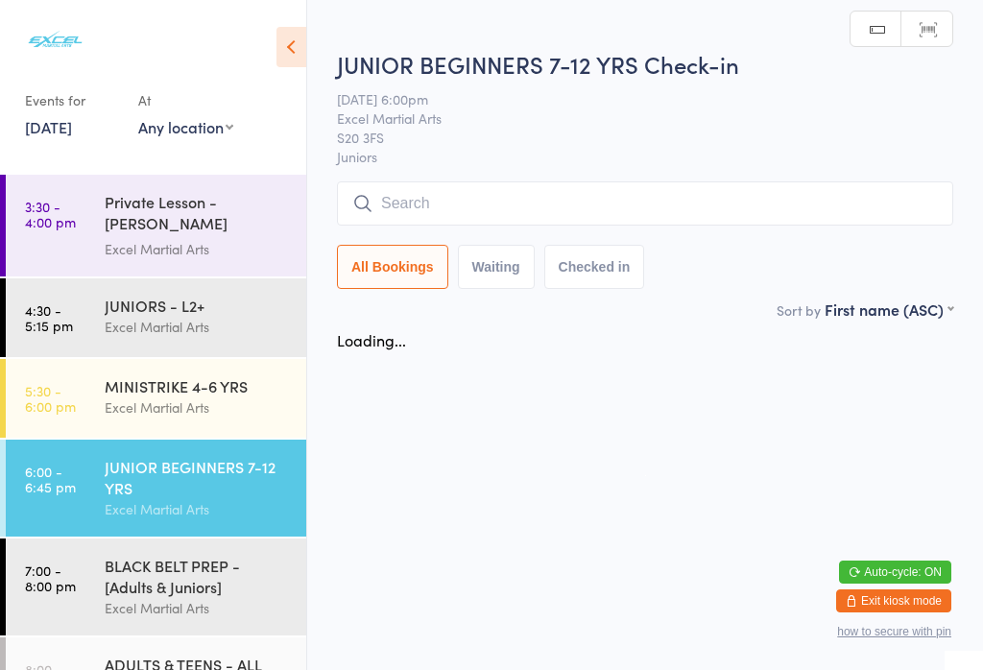
scroll to position [0, 0]
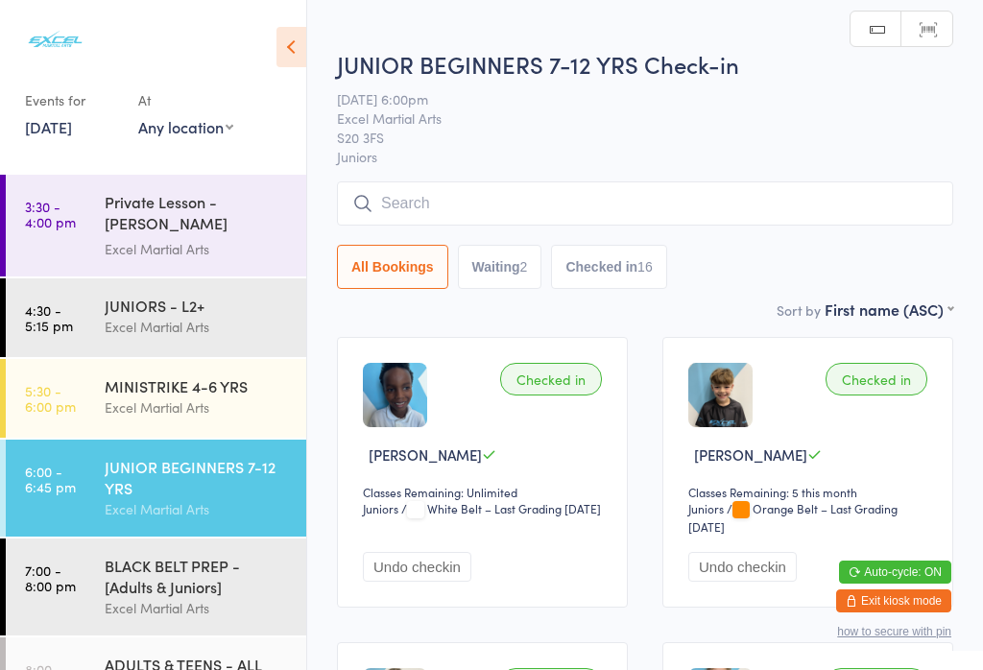
click at [891, 197] on input "search" at bounding box center [645, 204] width 617 height 44
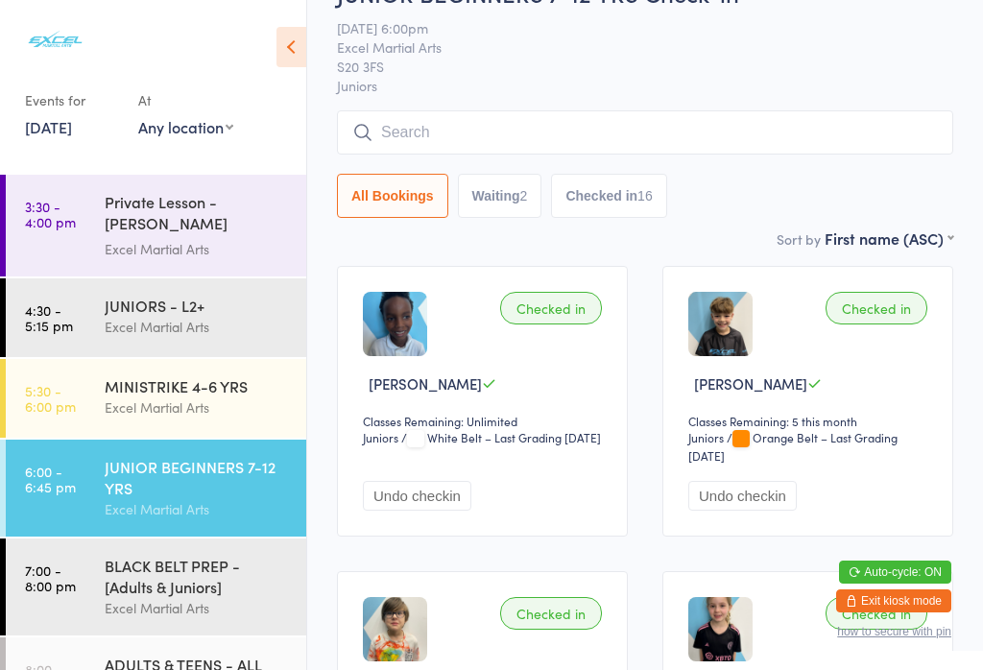
scroll to position [183, 0]
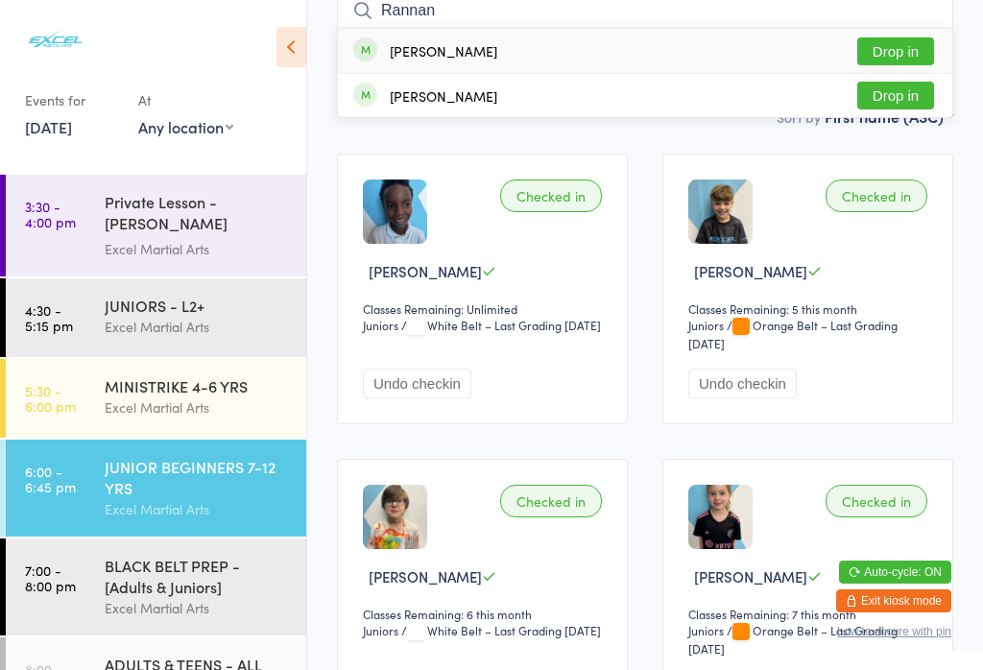
type input "Rannan"
click at [905, 42] on button "Drop in" at bounding box center [896, 51] width 77 height 28
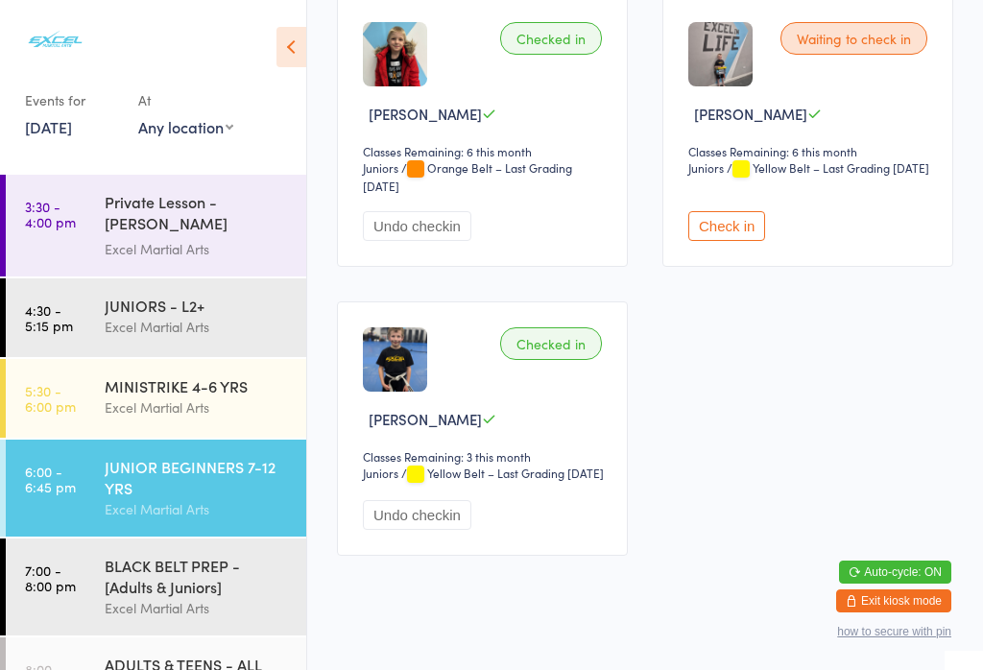
scroll to position [2822, 0]
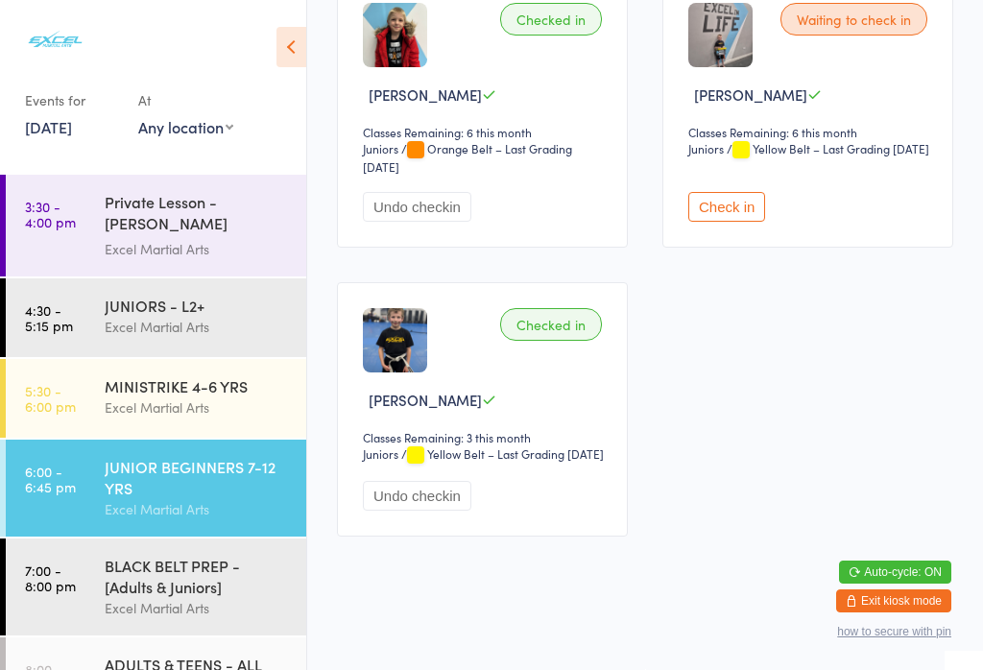
click at [752, 222] on button "Check in" at bounding box center [727, 207] width 77 height 30
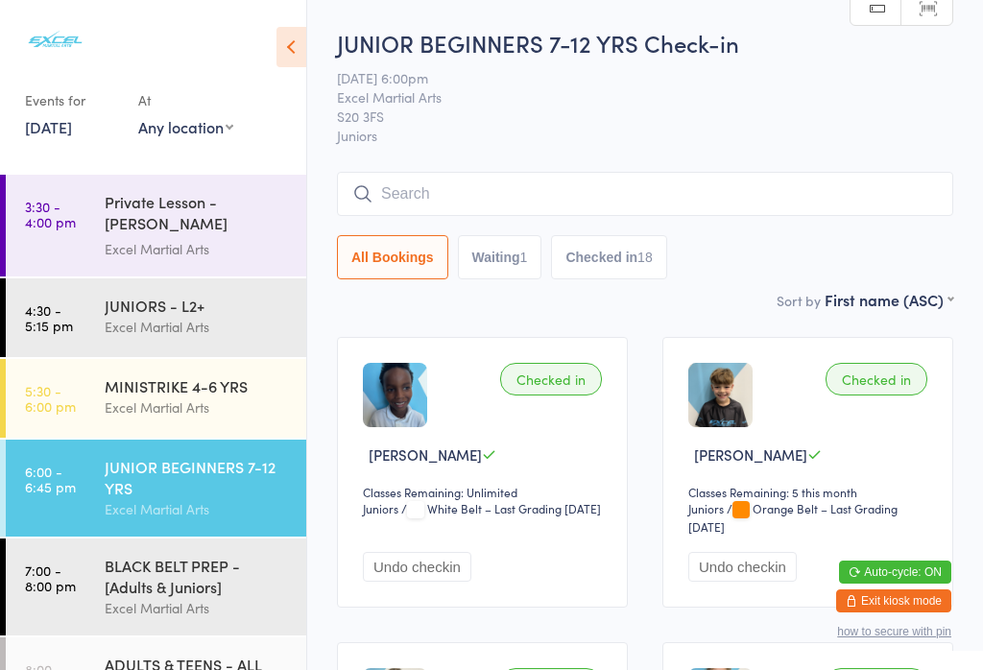
scroll to position [0, 0]
click at [124, 394] on div "MINISTRIKE 4-6 YRS" at bounding box center [197, 386] width 185 height 21
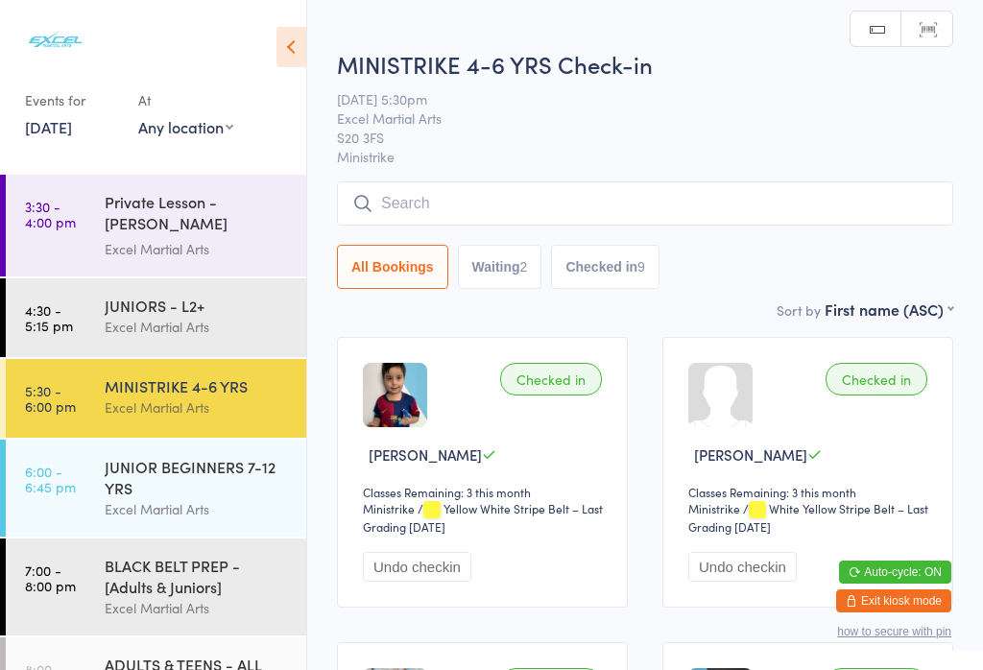
click at [110, 394] on div "MINISTRIKE 4-6 YRS" at bounding box center [197, 386] width 185 height 21
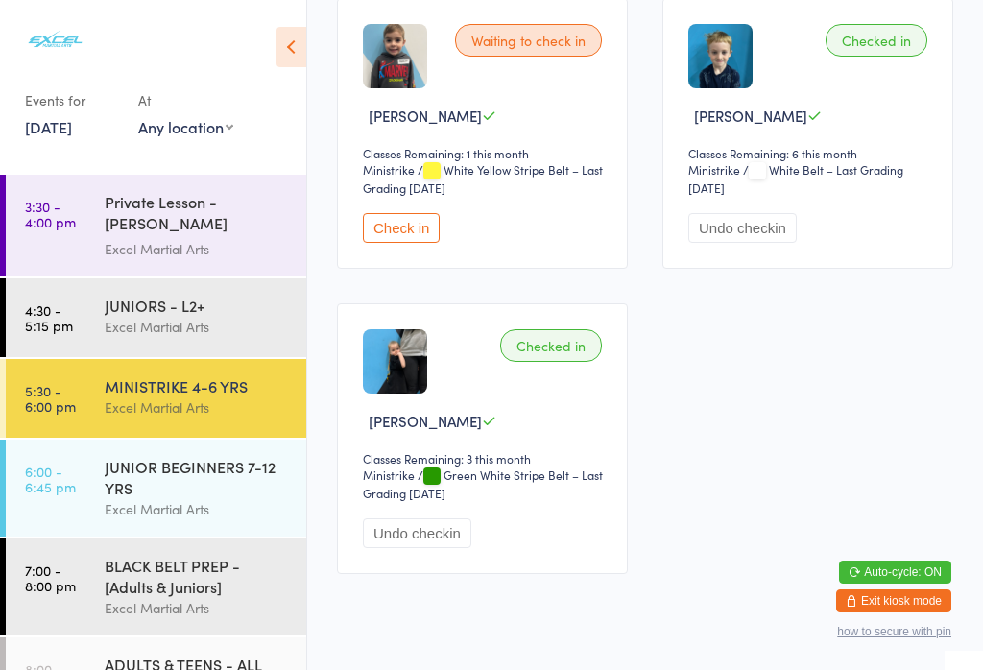
scroll to position [1563, 0]
click at [413, 242] on button "Check in" at bounding box center [401, 227] width 77 height 30
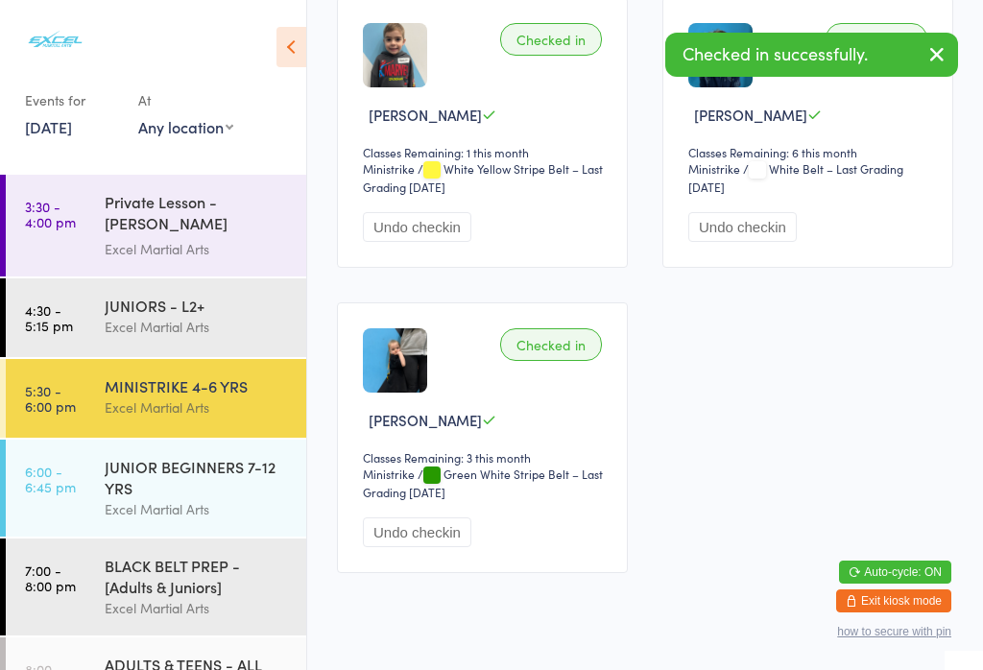
click at [144, 478] on div "JUNIOR BEGINNERS 7-12 YRS" at bounding box center [197, 477] width 185 height 42
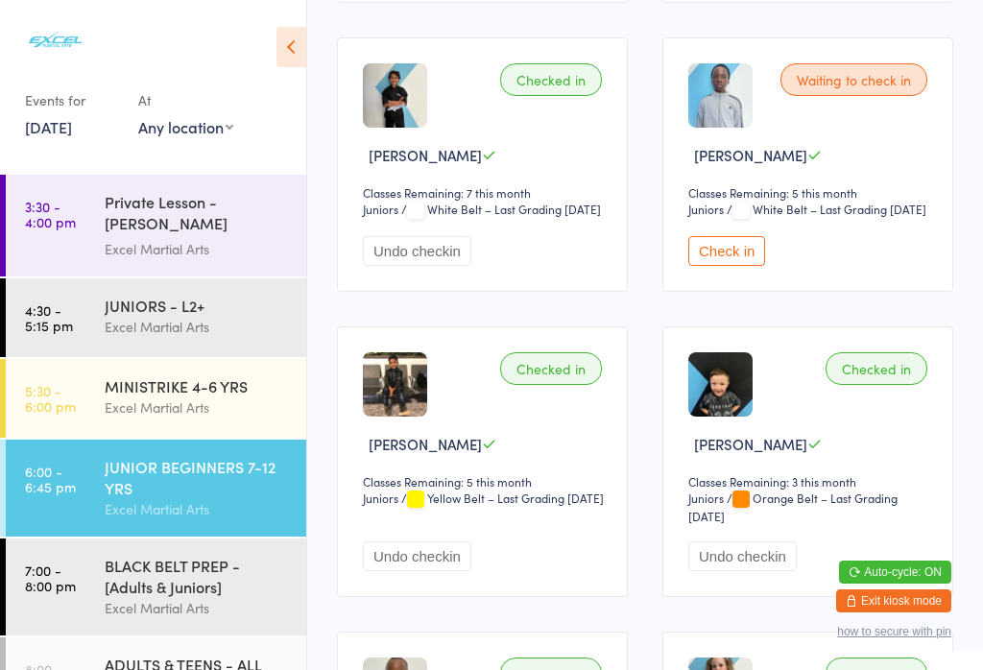
scroll to position [1503, 0]
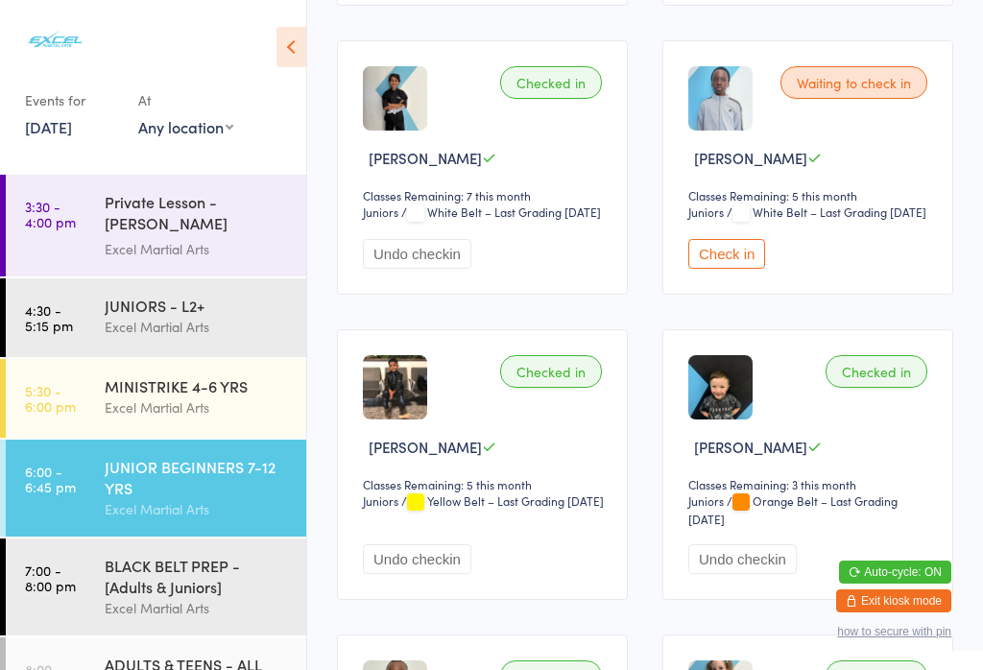
click at [734, 269] on button "Check in" at bounding box center [727, 254] width 77 height 30
click at [202, 587] on div "BLACK BELT PREP - [Adults & Juniors]" at bounding box center [197, 576] width 185 height 42
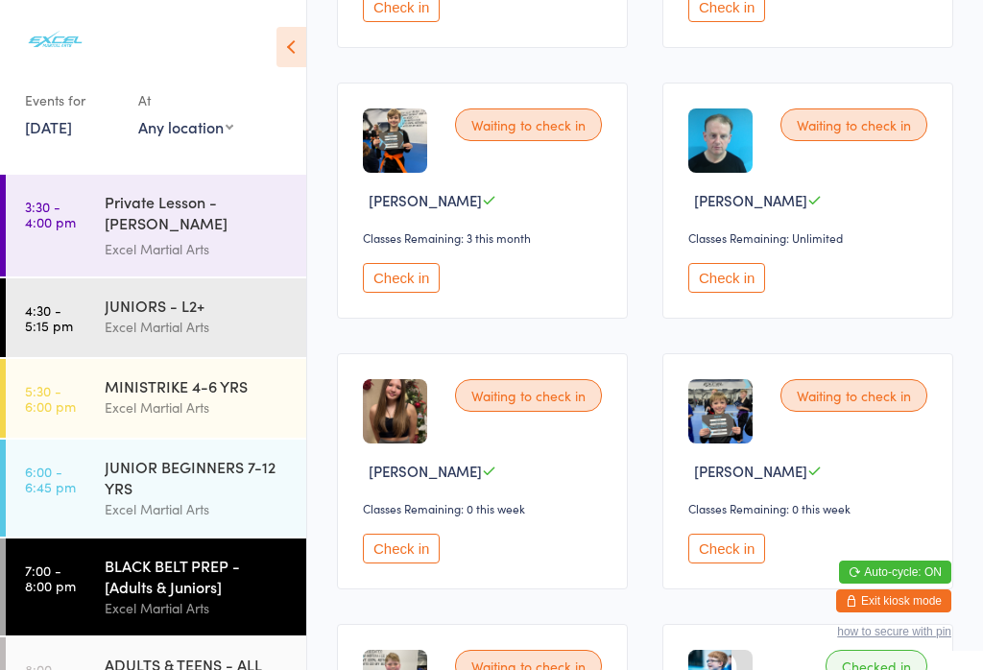
scroll to position [1872, 0]
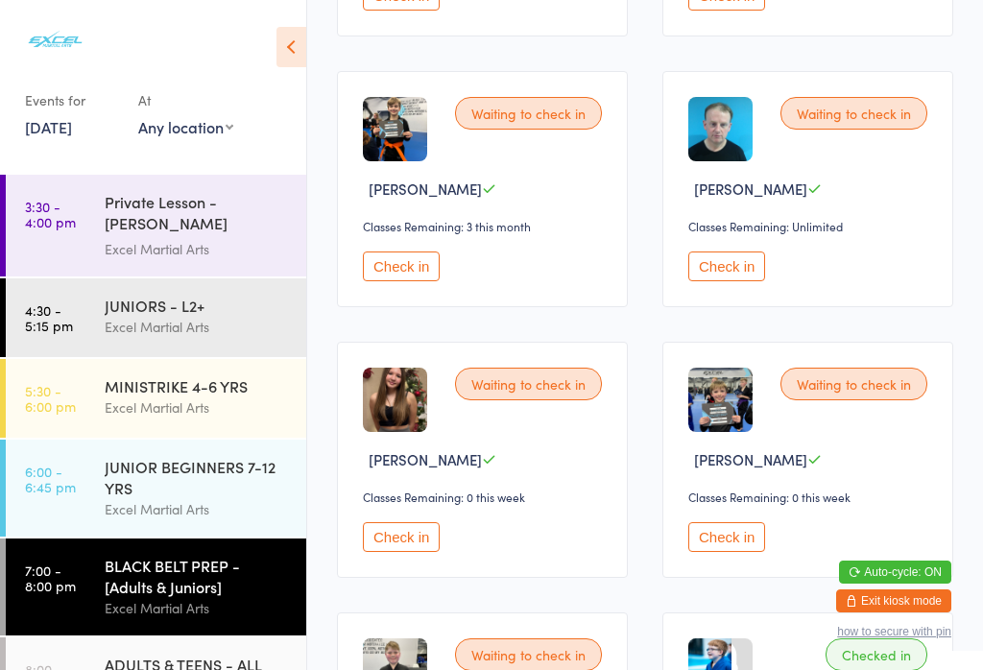
click at [748, 281] on button "Check in" at bounding box center [727, 267] width 77 height 30
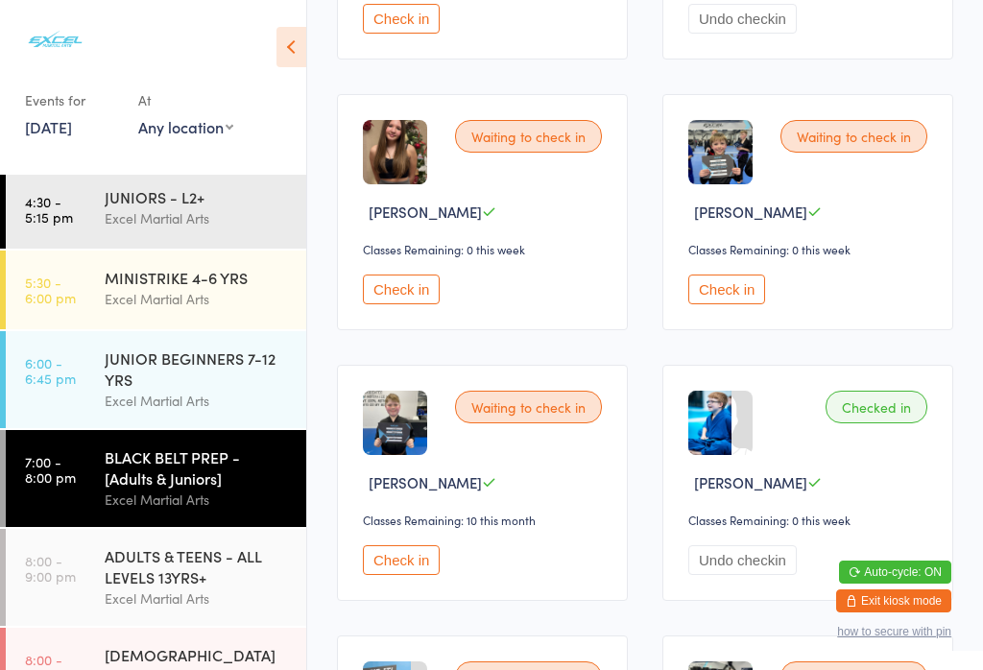
scroll to position [108, 0]
click at [158, 572] on div "ADULTS & TEENS - ALL LEVELS 13YRS+" at bounding box center [197, 567] width 185 height 42
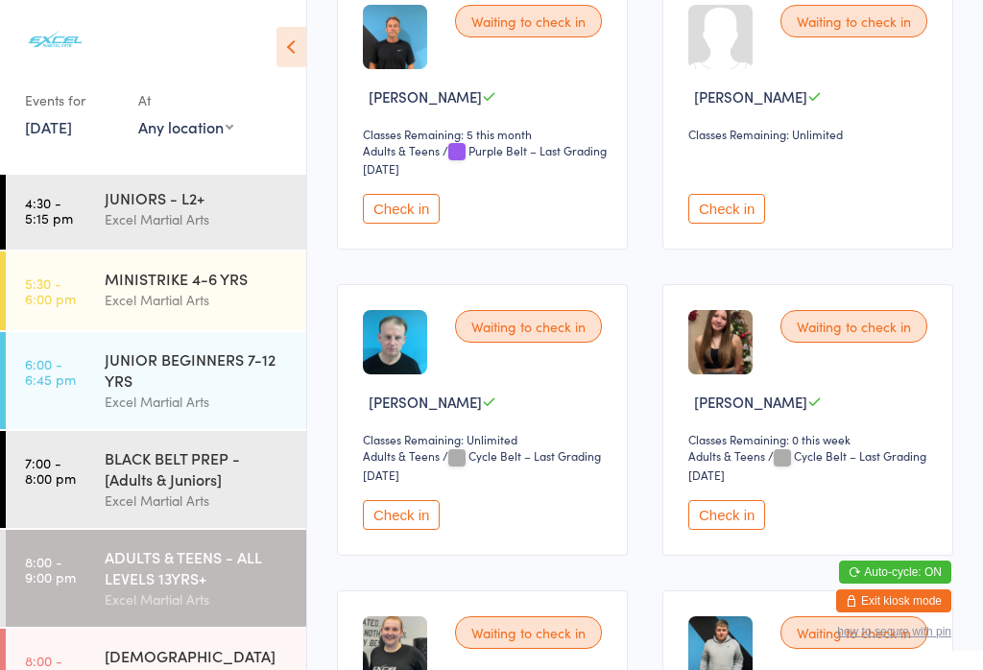
scroll to position [2735, 0]
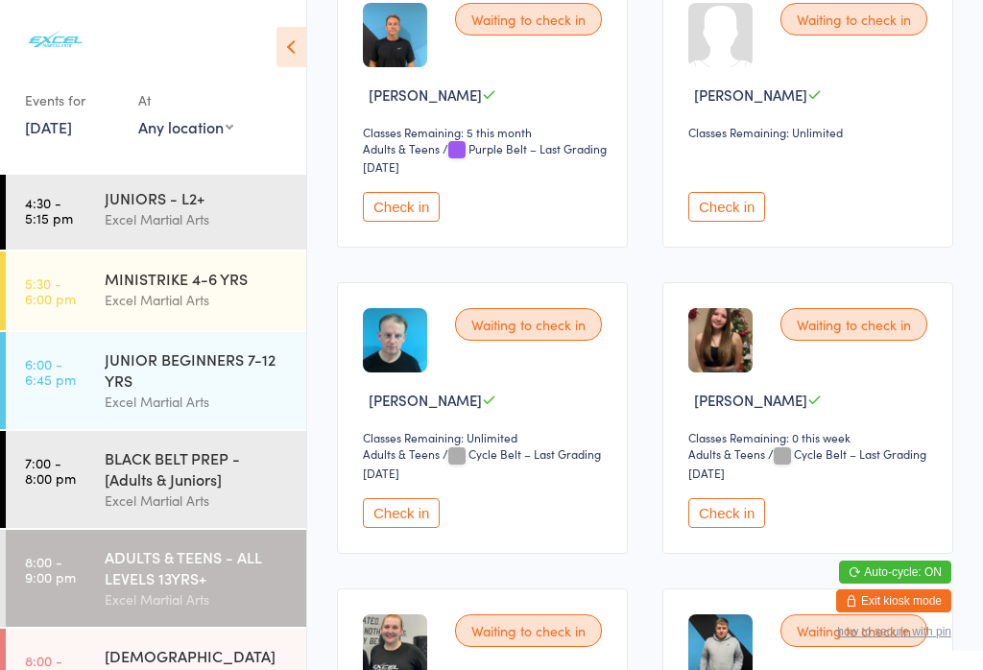
click at [421, 528] on button "Check in" at bounding box center [401, 513] width 77 height 30
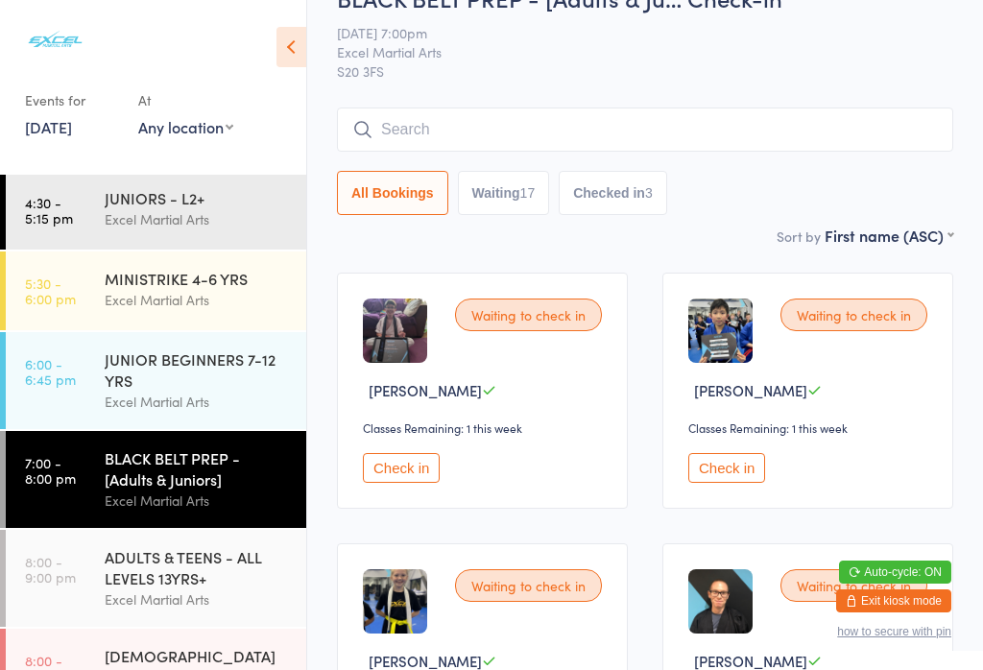
scroll to position [220, 0]
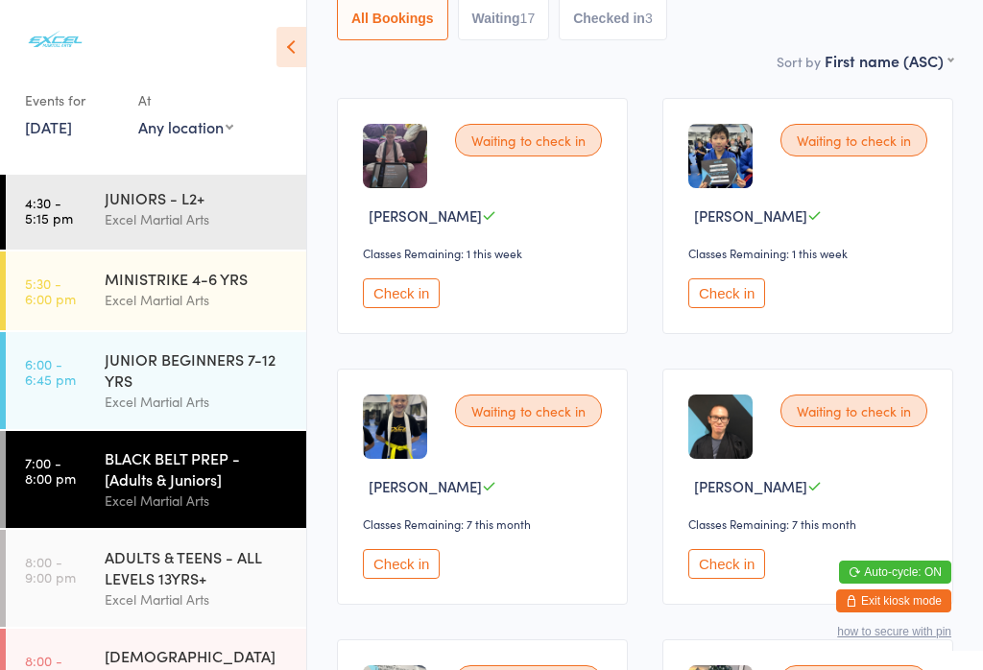
click at [742, 579] on button "Check in" at bounding box center [727, 564] width 77 height 30
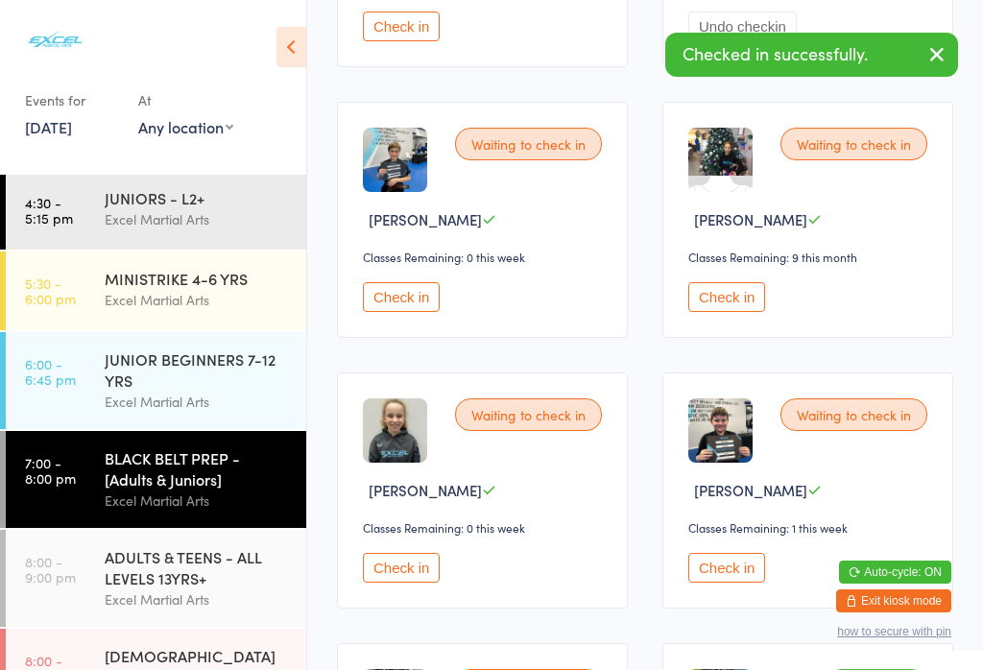
scroll to position [844, 0]
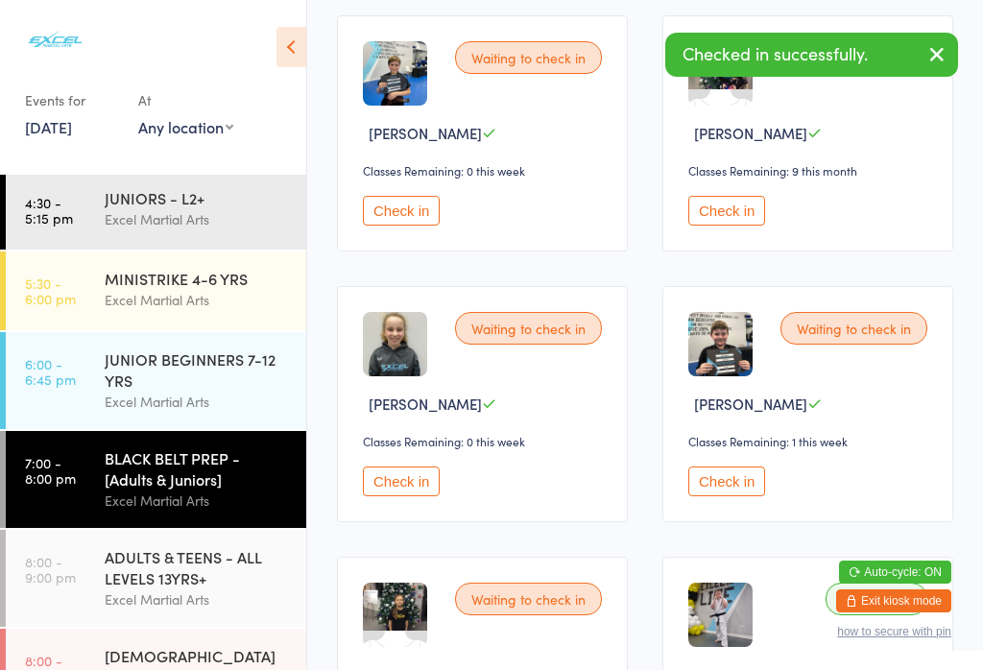
click at [427, 497] on button "Check in" at bounding box center [401, 482] width 77 height 30
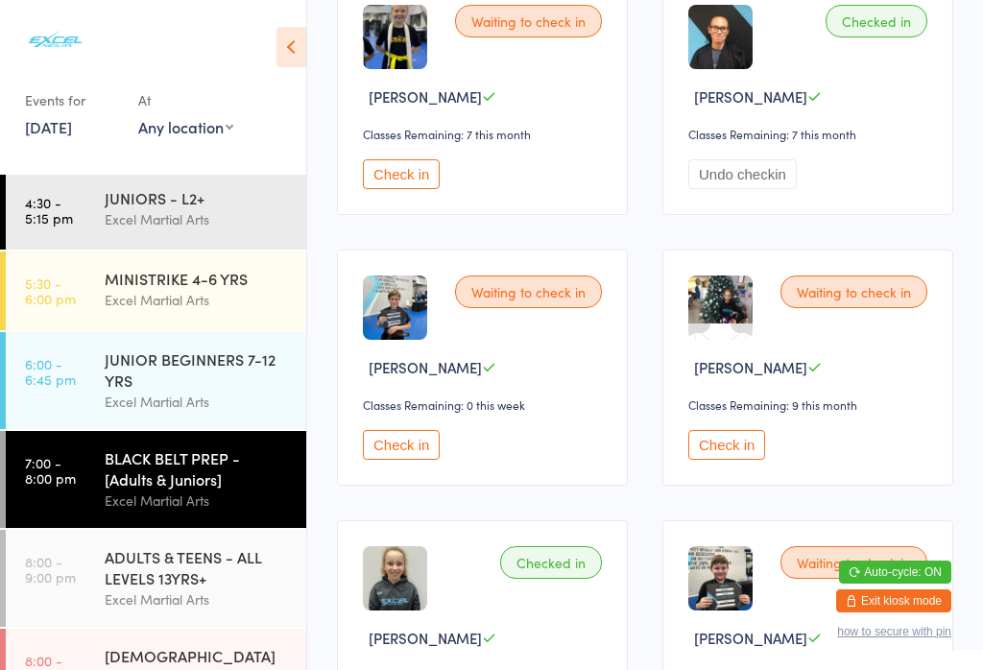
scroll to position [710, 0]
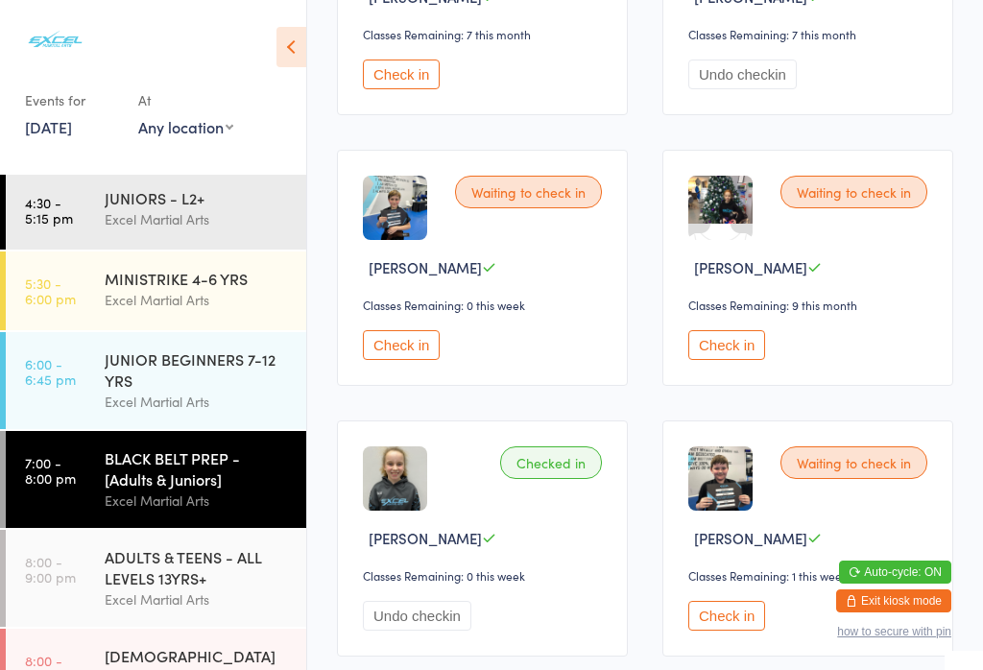
click at [732, 360] on button "Check in" at bounding box center [727, 345] width 77 height 30
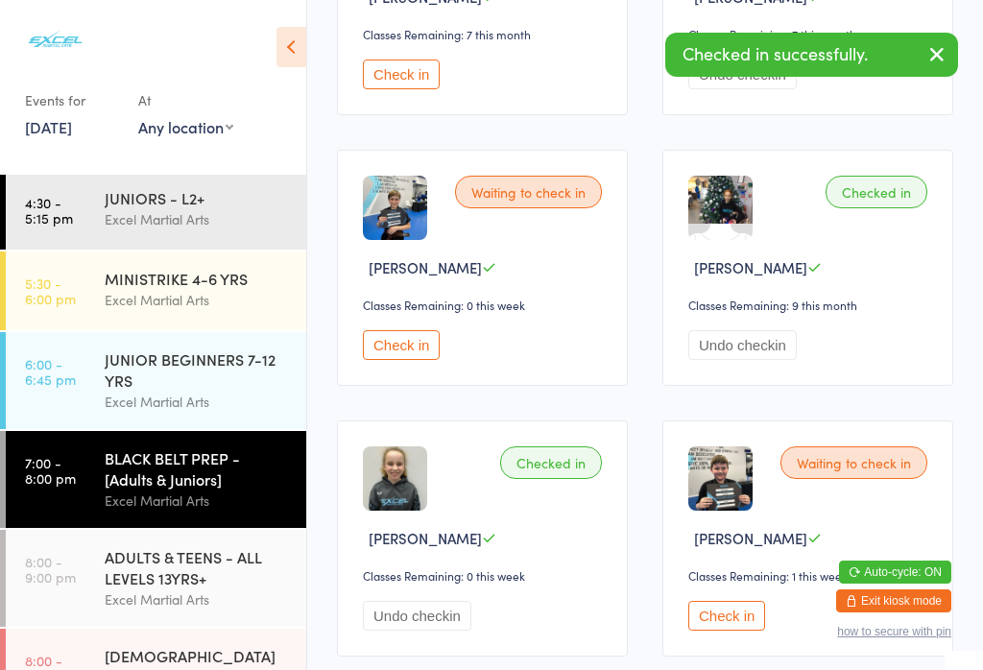
click at [215, 580] on div "ADULTS & TEENS - ALL LEVELS 13YRS+" at bounding box center [197, 567] width 185 height 42
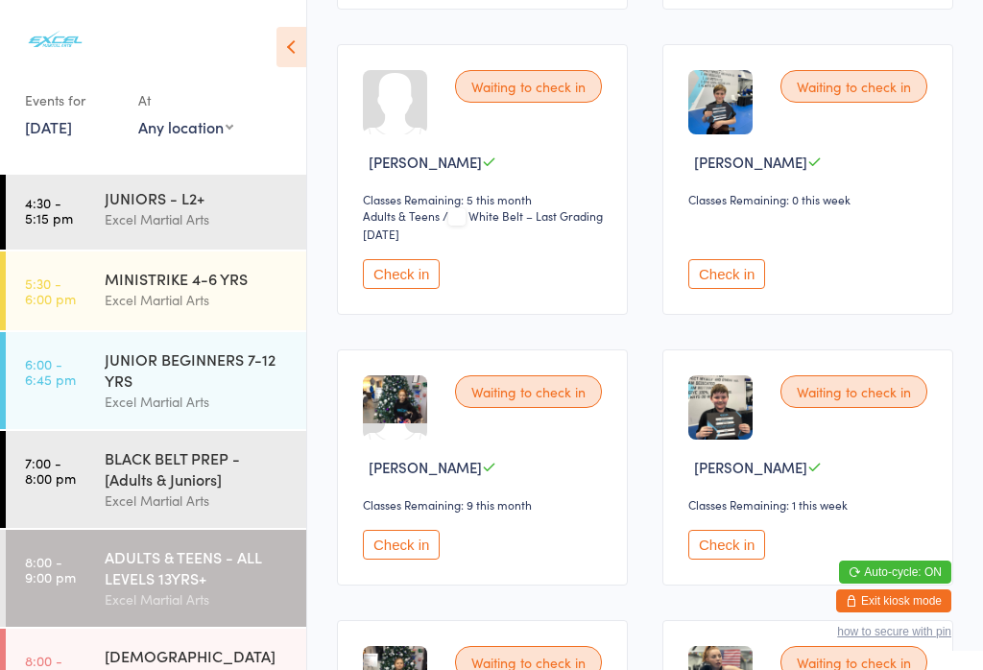
scroll to position [1226, 0]
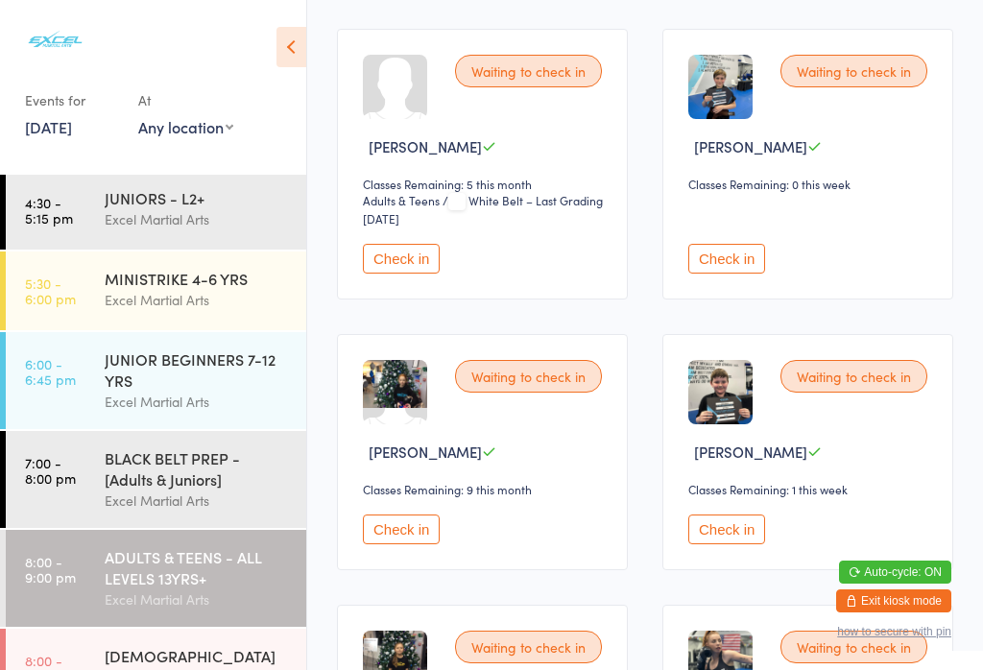
click at [416, 545] on button "Check in" at bounding box center [401, 530] width 77 height 30
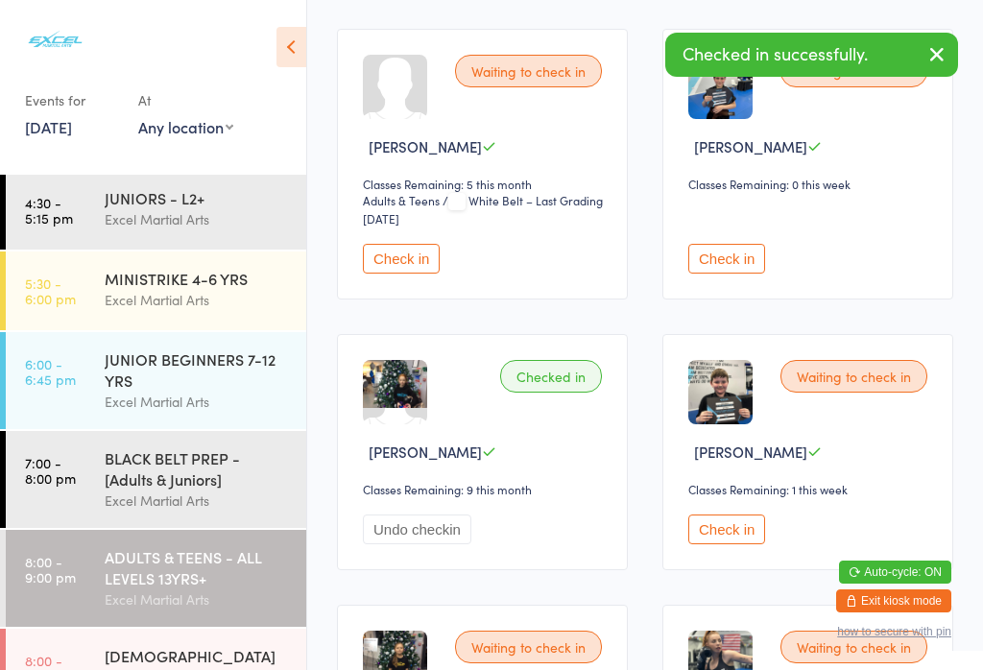
click at [205, 466] on div "BLACK BELT PREP - [Adults & Juniors]" at bounding box center [197, 469] width 185 height 42
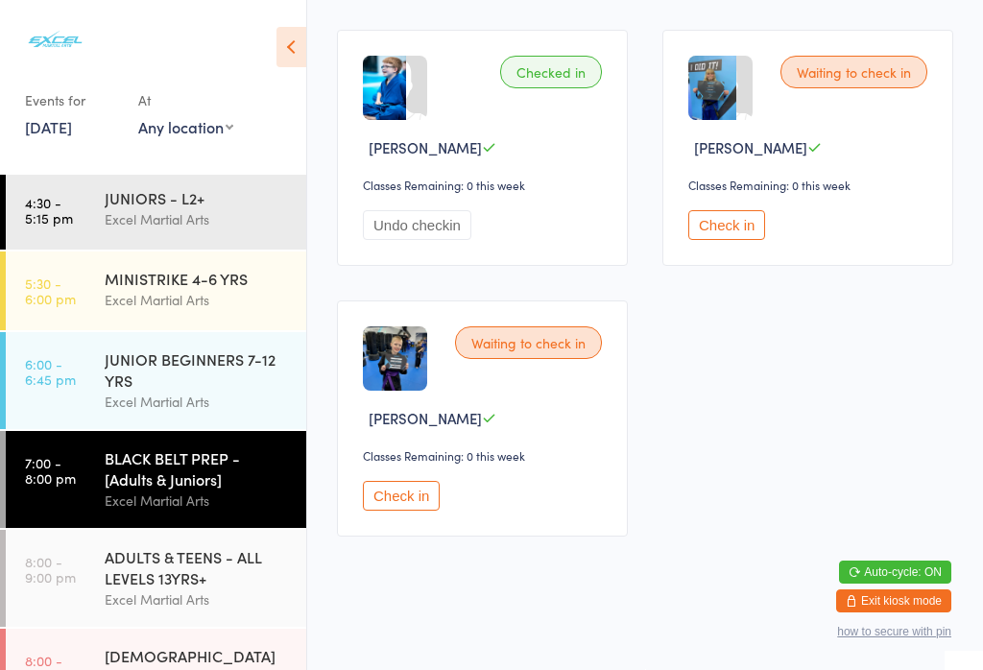
scroll to position [2791, 0]
click at [723, 240] on button "Check in" at bounding box center [727, 225] width 77 height 30
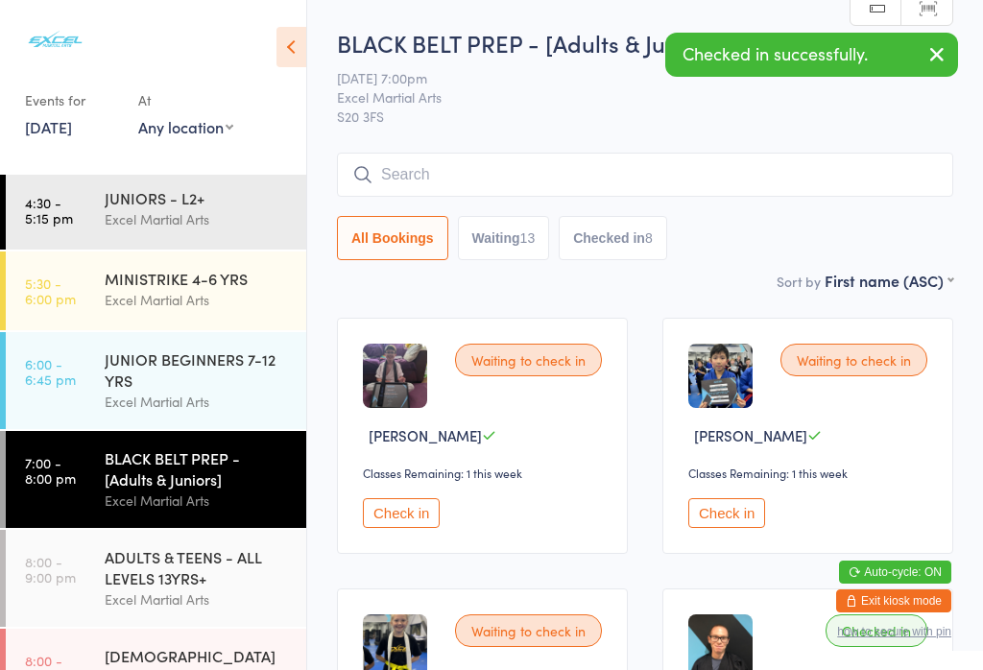
scroll to position [0, 0]
click at [401, 528] on button "Check in" at bounding box center [401, 513] width 77 height 30
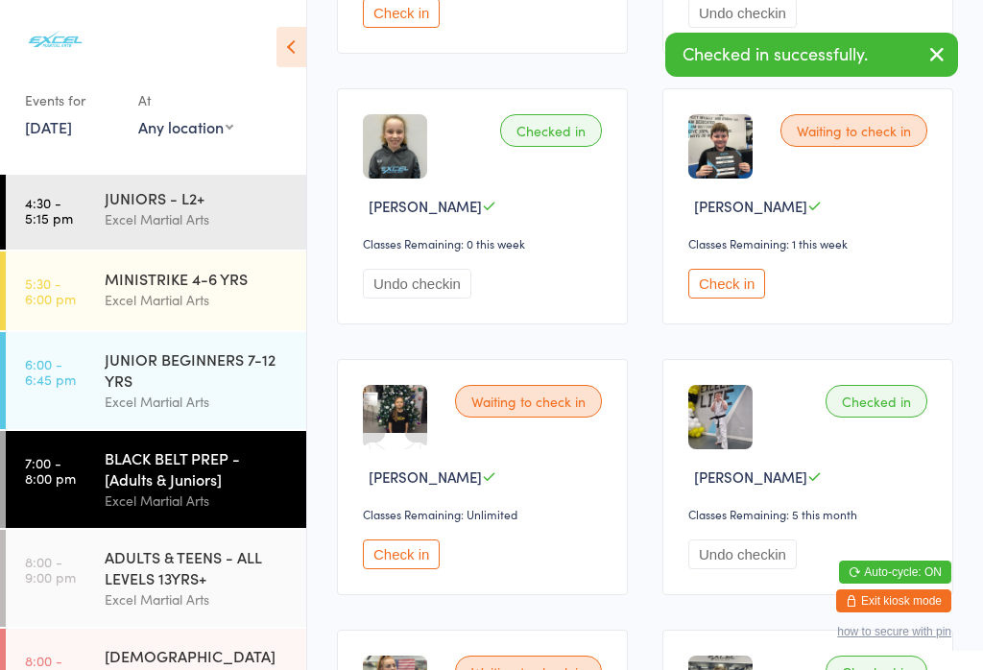
scroll to position [1043, 0]
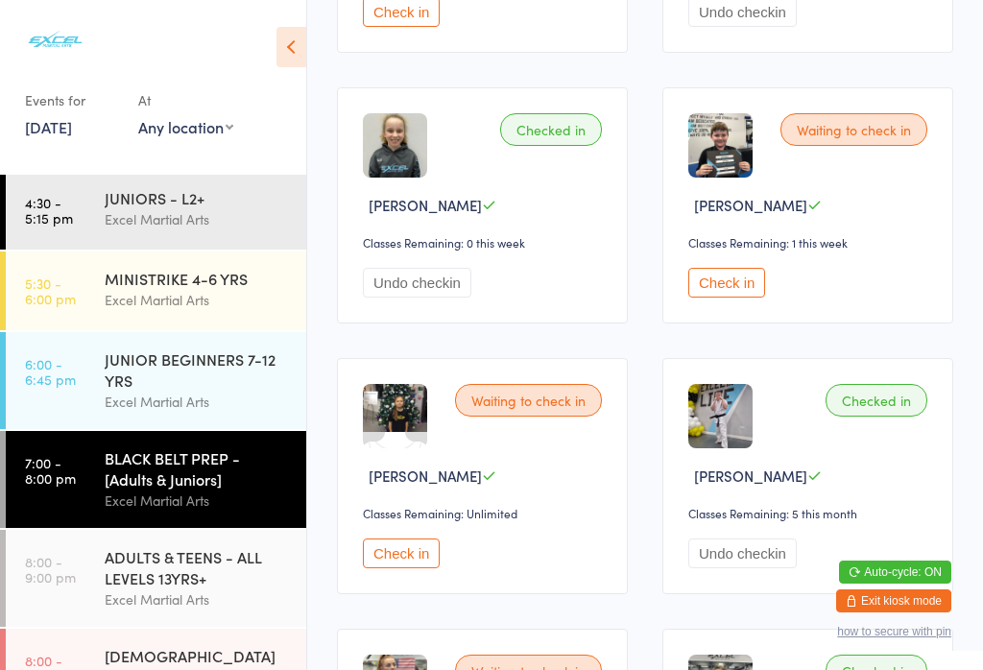
click at [421, 569] on button "Check in" at bounding box center [401, 554] width 77 height 30
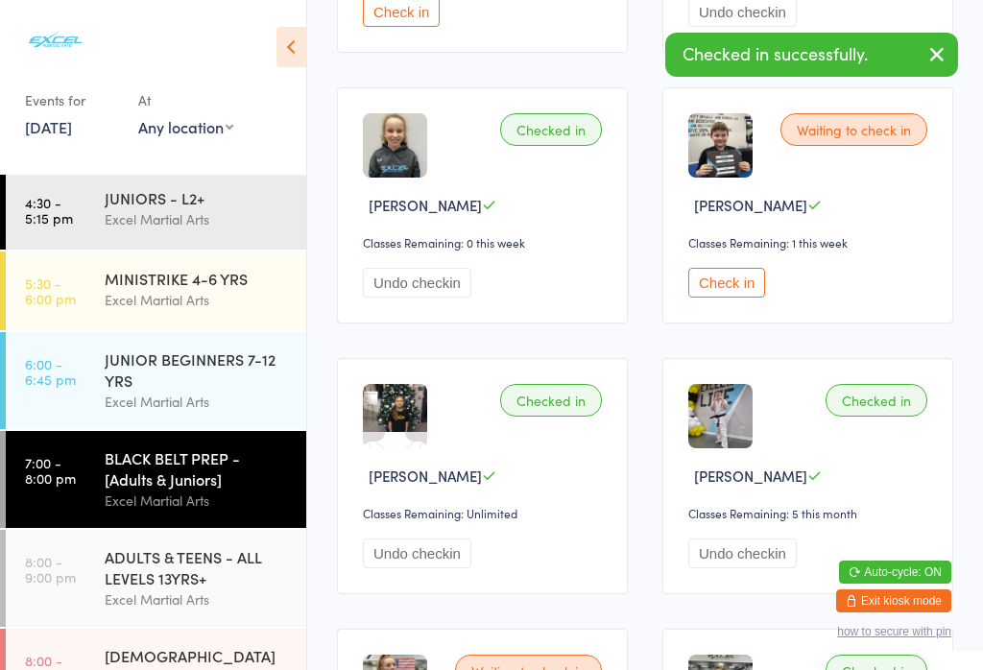
click at [156, 587] on div "ADULTS & TEENS - ALL LEVELS 13YRS+" at bounding box center [197, 567] width 185 height 42
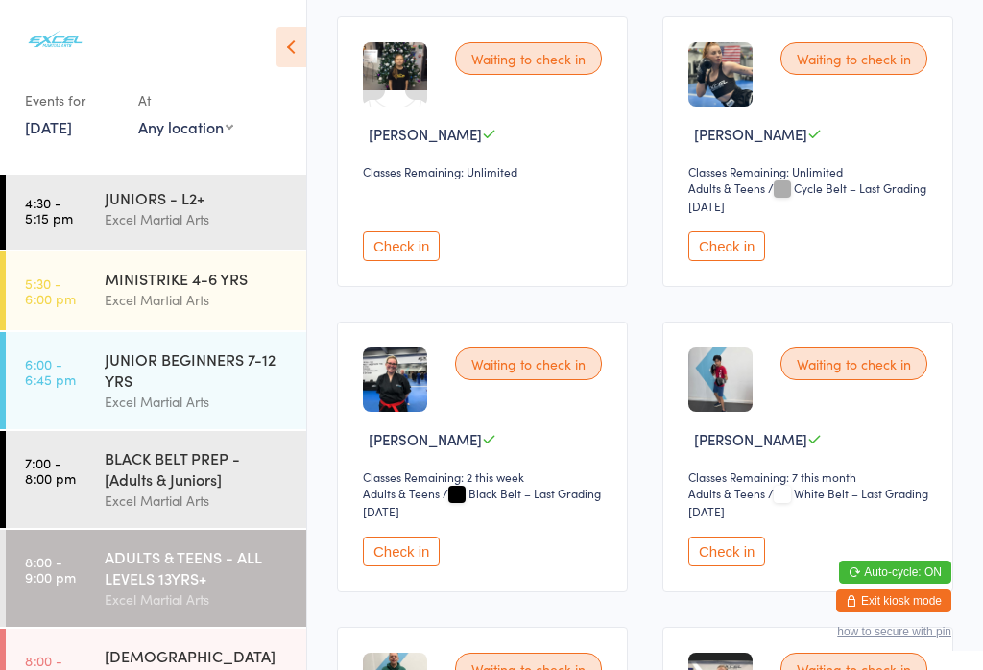
scroll to position [1816, 0]
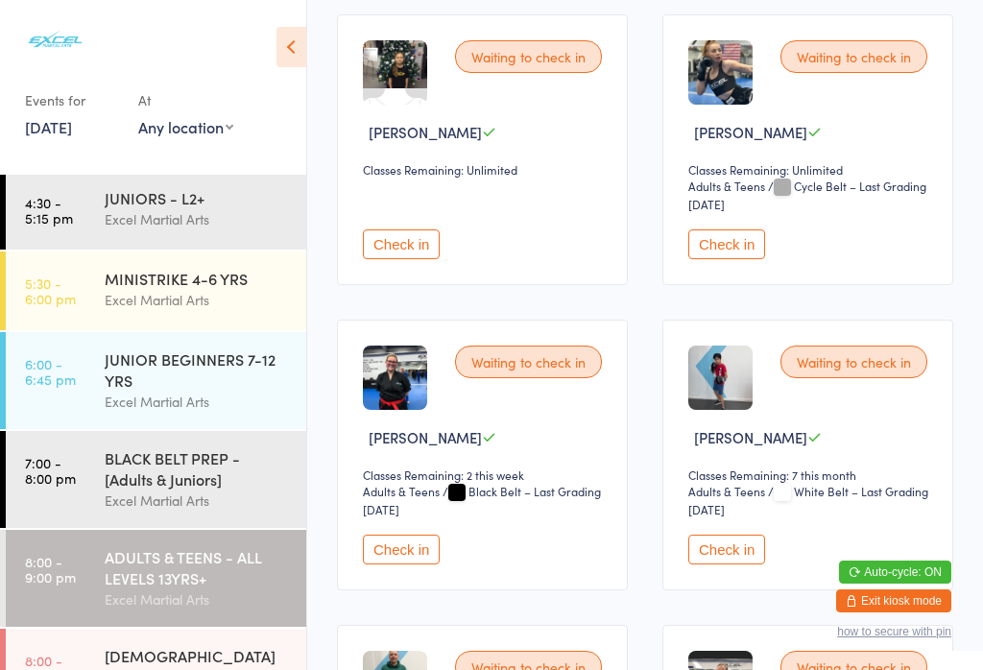
click at [418, 565] on button "Check in" at bounding box center [401, 550] width 77 height 30
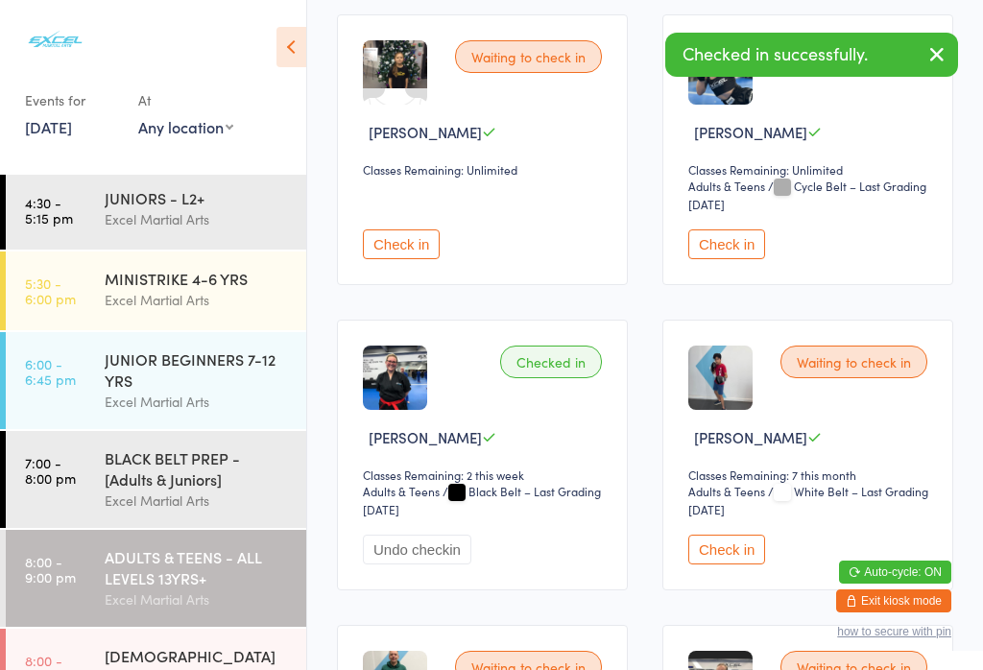
click at [419, 259] on button "Check in" at bounding box center [401, 245] width 77 height 30
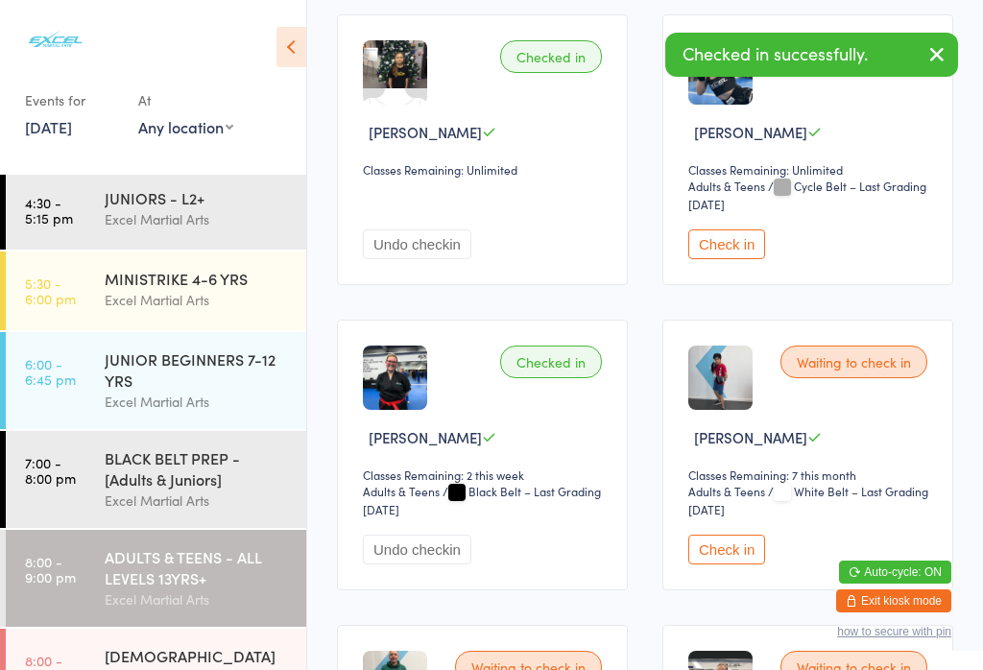
click at [158, 480] on div "BLACK BELT PREP - [Adults & Juniors]" at bounding box center [197, 469] width 185 height 42
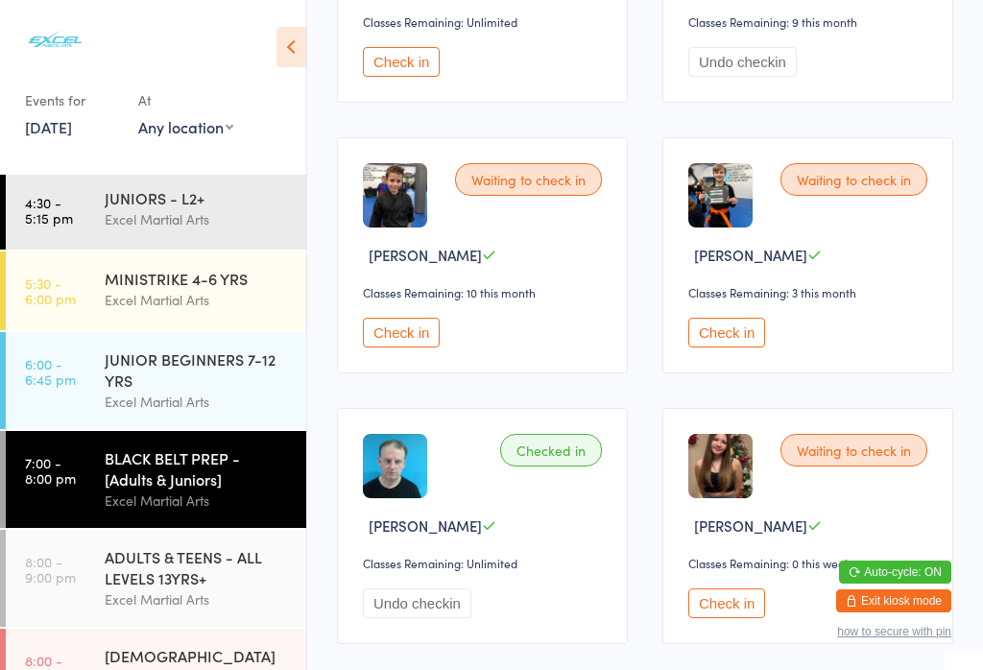
scroll to position [1852, 0]
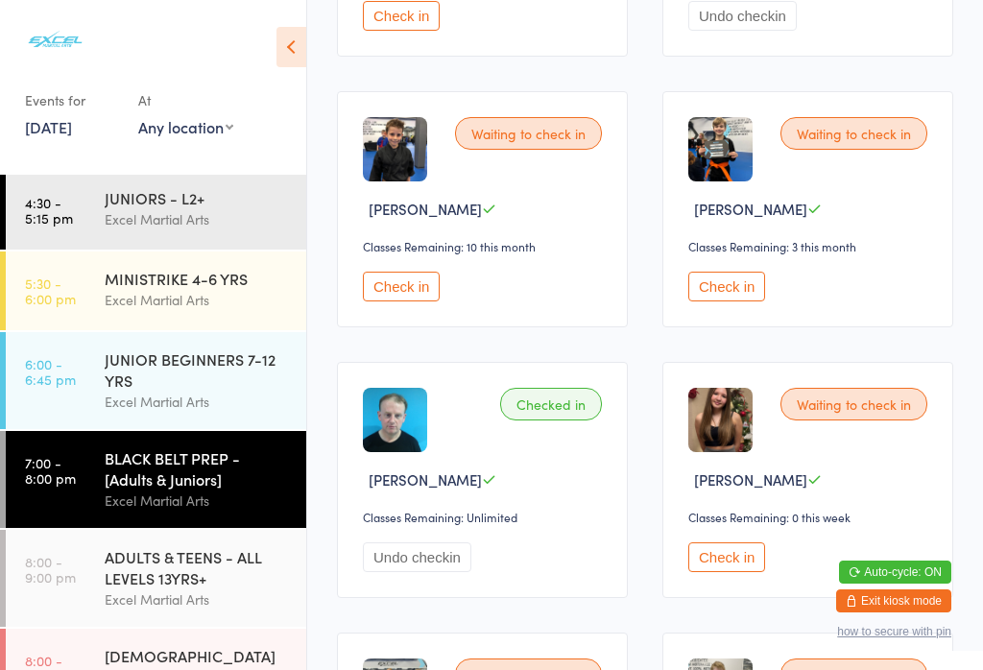
click at [739, 302] on button "Check in" at bounding box center [727, 287] width 77 height 30
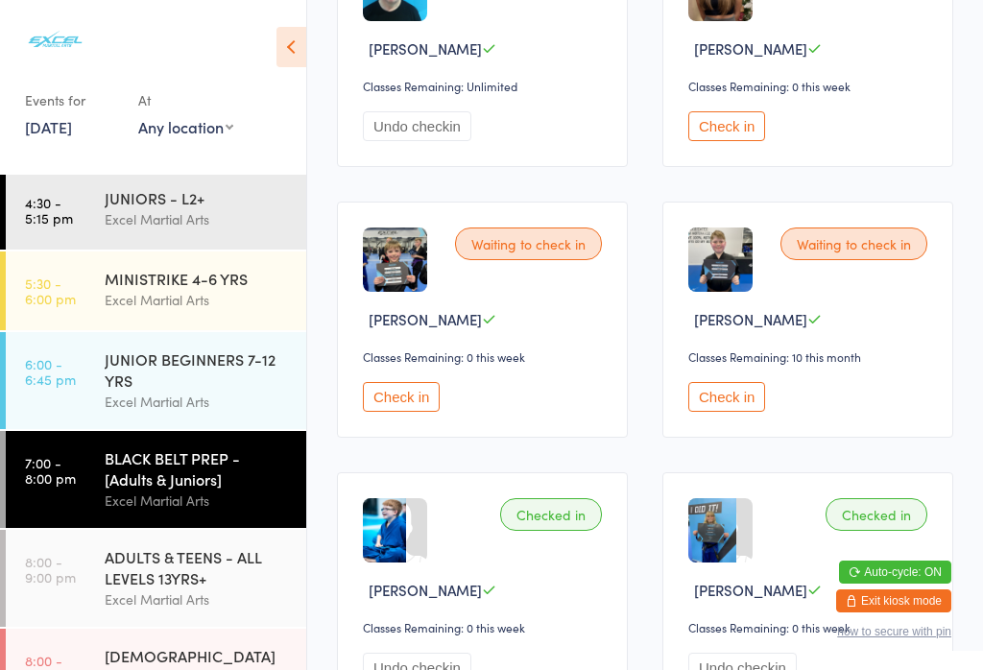
scroll to position [2288, 0]
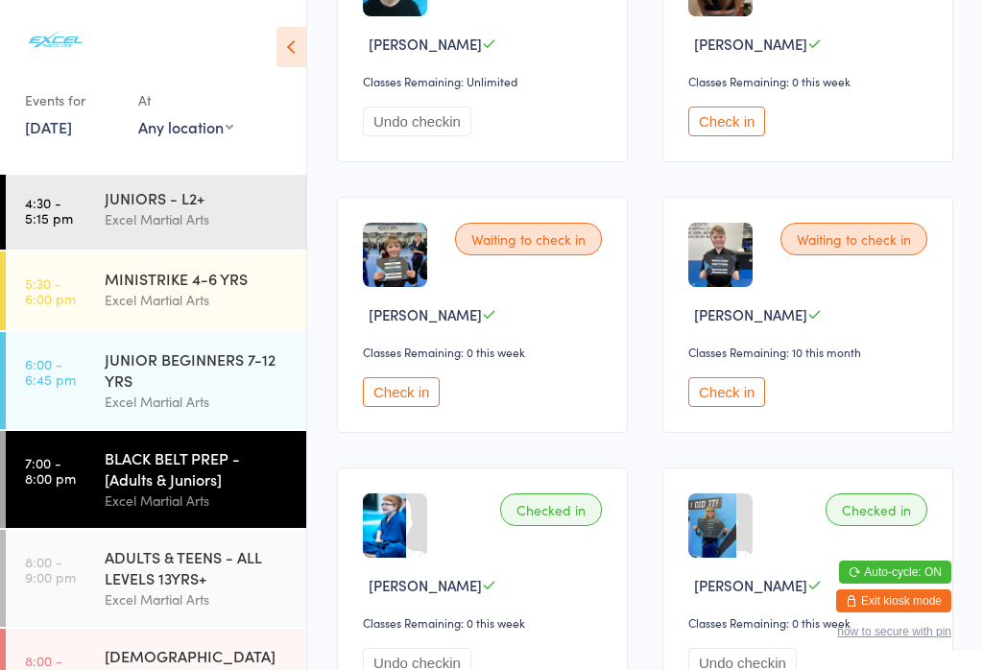
click at [419, 407] on button "Check in" at bounding box center [401, 392] width 77 height 30
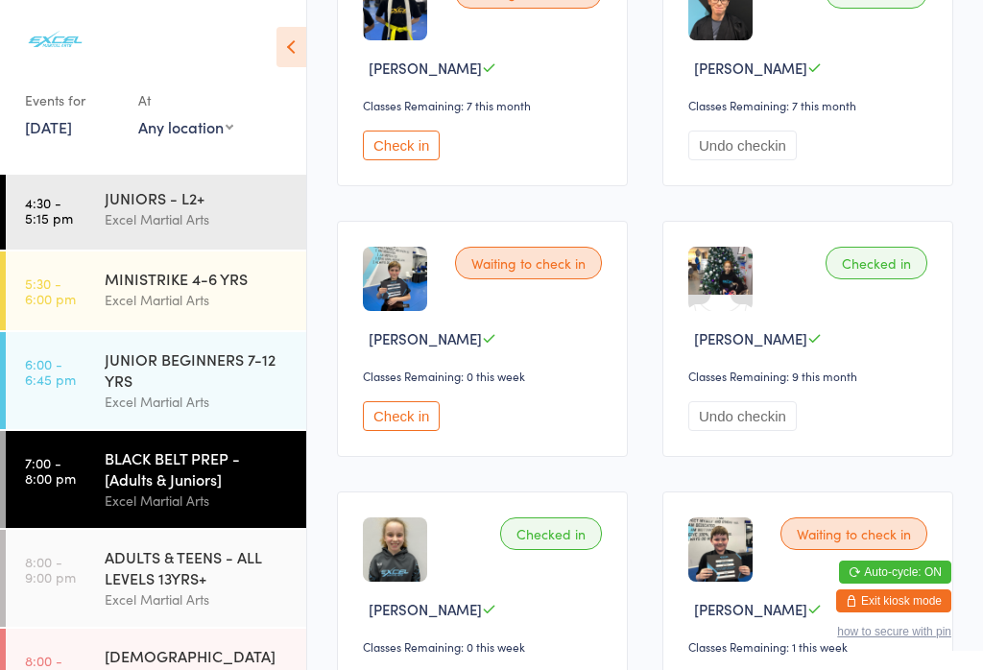
scroll to position [669, 0]
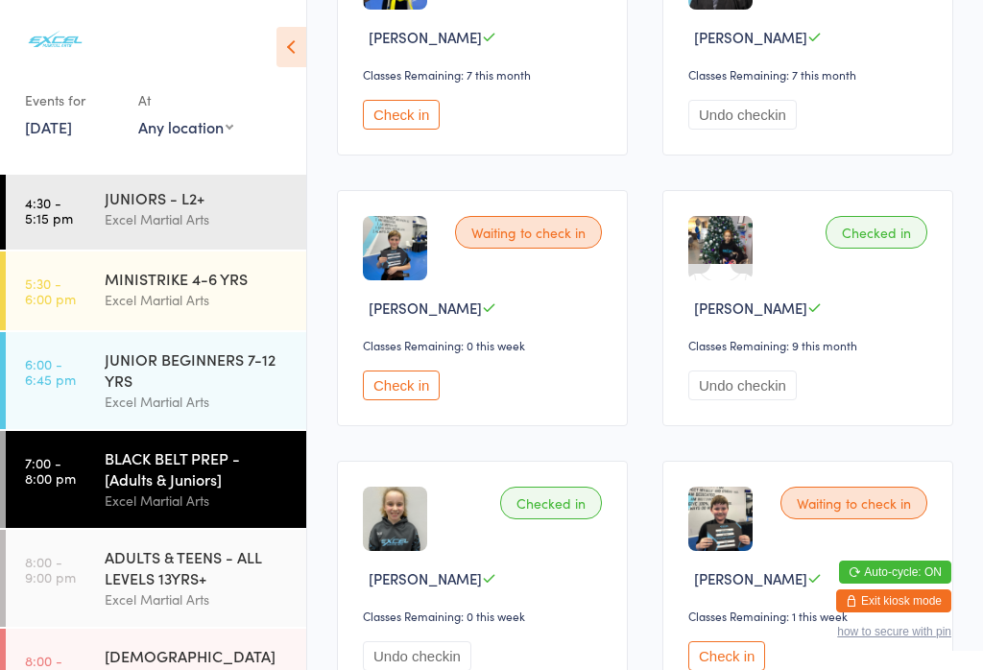
click at [396, 401] on button "Check in" at bounding box center [401, 386] width 77 height 30
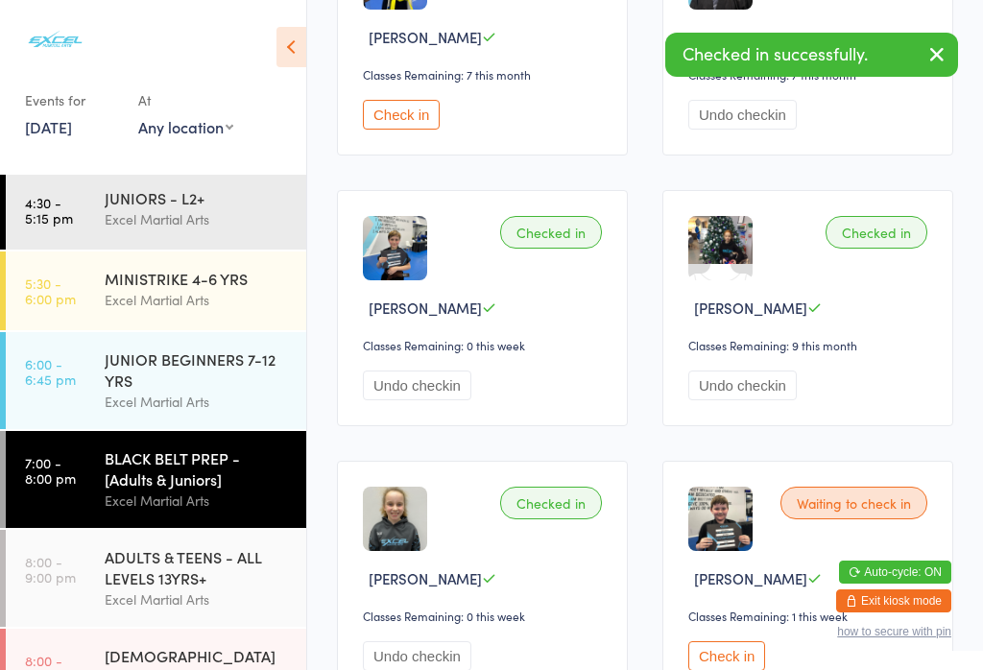
click at [102, 585] on link "8:00 - 9:00 pm ADULTS & TEENS - ALL LEVELS 13YRS+ Excel Martial Arts" at bounding box center [156, 578] width 301 height 97
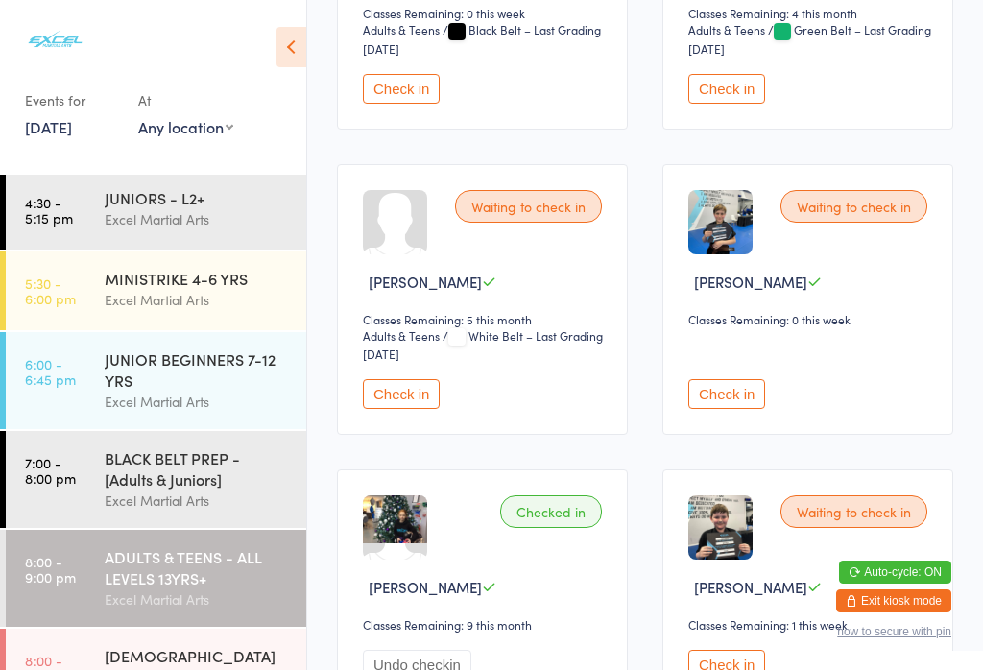
scroll to position [1105, 0]
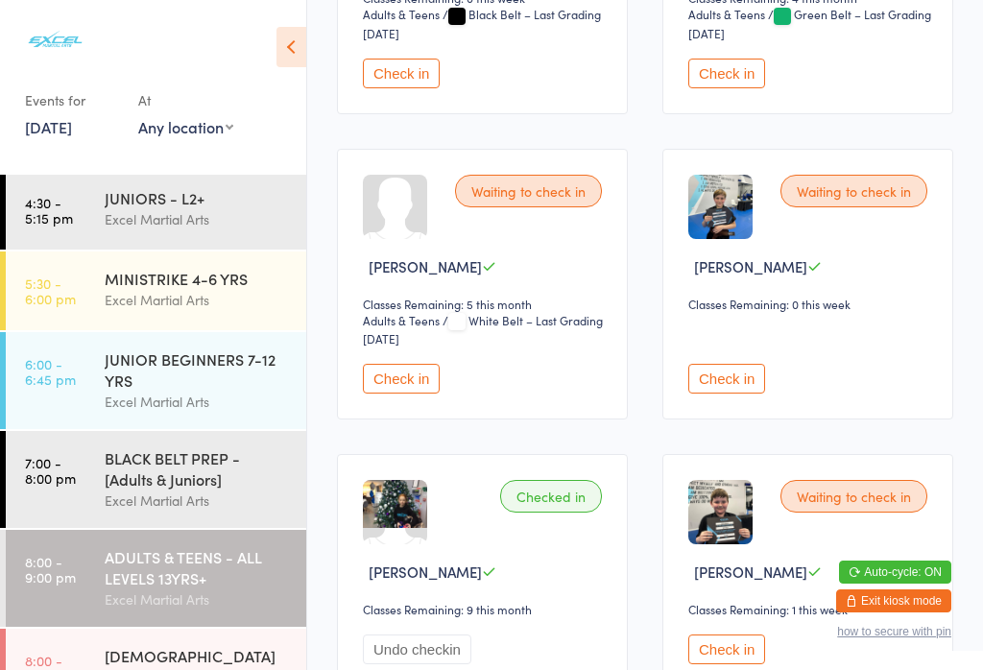
click at [723, 394] on button "Check in" at bounding box center [727, 379] width 77 height 30
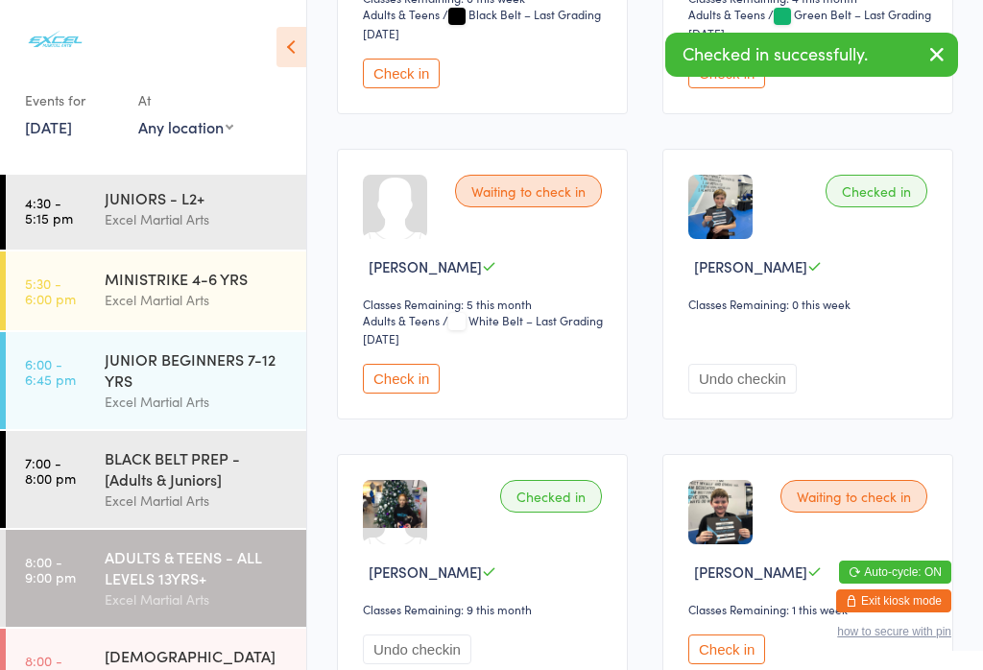
click at [117, 501] on div "Excel Martial Arts" at bounding box center [197, 501] width 185 height 22
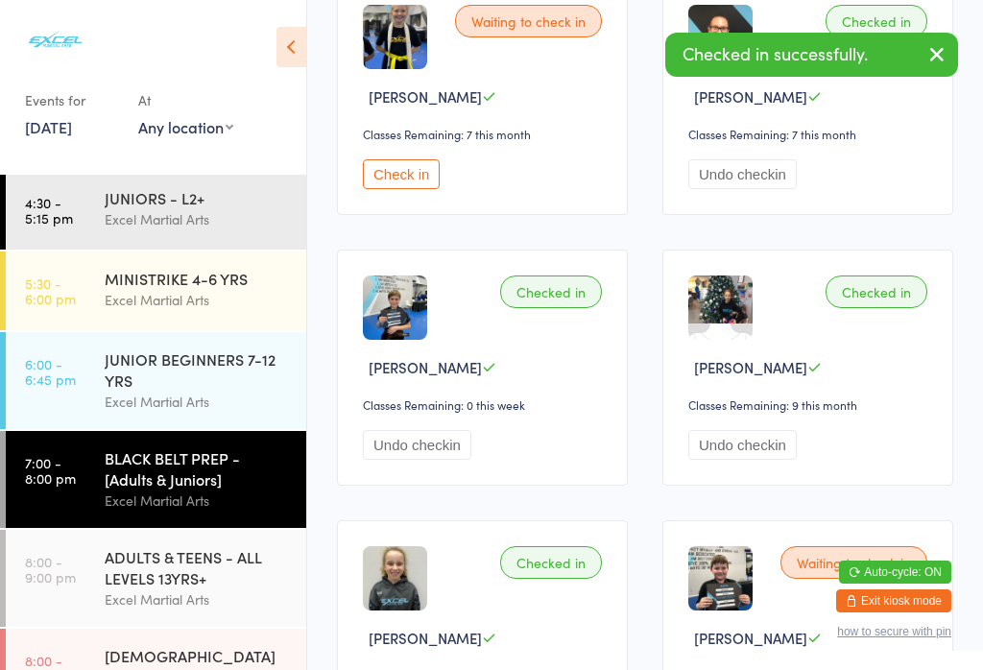
scroll to position [606, 0]
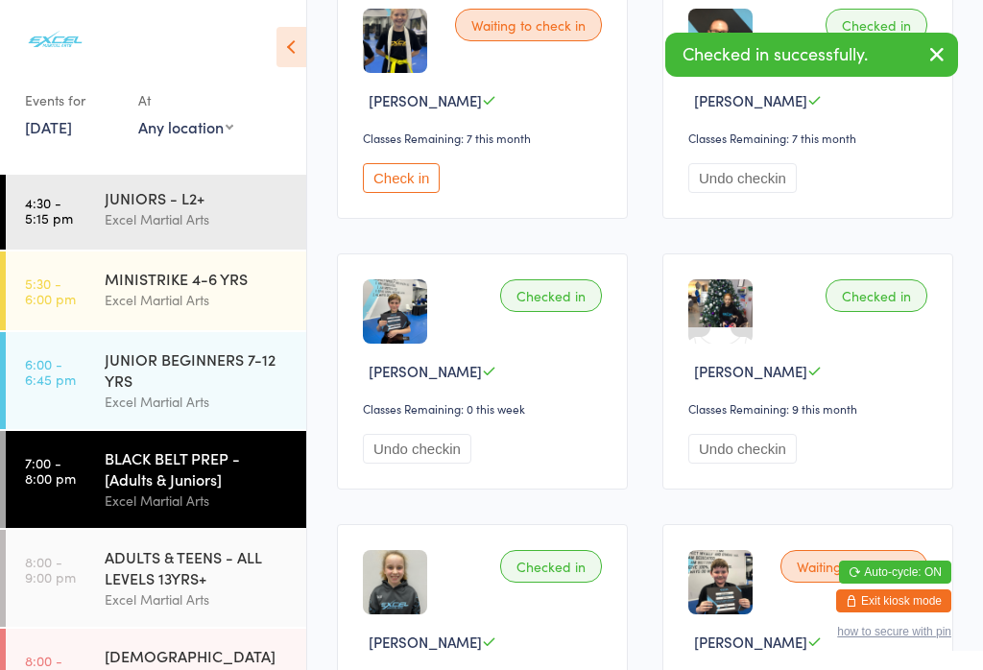
click at [387, 193] on button "Check in" at bounding box center [401, 178] width 77 height 30
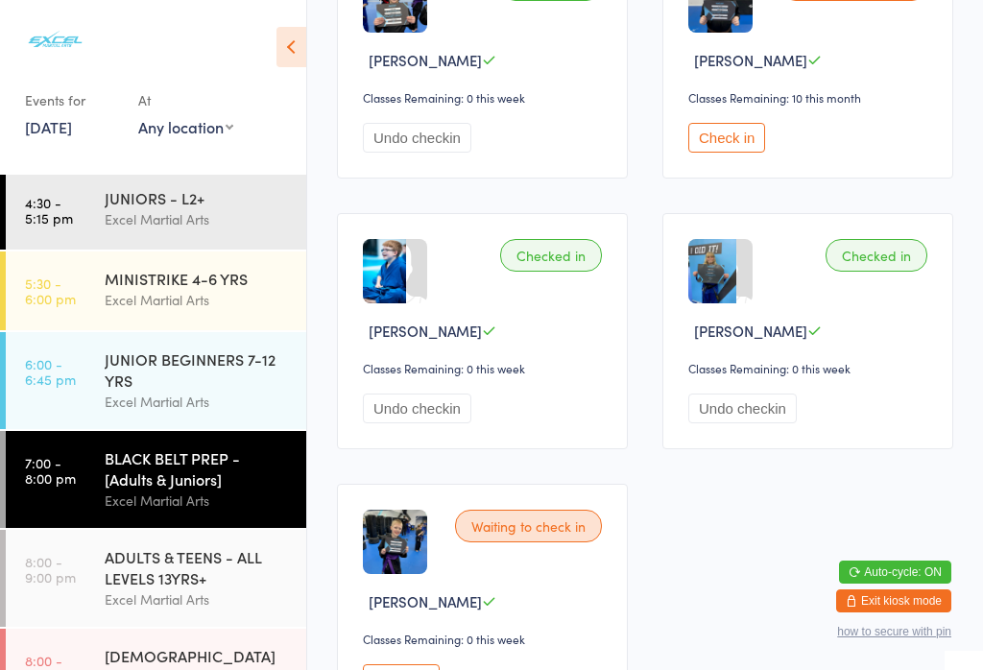
scroll to position [2538, 0]
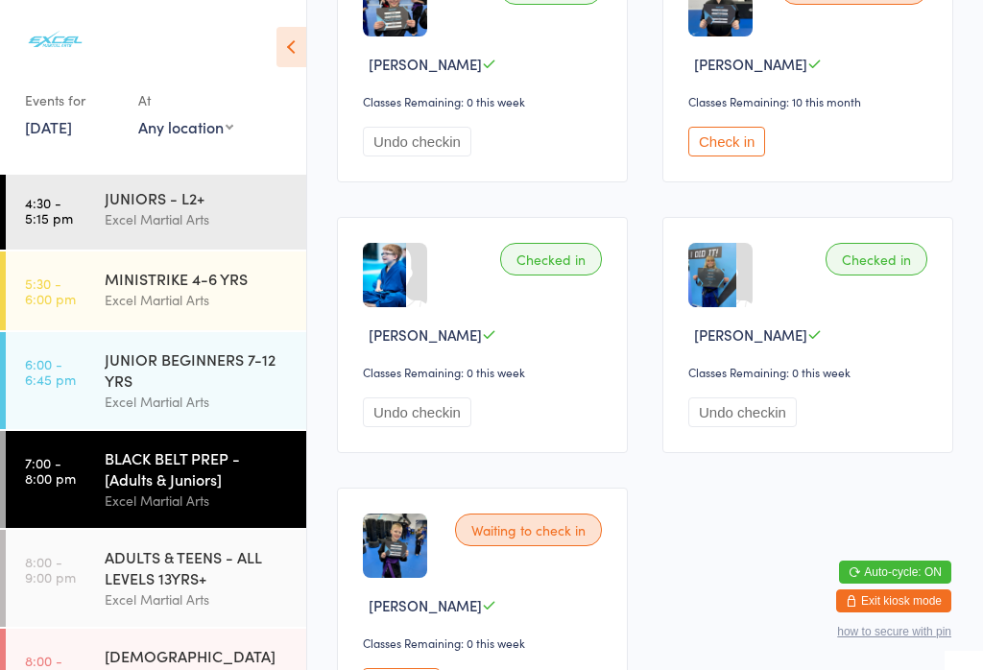
click at [700, 157] on button "Check in" at bounding box center [727, 142] width 77 height 30
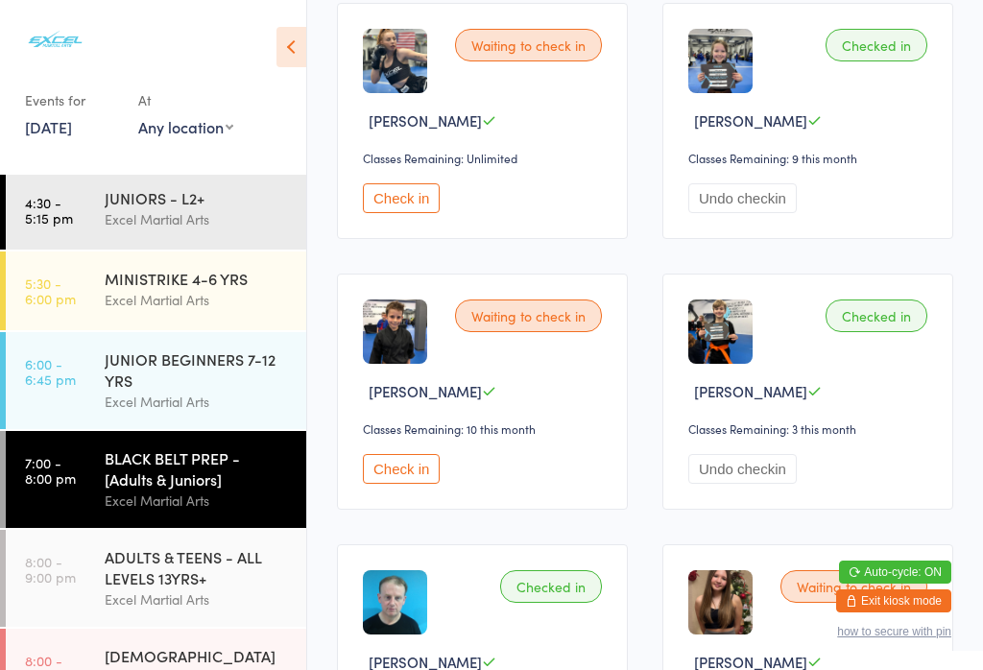
scroll to position [1670, 0]
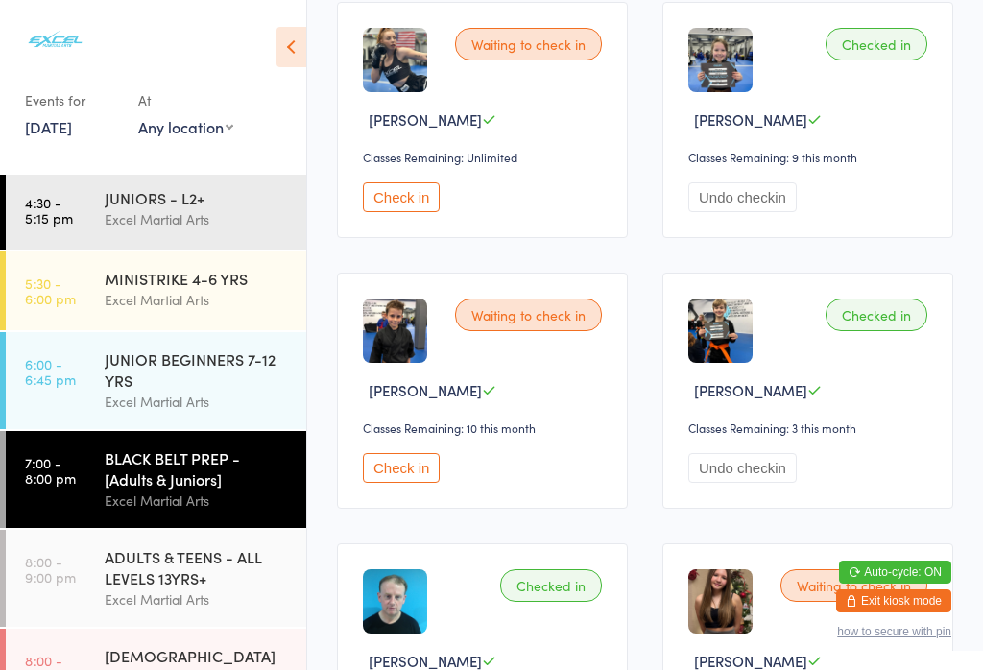
click at [411, 483] on button "Check in" at bounding box center [401, 468] width 77 height 30
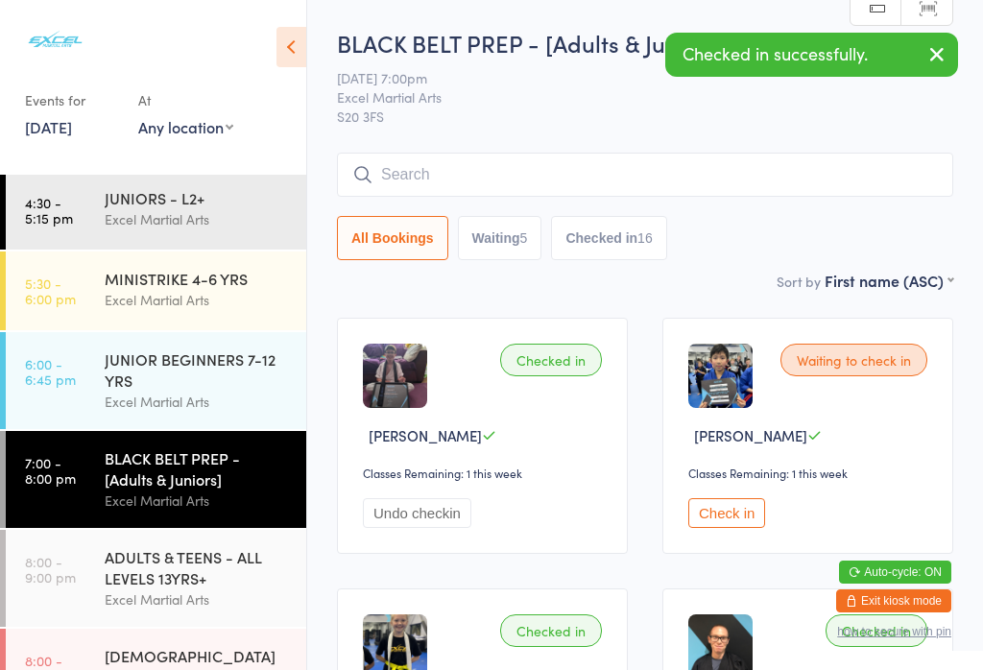
scroll to position [0, 0]
click at [712, 528] on button "Check in" at bounding box center [727, 513] width 77 height 30
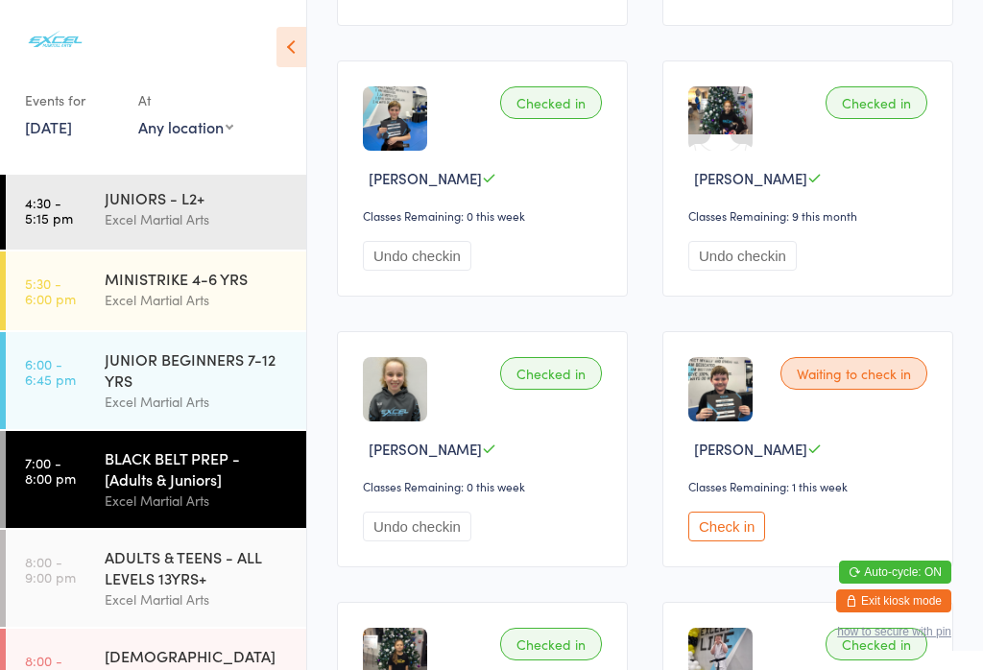
scroll to position [814, 0]
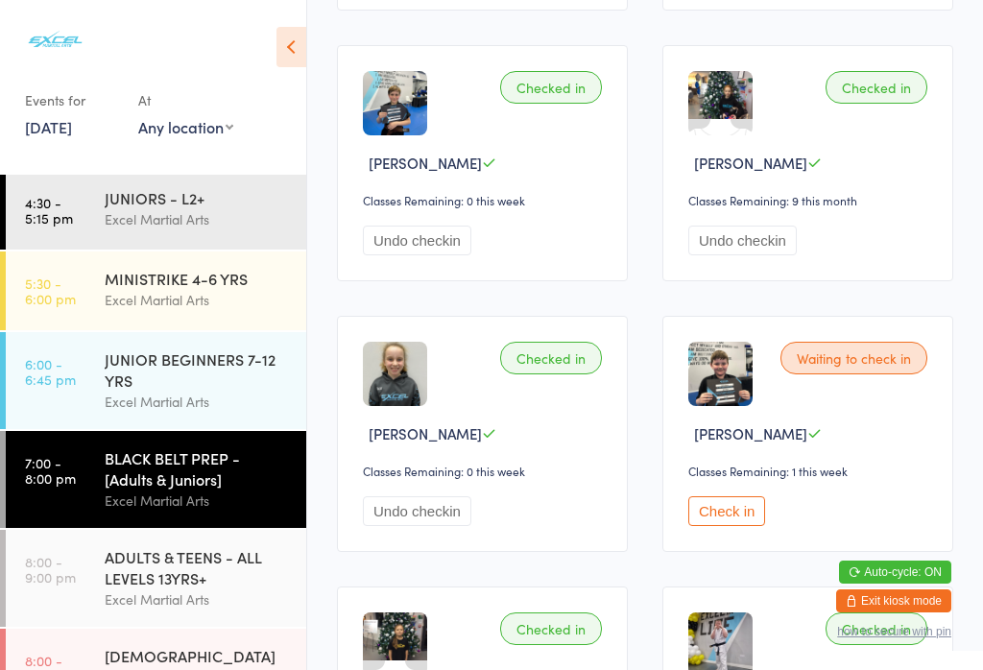
click at [728, 526] on button "Check in" at bounding box center [727, 512] width 77 height 30
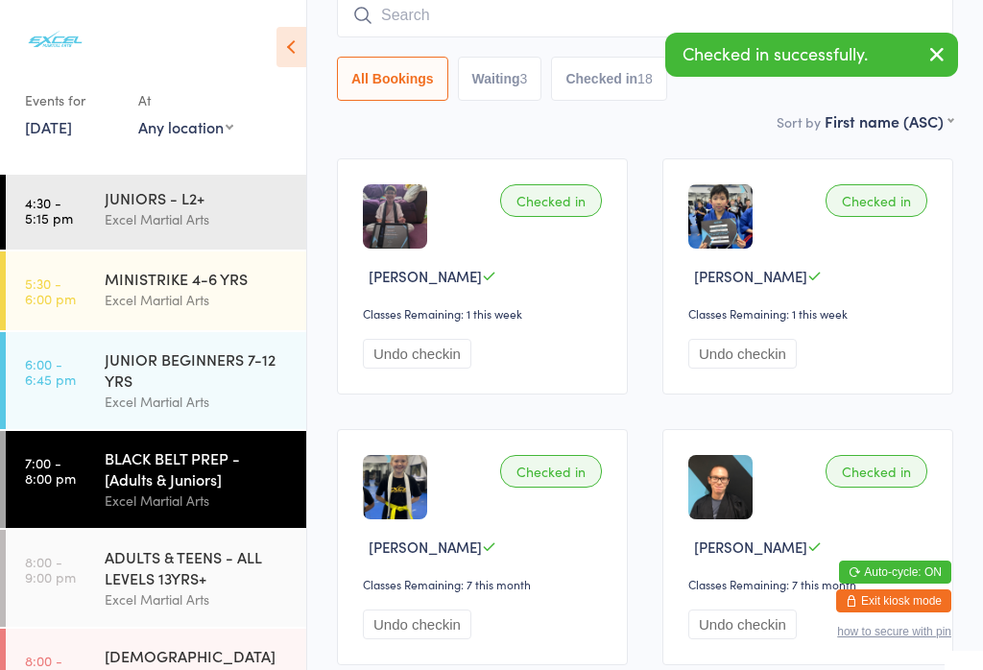
scroll to position [158, 0]
